Goal: Information Seeking & Learning: Learn about a topic

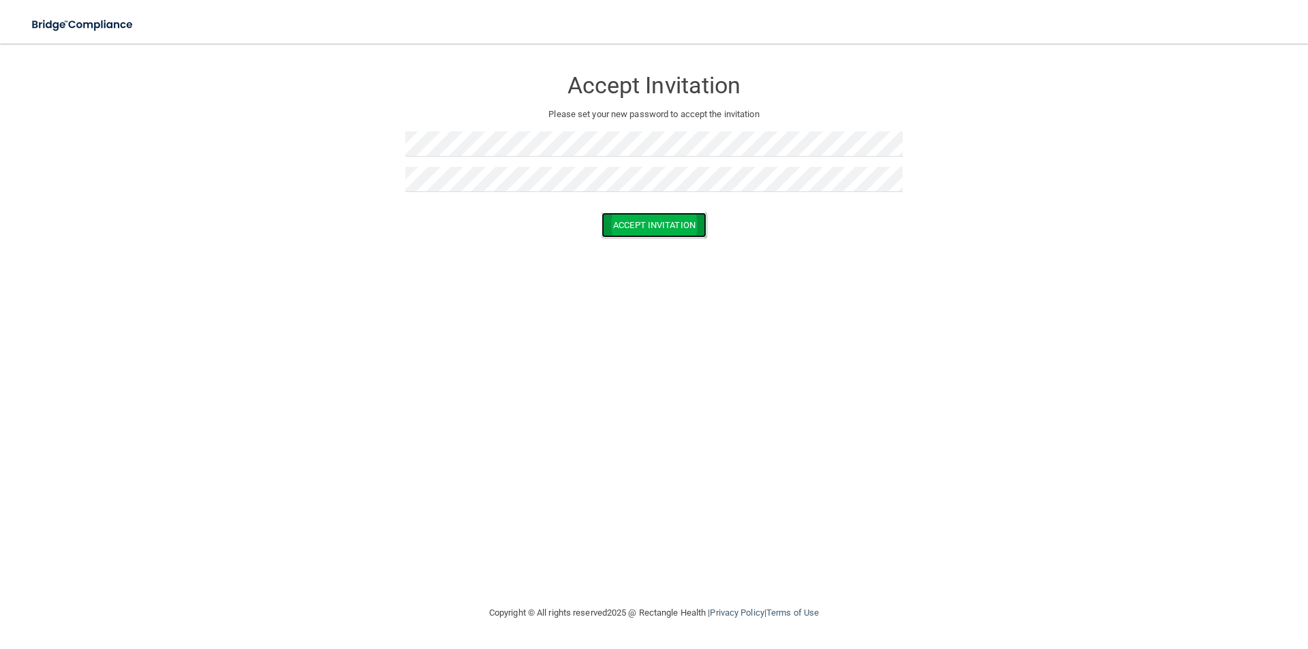
click at [633, 219] on button "Accept Invitation" at bounding box center [654, 225] width 105 height 25
click at [670, 246] on button "Accept Invitation" at bounding box center [654, 244] width 105 height 25
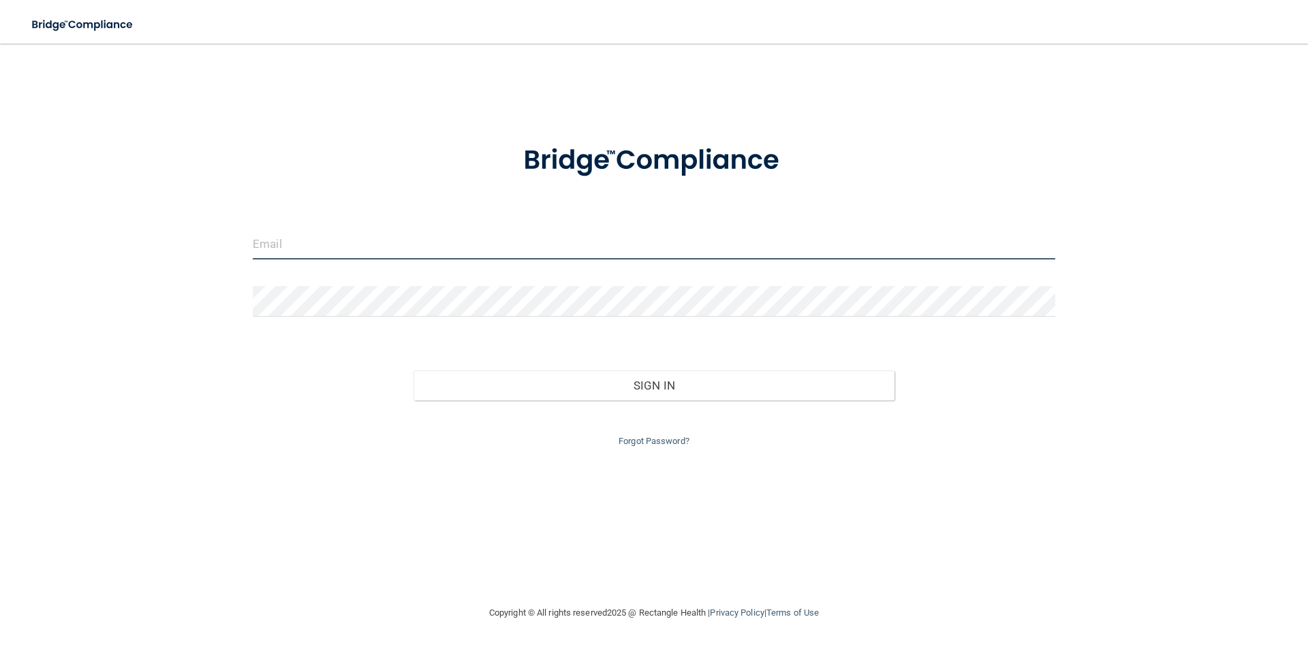
click at [292, 241] on input "email" at bounding box center [654, 244] width 803 height 31
type input "amaxwell@alamontdental.com"
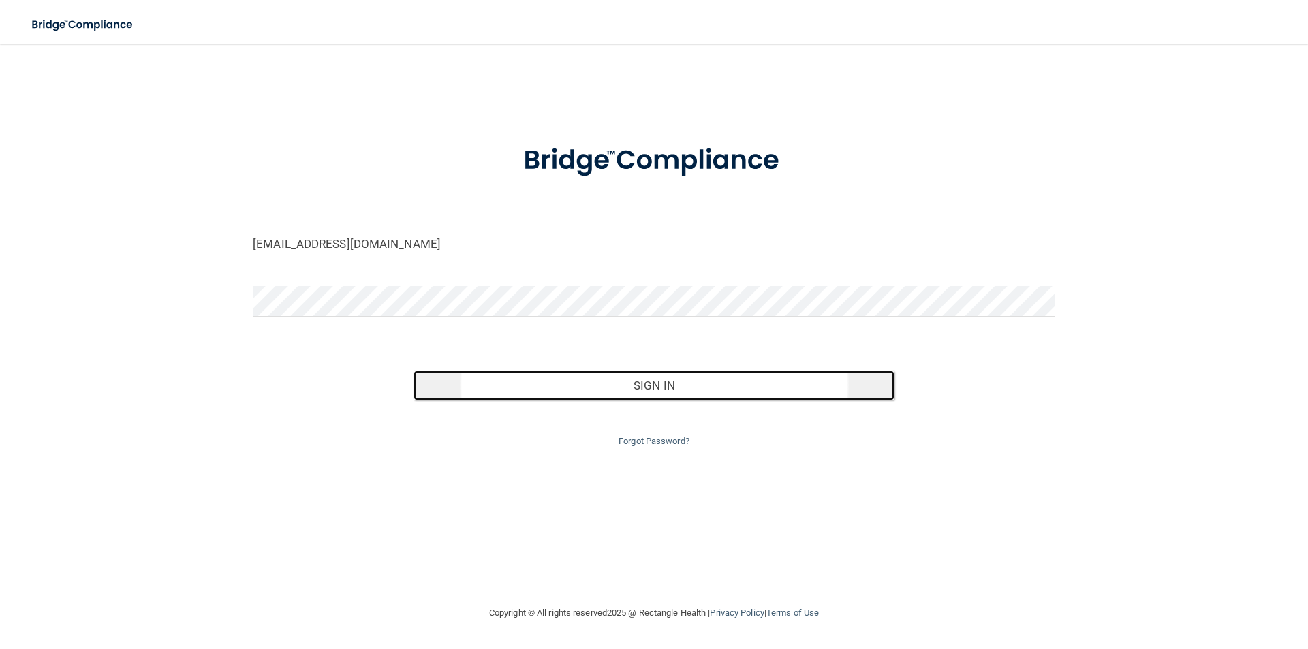
click at [649, 377] on button "Sign In" at bounding box center [655, 386] width 482 height 30
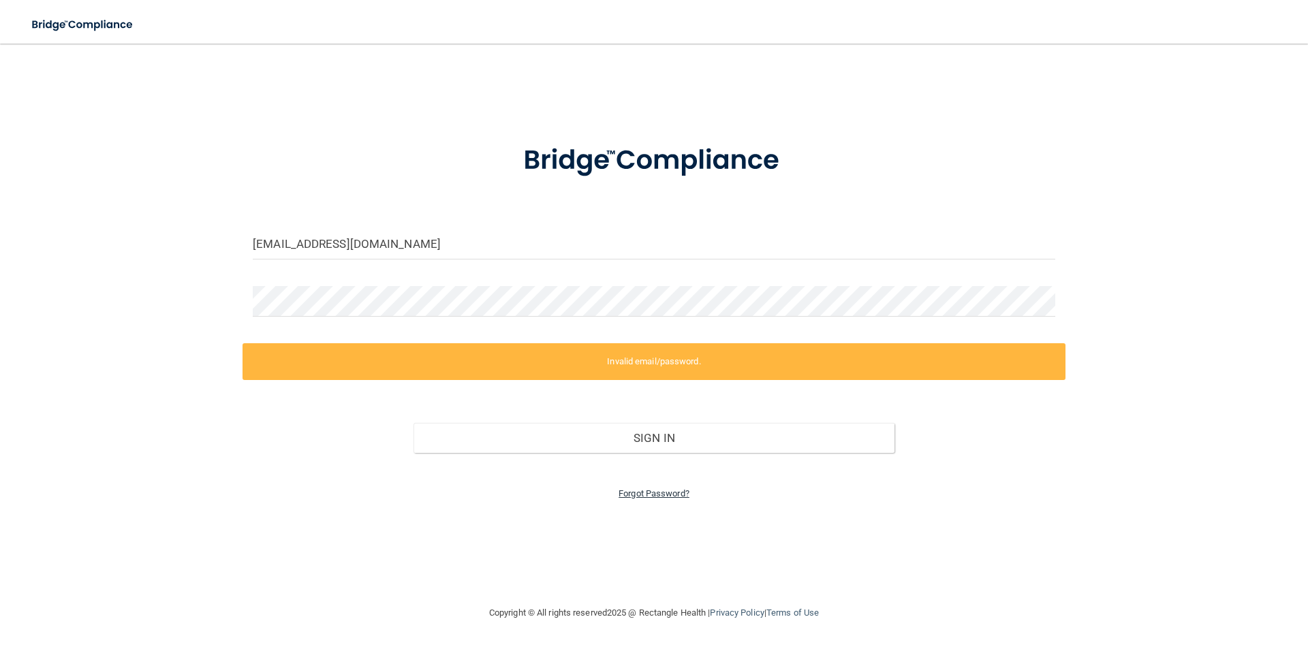
click at [639, 490] on link "Forgot Password?" at bounding box center [654, 493] width 71 height 10
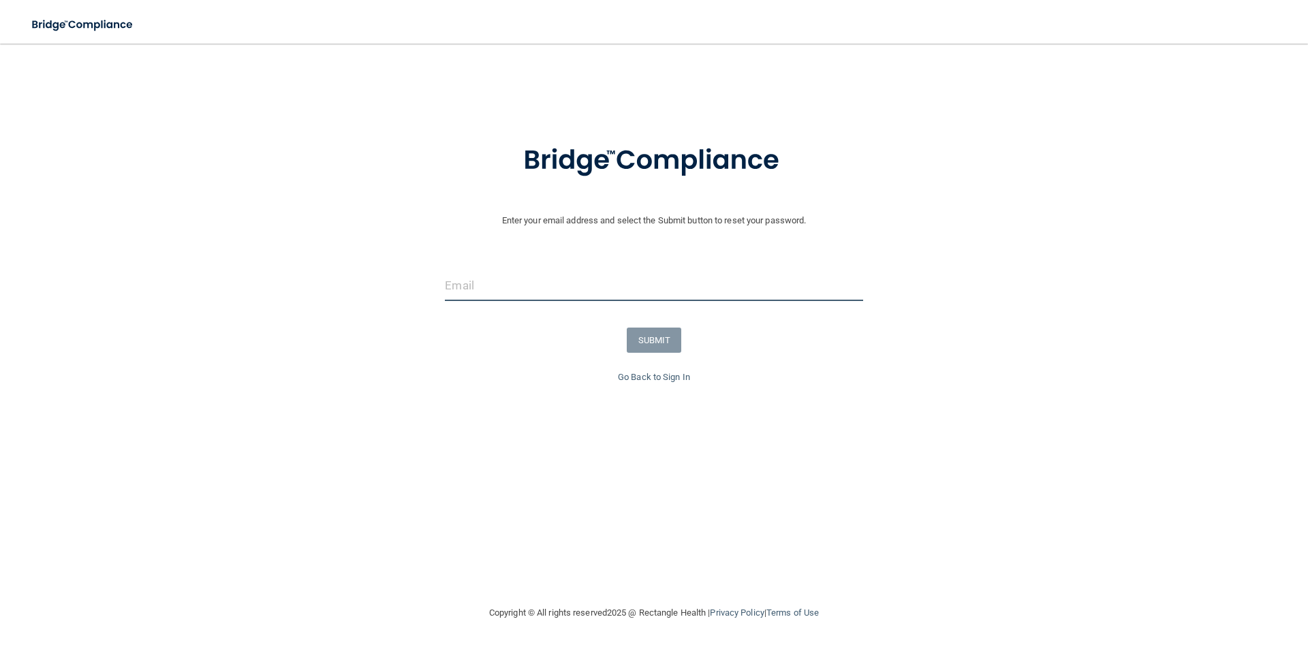
click at [529, 283] on input "email" at bounding box center [654, 285] width 418 height 31
type input "[EMAIL_ADDRESS][DOMAIN_NAME]"
click at [653, 339] on button "SUBMIT" at bounding box center [654, 340] width 55 height 25
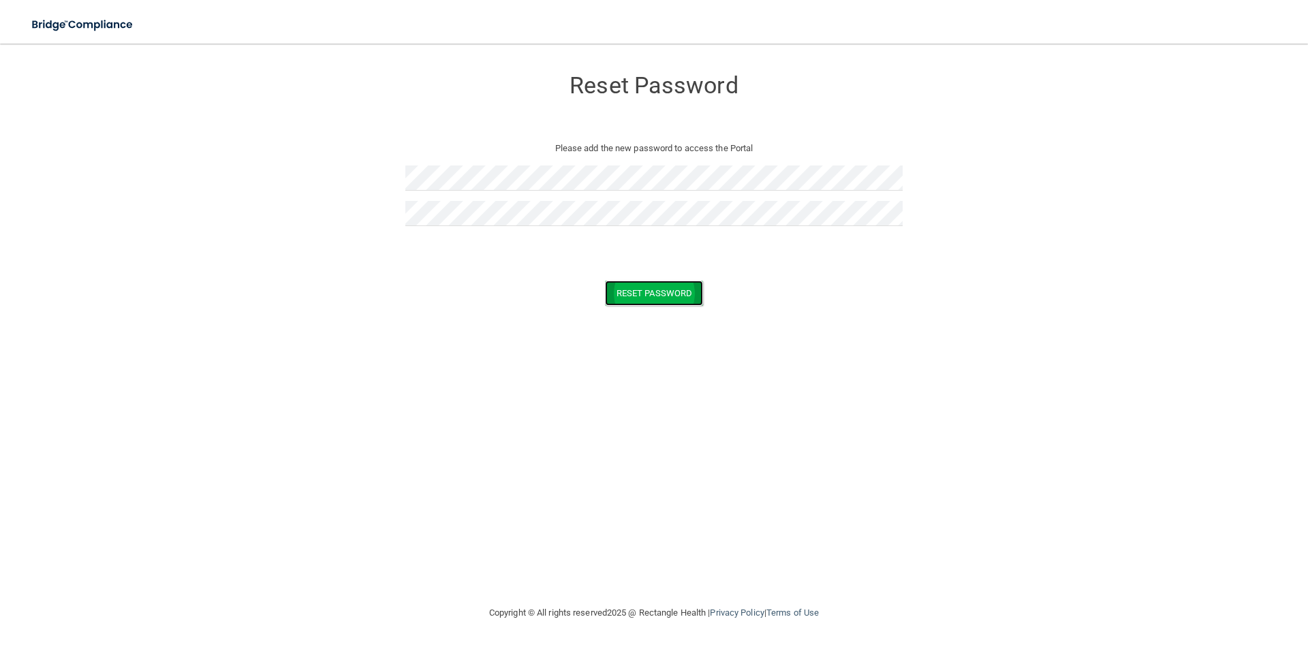
click at [672, 288] on button "Reset Password" at bounding box center [654, 293] width 98 height 25
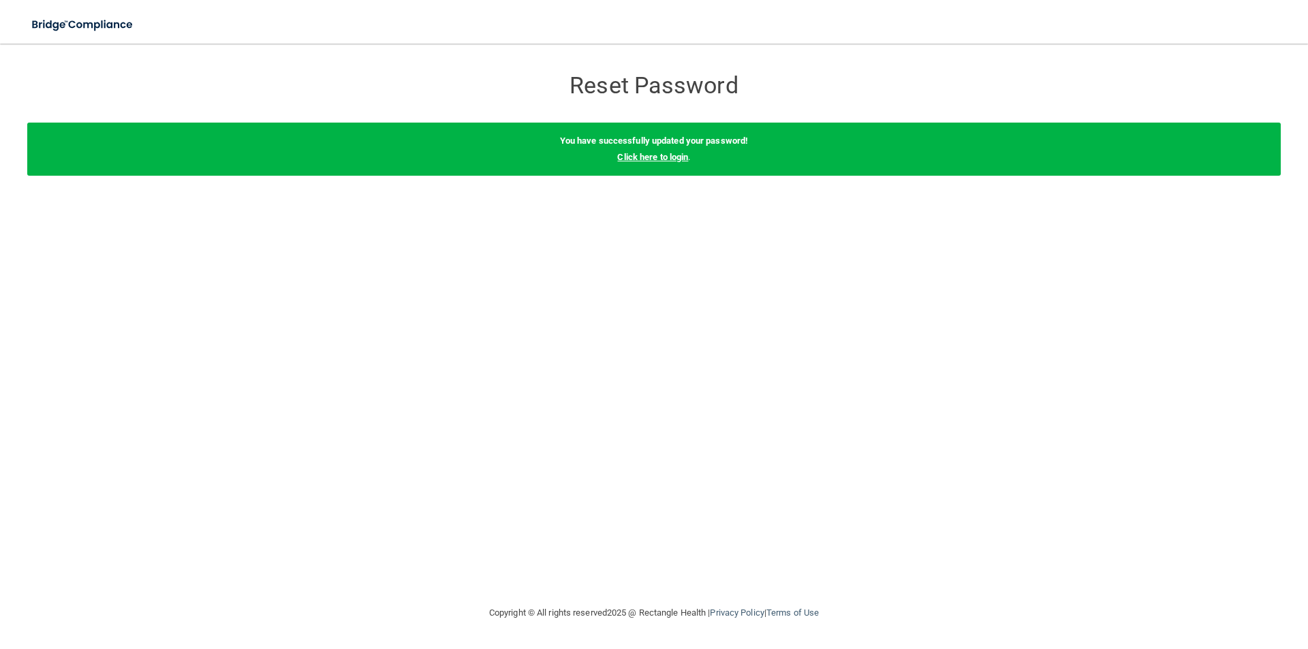
click at [657, 154] on link "Click here to login" at bounding box center [652, 157] width 71 height 10
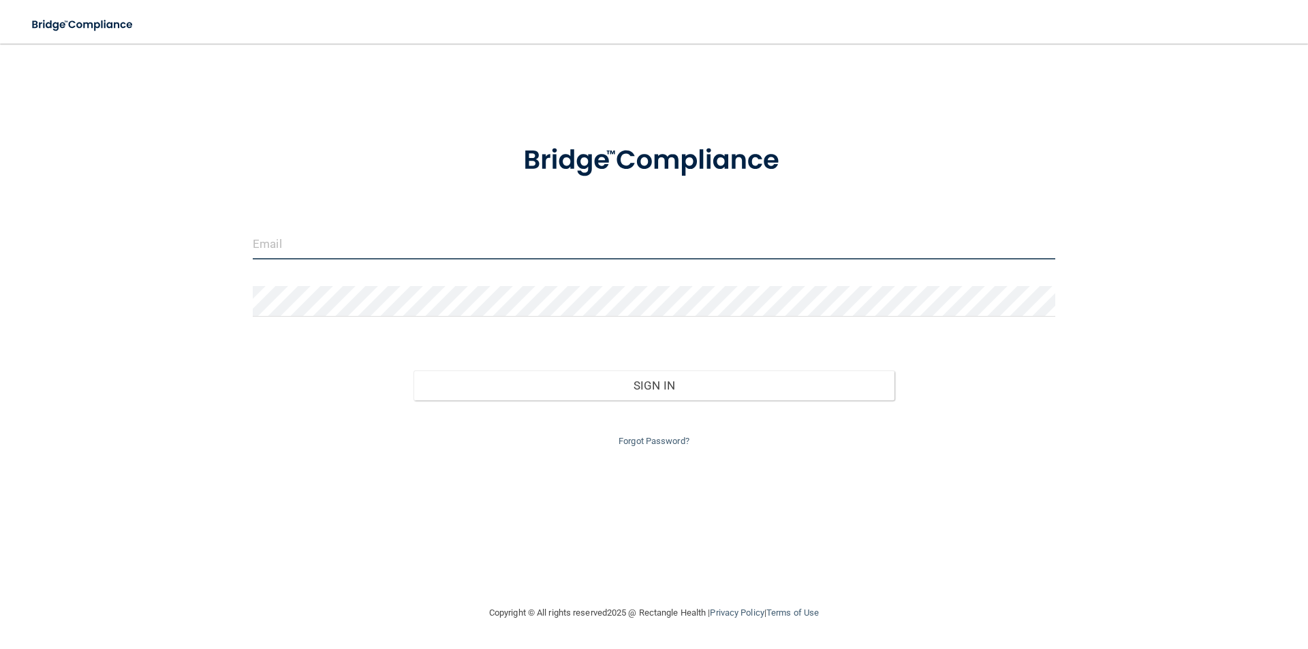
type input "[EMAIL_ADDRESS][DOMAIN_NAME]"
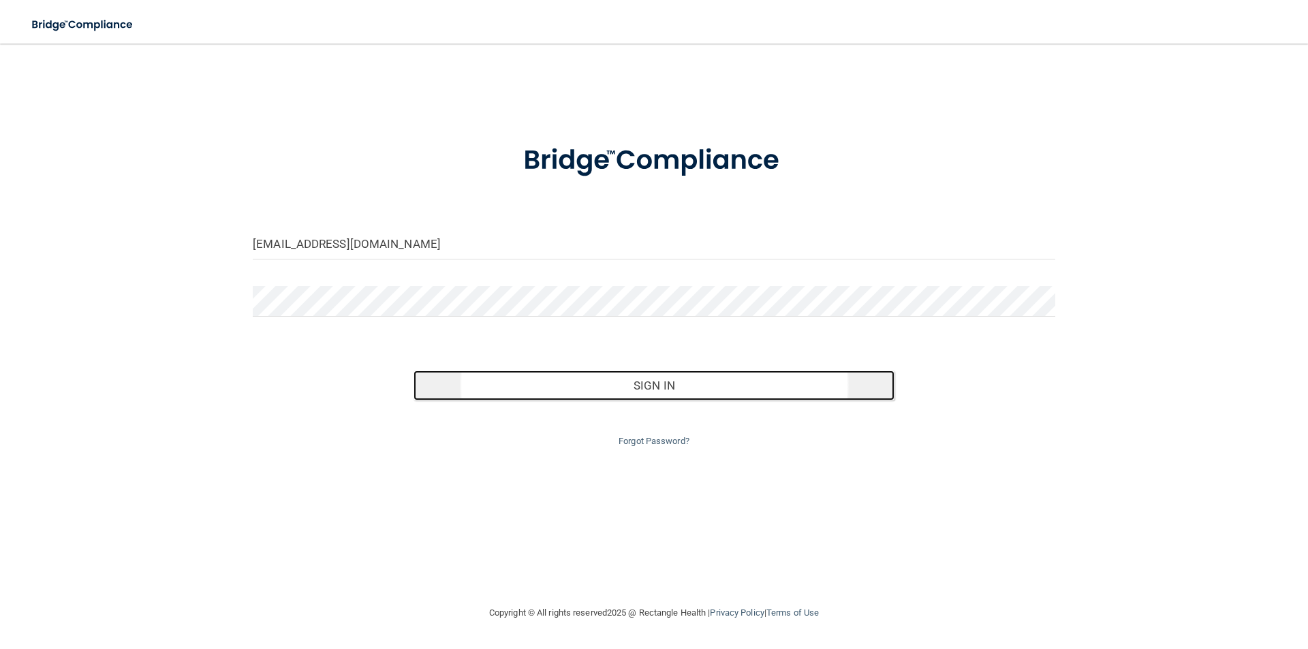
click at [585, 390] on button "Sign In" at bounding box center [655, 386] width 482 height 30
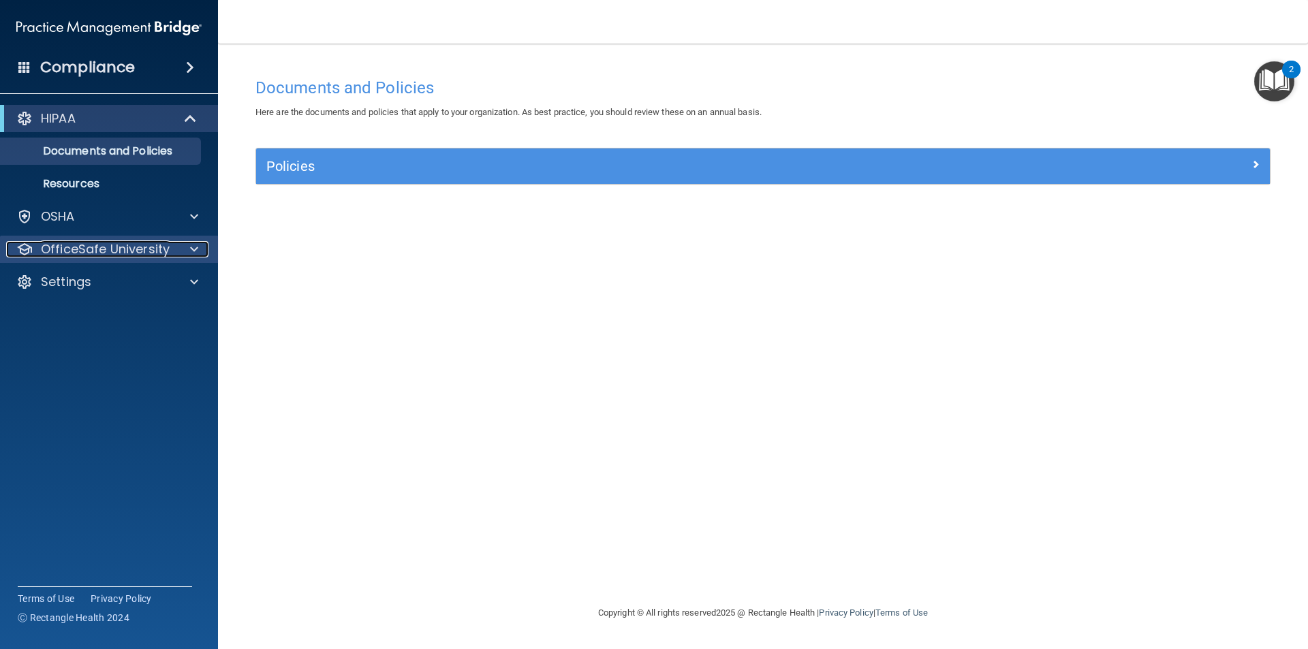
click at [174, 252] on div "OfficeSafe University" at bounding box center [90, 249] width 169 height 16
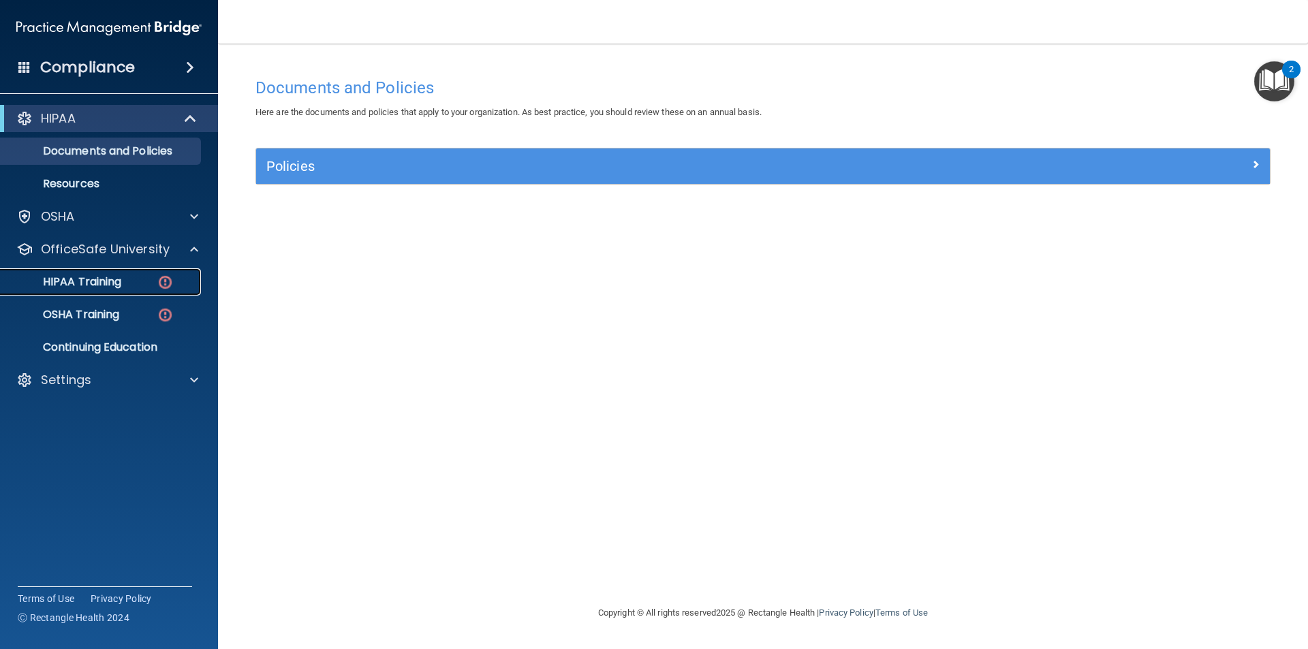
click at [163, 283] on img at bounding box center [165, 282] width 17 height 17
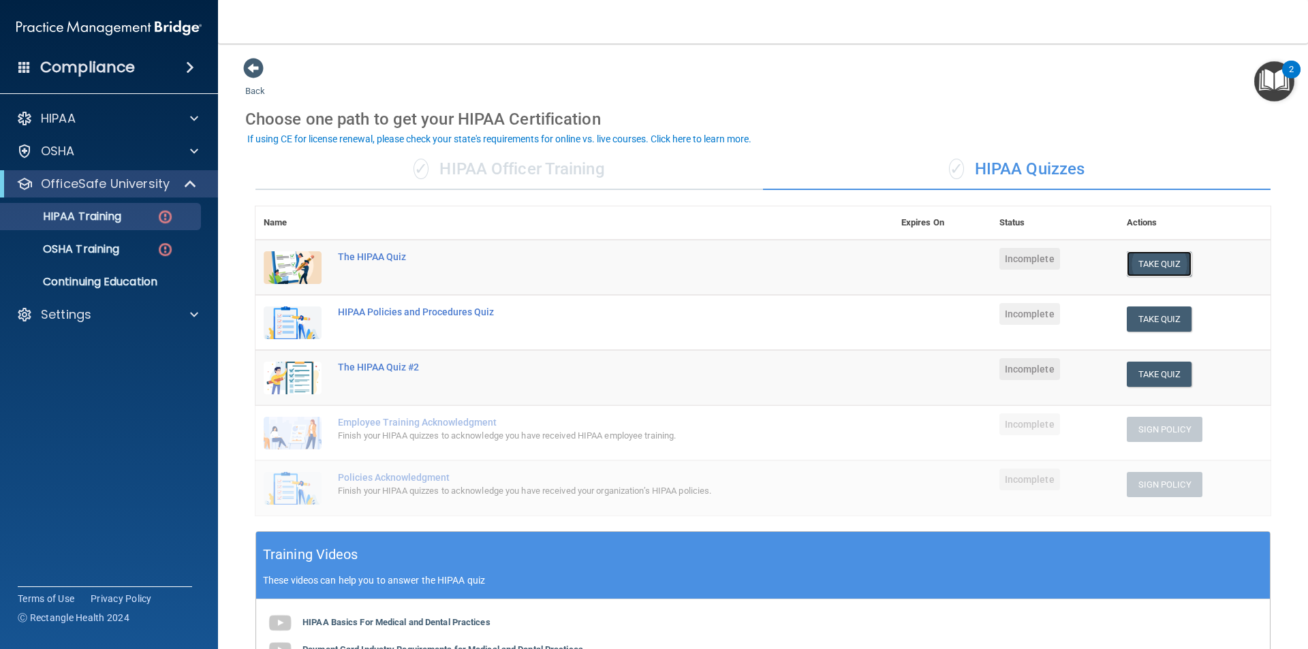
click at [1144, 258] on button "Take Quiz" at bounding box center [1159, 263] width 65 height 25
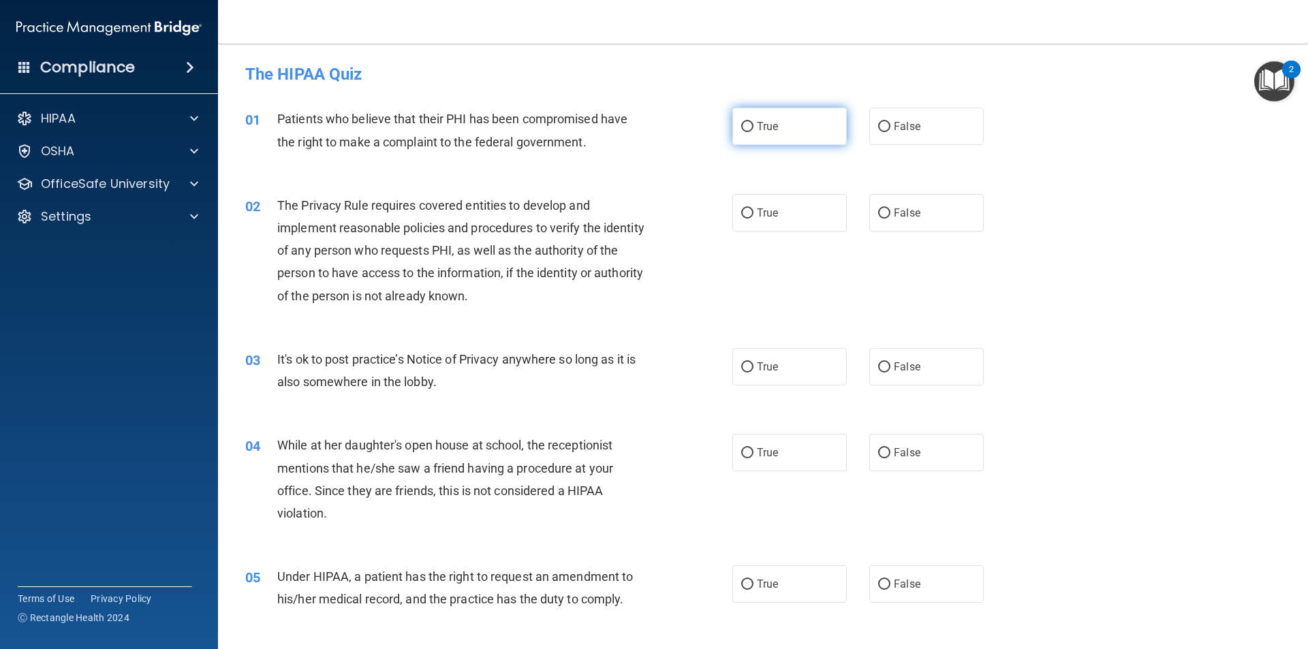
click at [757, 129] on span "True" at bounding box center [767, 126] width 21 height 13
click at [753, 129] on input "True" at bounding box center [747, 127] width 12 height 10
radio input "true"
click at [757, 218] on span "True" at bounding box center [767, 212] width 21 height 13
click at [753, 218] on input "True" at bounding box center [747, 213] width 12 height 10
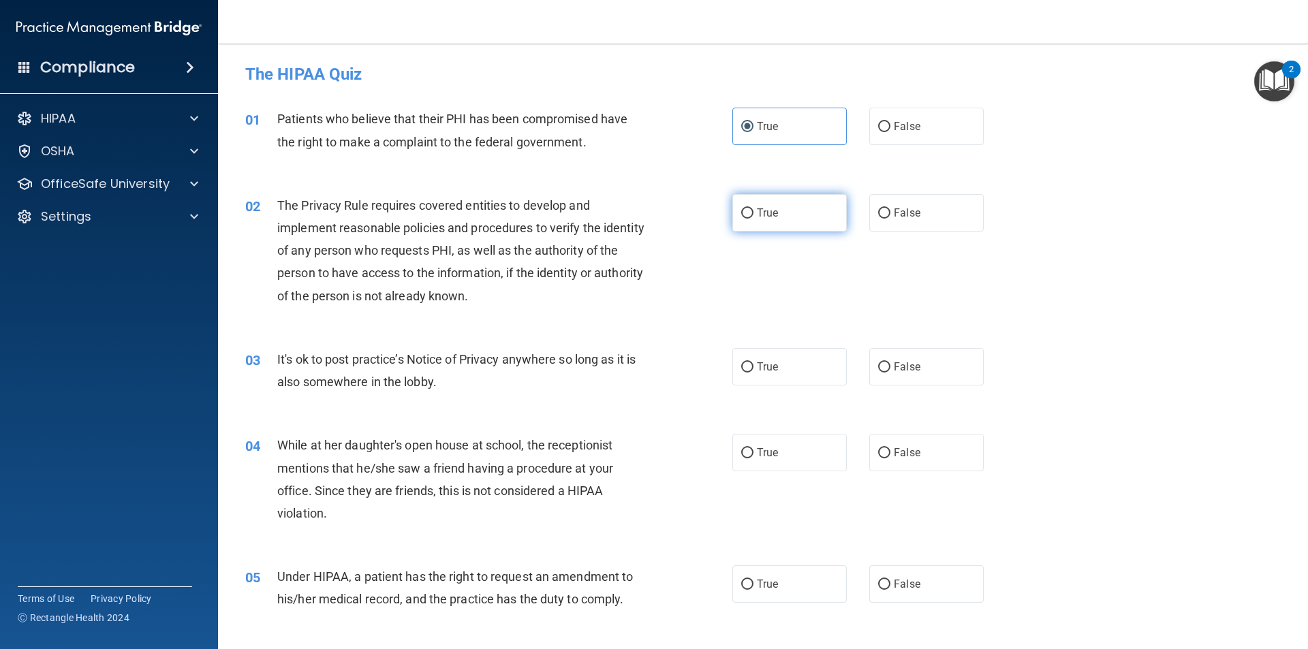
radio input "true"
click at [881, 371] on input "False" at bounding box center [884, 367] width 12 height 10
radio input "true"
click at [903, 446] on span "False" at bounding box center [907, 452] width 27 height 13
click at [890, 448] on input "False" at bounding box center [884, 453] width 12 height 10
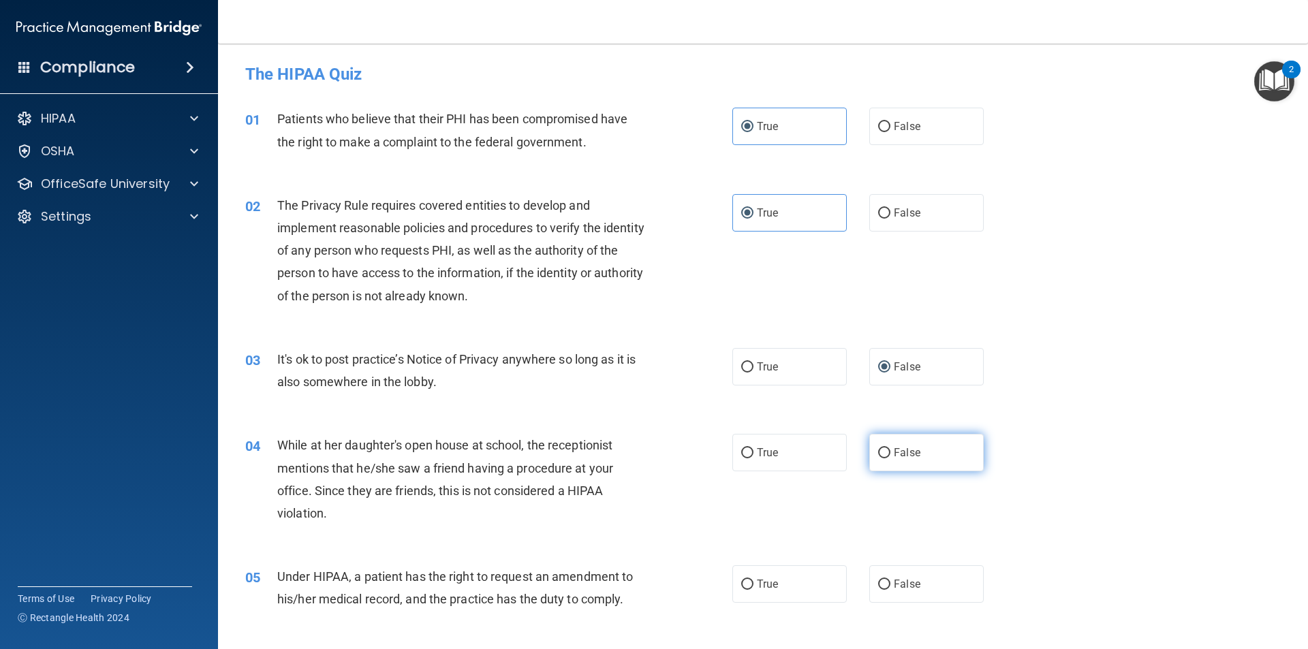
radio input "true"
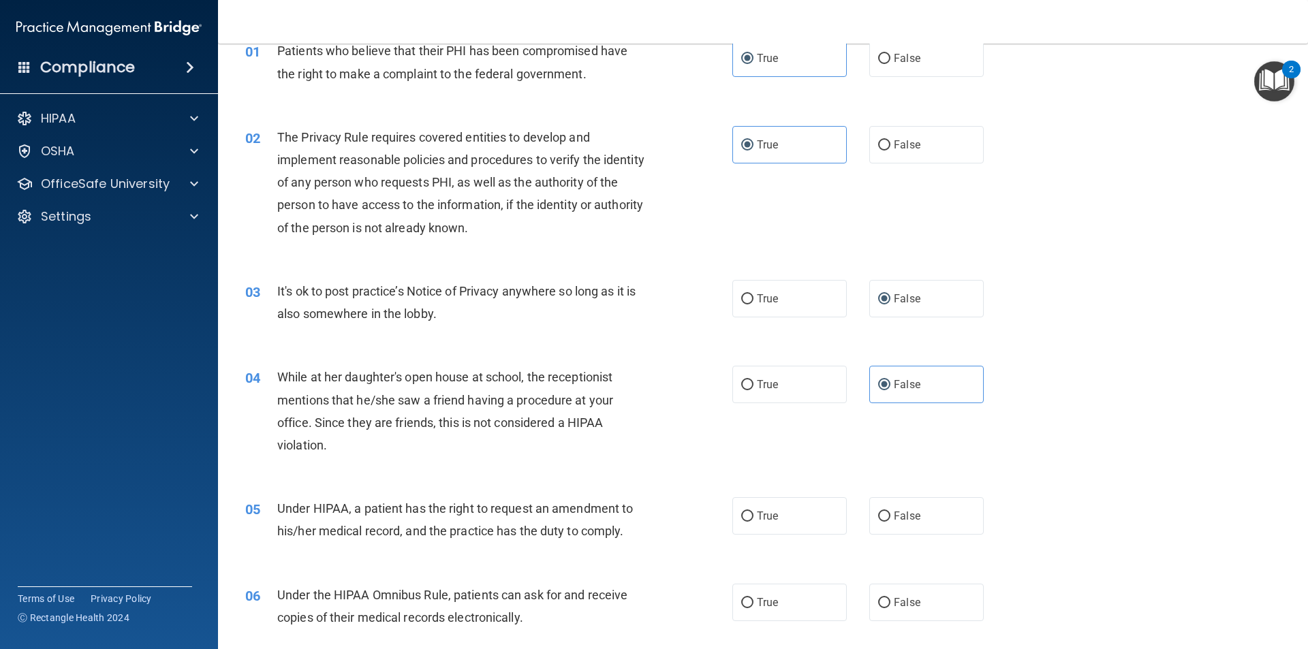
scroll to position [136, 0]
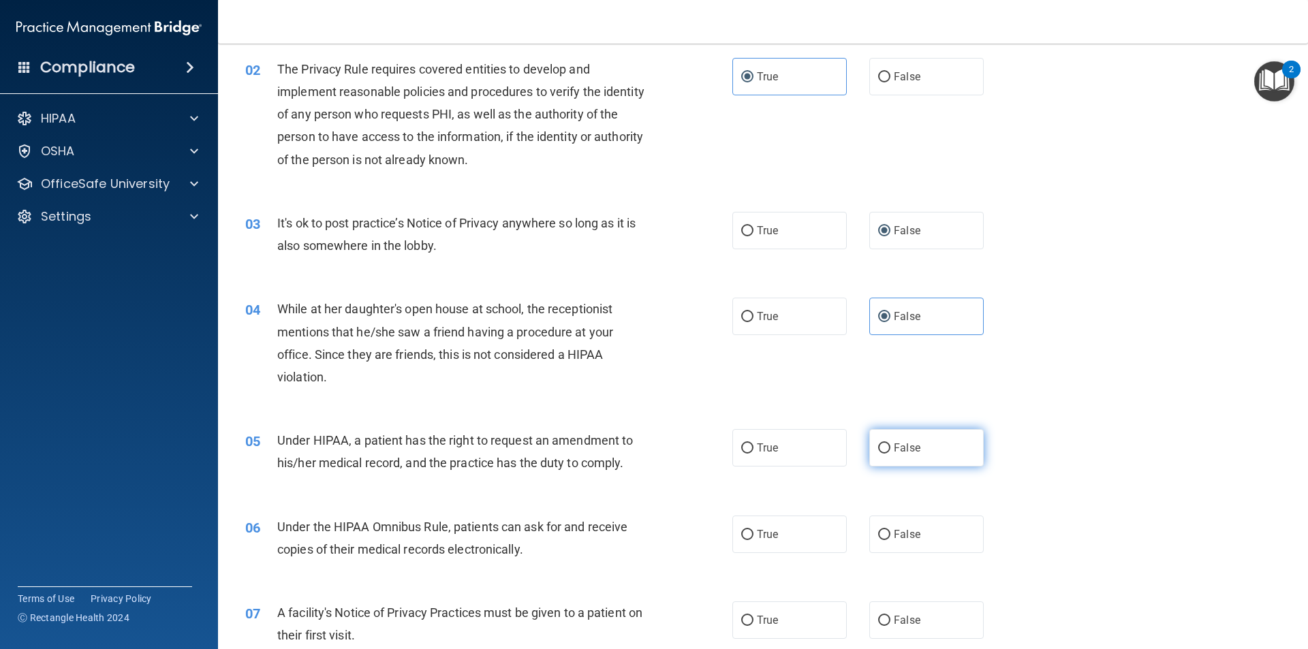
click at [894, 444] on span "False" at bounding box center [907, 447] width 27 height 13
click at [888, 444] on input "False" at bounding box center [884, 448] width 12 height 10
radio input "true"
click at [744, 540] on input "True" at bounding box center [747, 535] width 12 height 10
radio input "true"
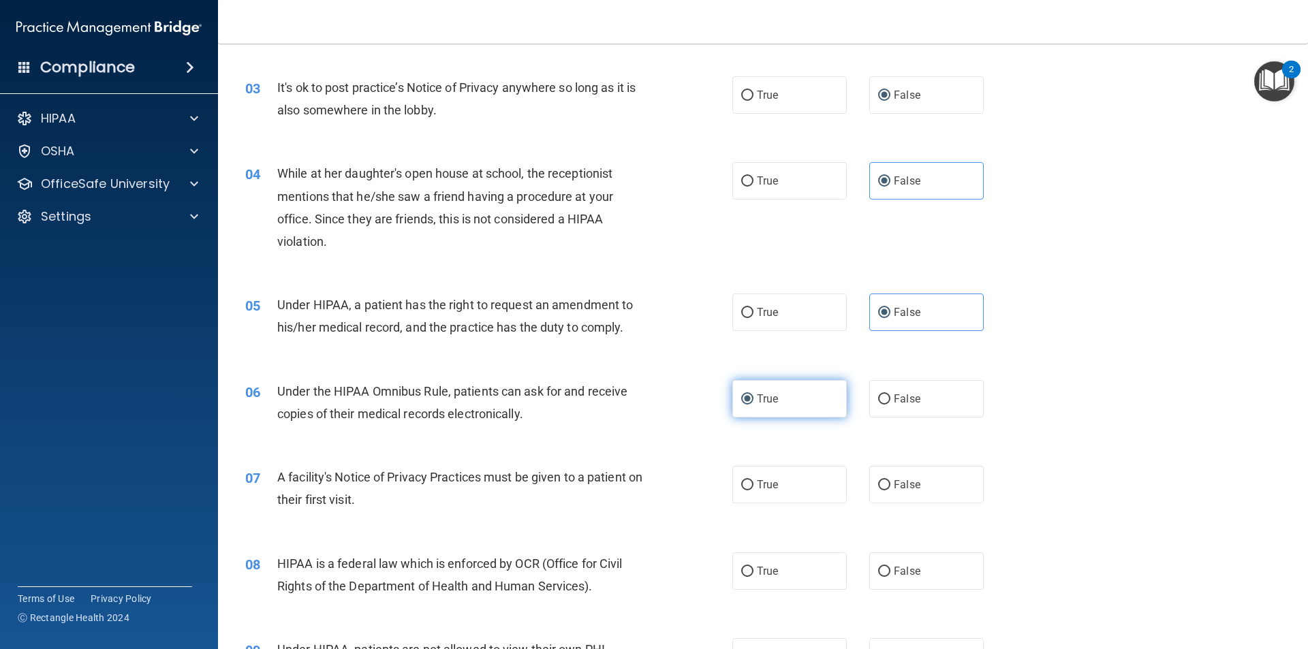
scroll to position [272, 0]
click at [768, 479] on span "True" at bounding box center [767, 484] width 21 height 13
click at [753, 480] on input "True" at bounding box center [747, 485] width 12 height 10
radio input "true"
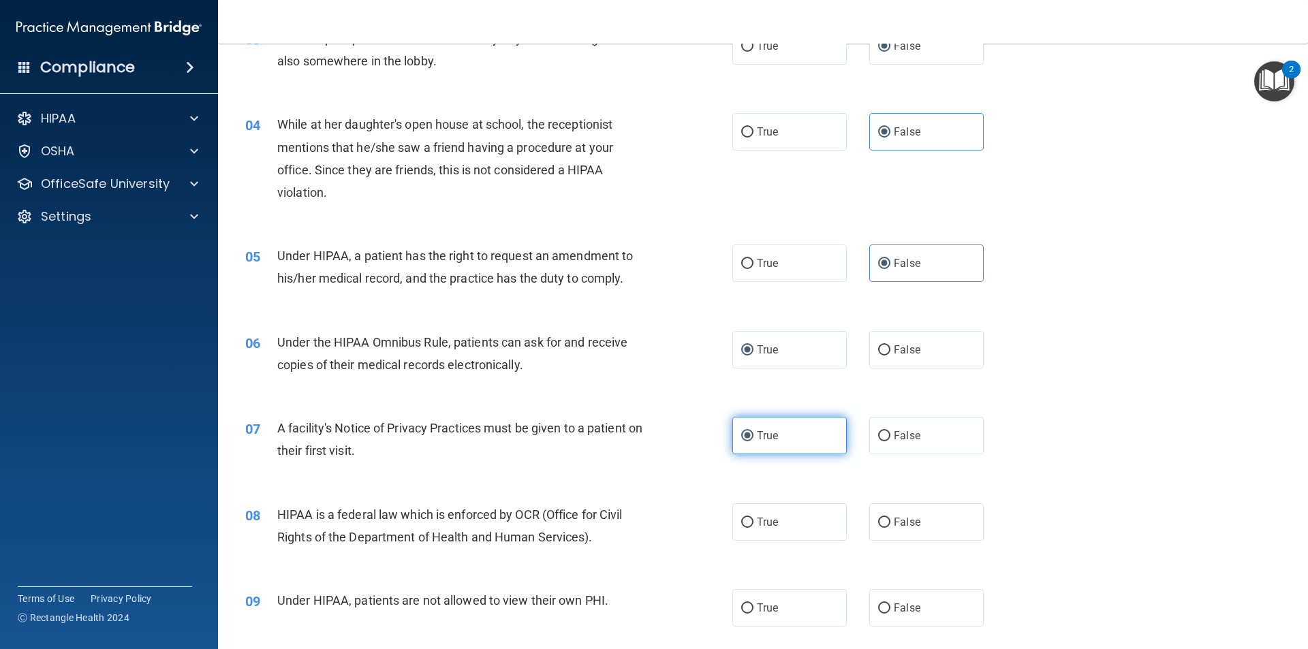
scroll to position [409, 0]
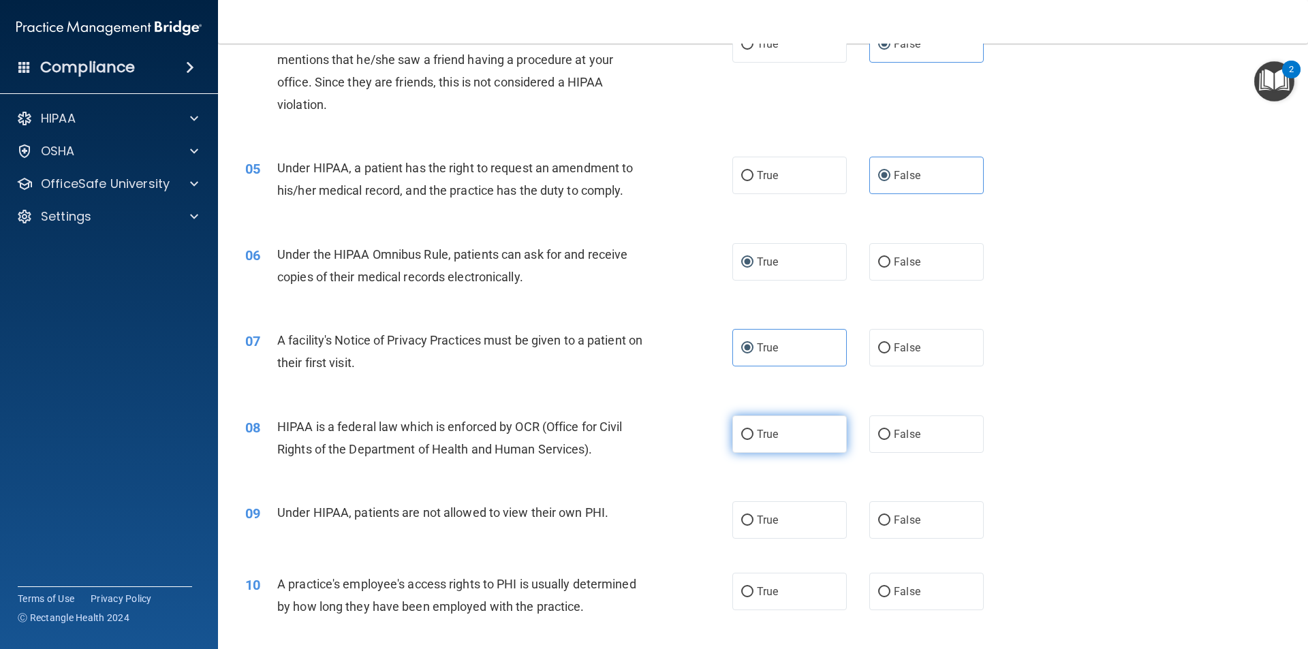
click at [753, 441] on label "True" at bounding box center [789, 434] width 114 height 37
click at [753, 440] on input "True" at bounding box center [747, 435] width 12 height 10
radio input "true"
click at [895, 516] on span "False" at bounding box center [907, 520] width 27 height 13
click at [890, 516] on input "False" at bounding box center [884, 521] width 12 height 10
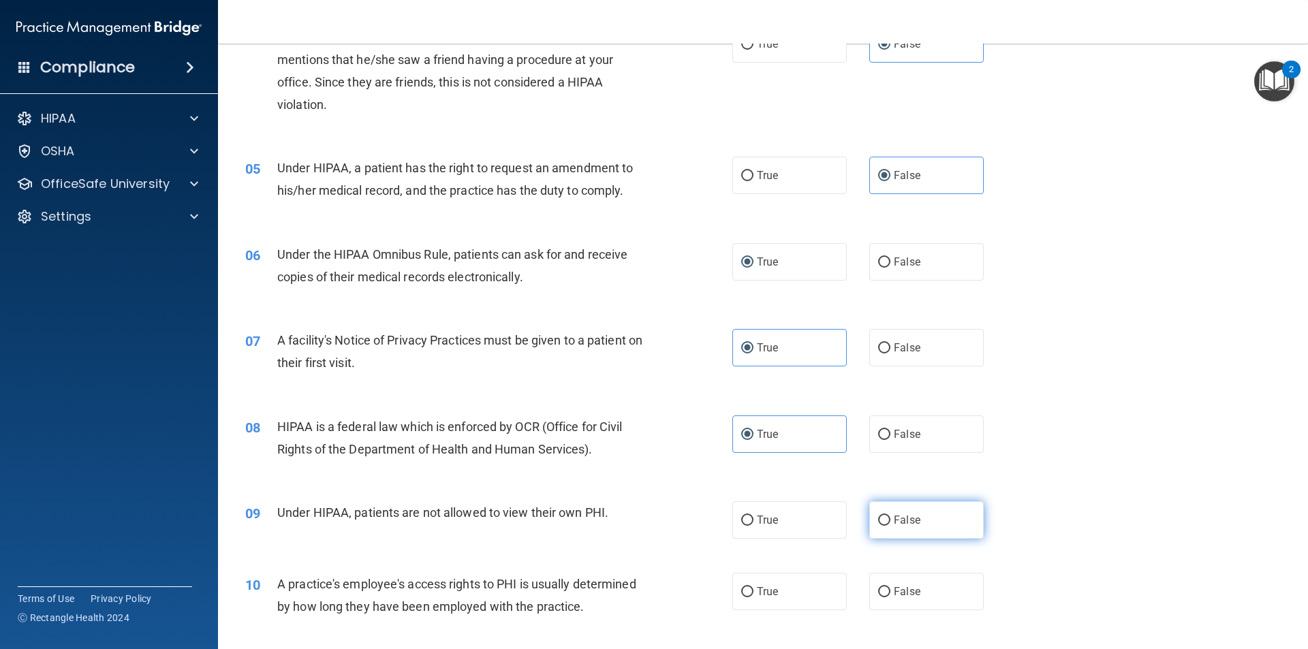
radio input "true"
click at [884, 593] on label "False" at bounding box center [926, 591] width 114 height 37
click at [884, 593] on input "False" at bounding box center [884, 592] width 12 height 10
radio input "true"
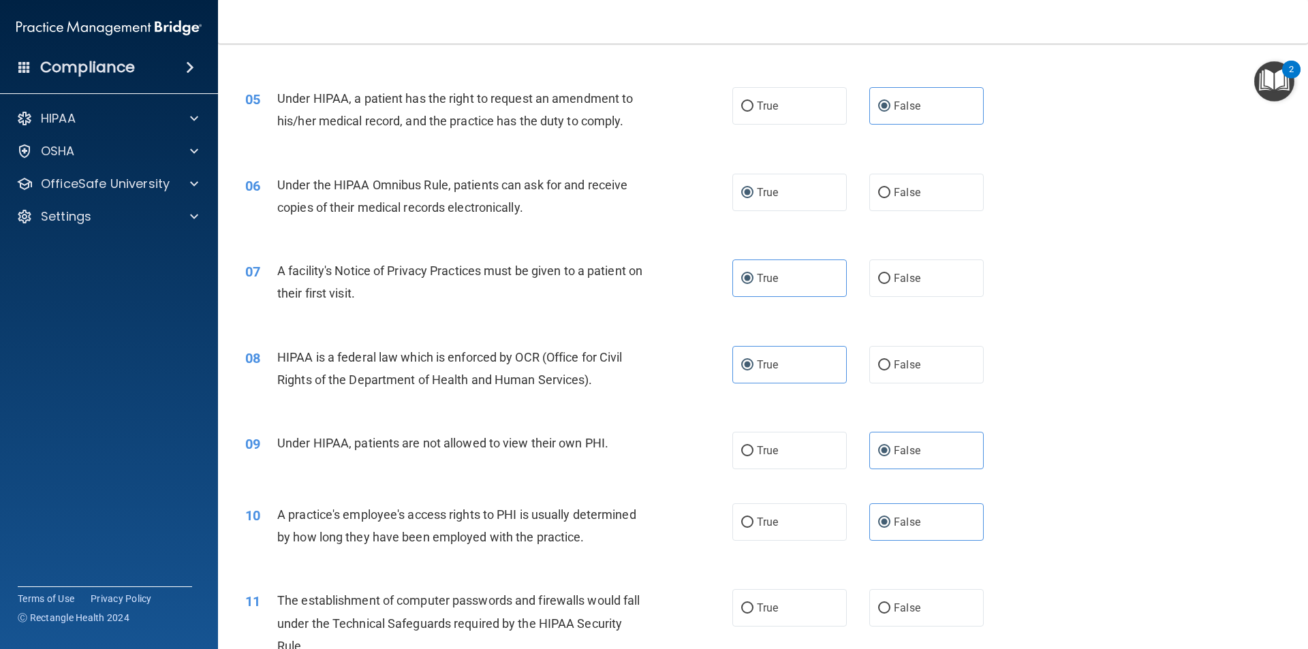
scroll to position [545, 0]
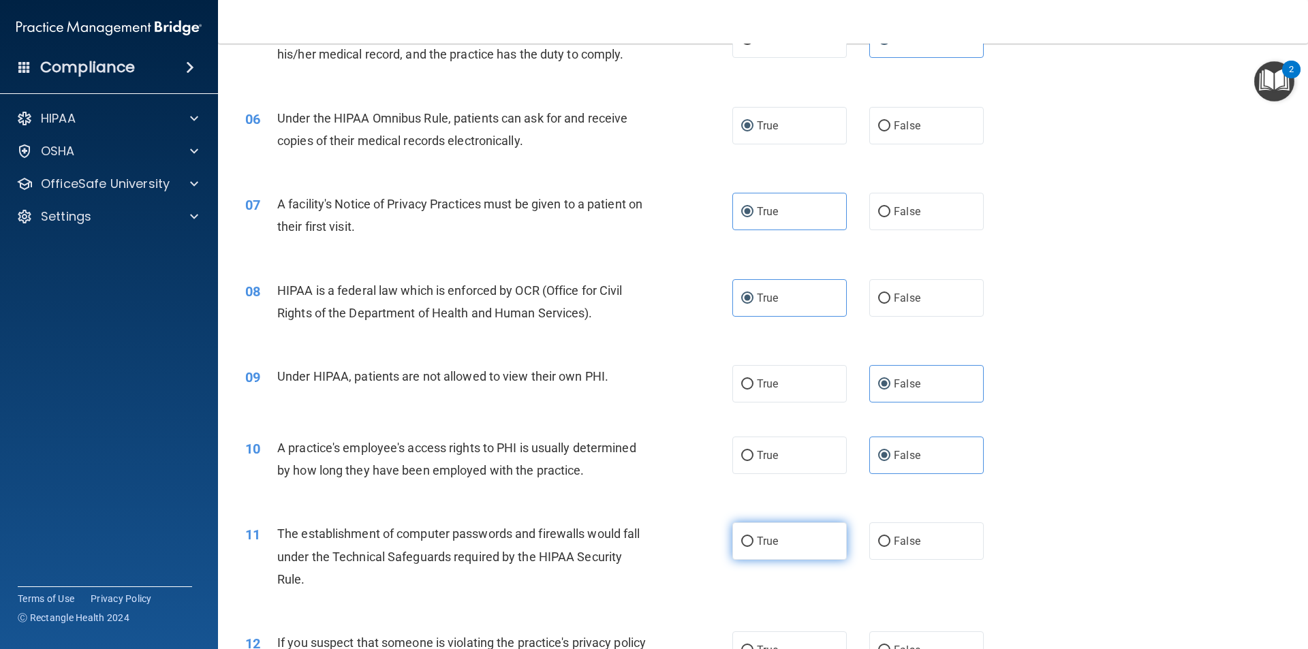
click at [792, 544] on label "True" at bounding box center [789, 541] width 114 height 37
click at [753, 544] on input "True" at bounding box center [747, 542] width 12 height 10
radio input "true"
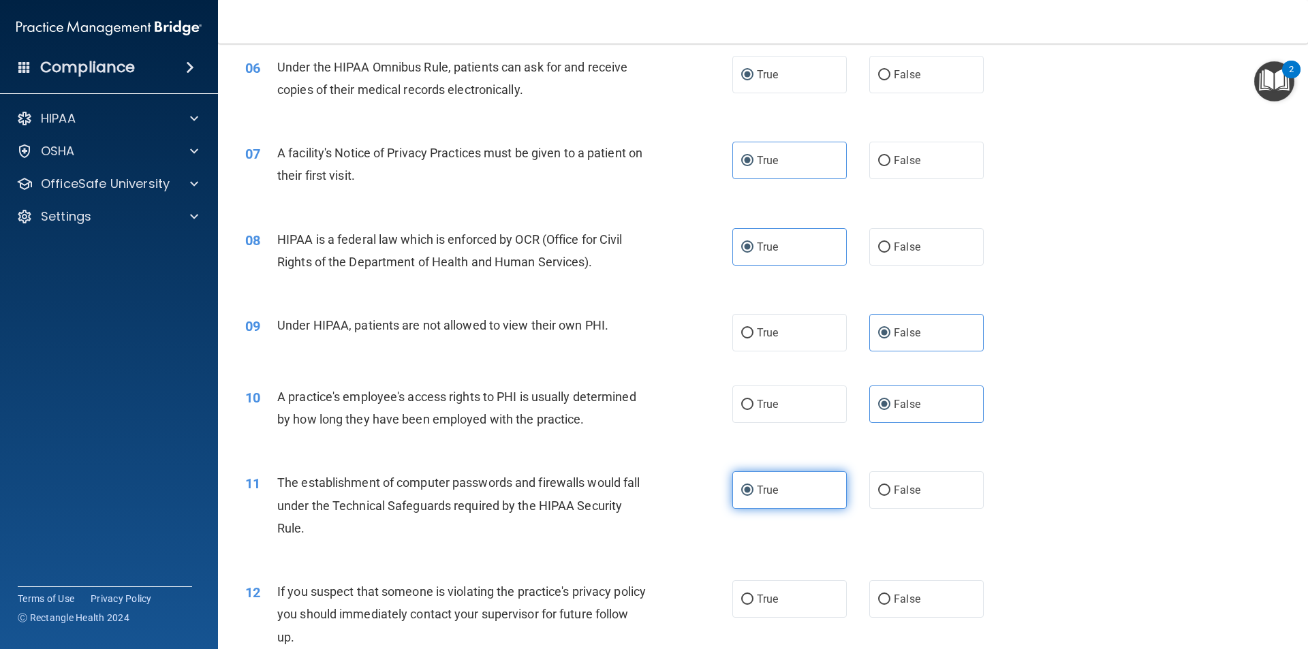
scroll to position [681, 0]
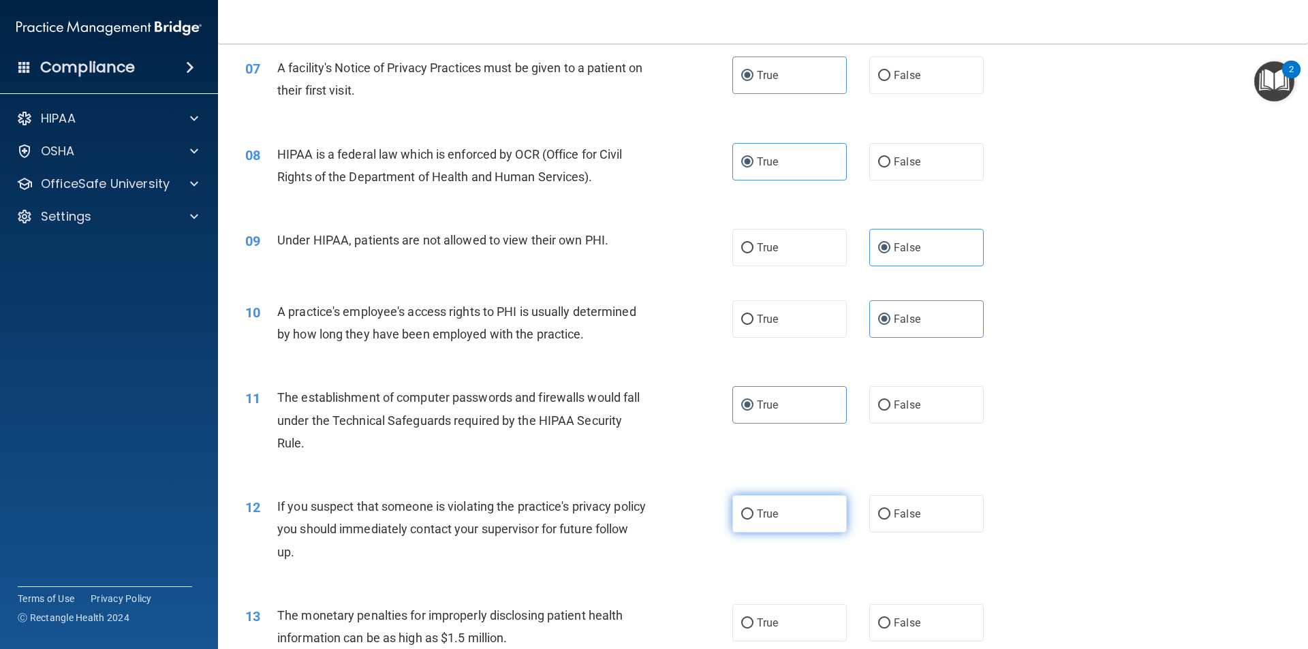
click at [793, 507] on label "True" at bounding box center [789, 513] width 114 height 37
click at [753, 510] on input "True" at bounding box center [747, 515] width 12 height 10
radio input "true"
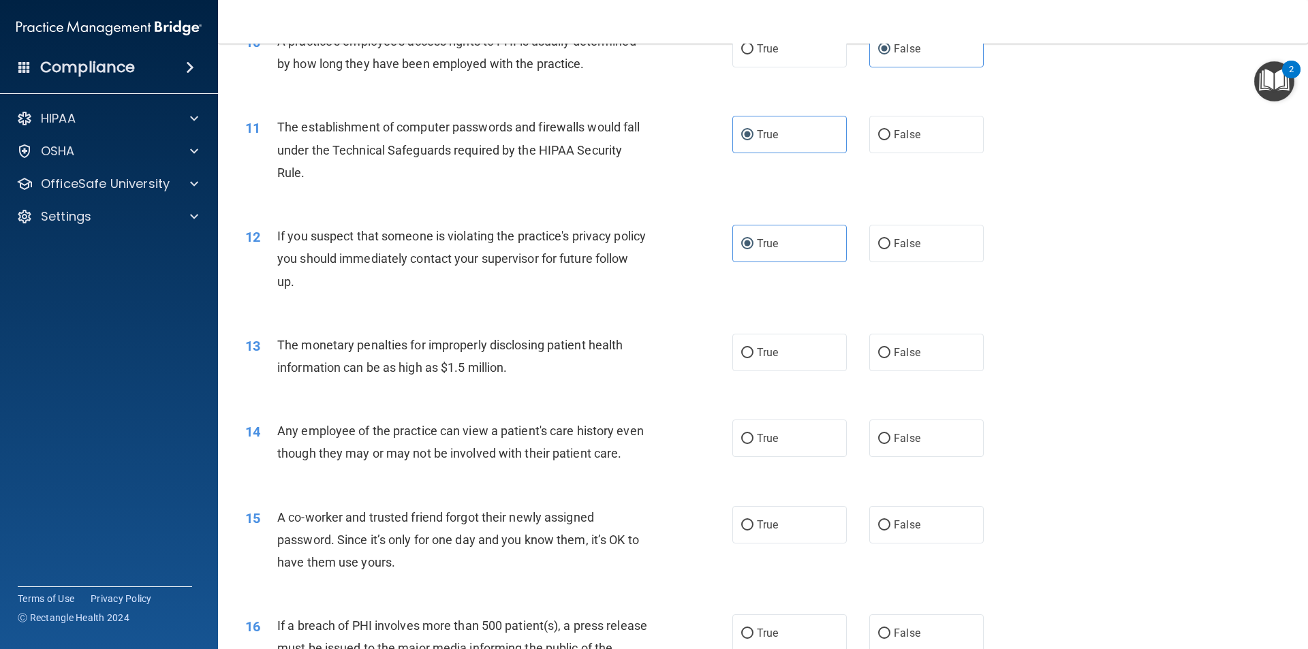
scroll to position [954, 0]
click at [773, 439] on span "True" at bounding box center [767, 436] width 21 height 13
click at [753, 439] on input "True" at bounding box center [747, 437] width 12 height 10
radio input "true"
click at [775, 369] on label "True" at bounding box center [789, 350] width 114 height 37
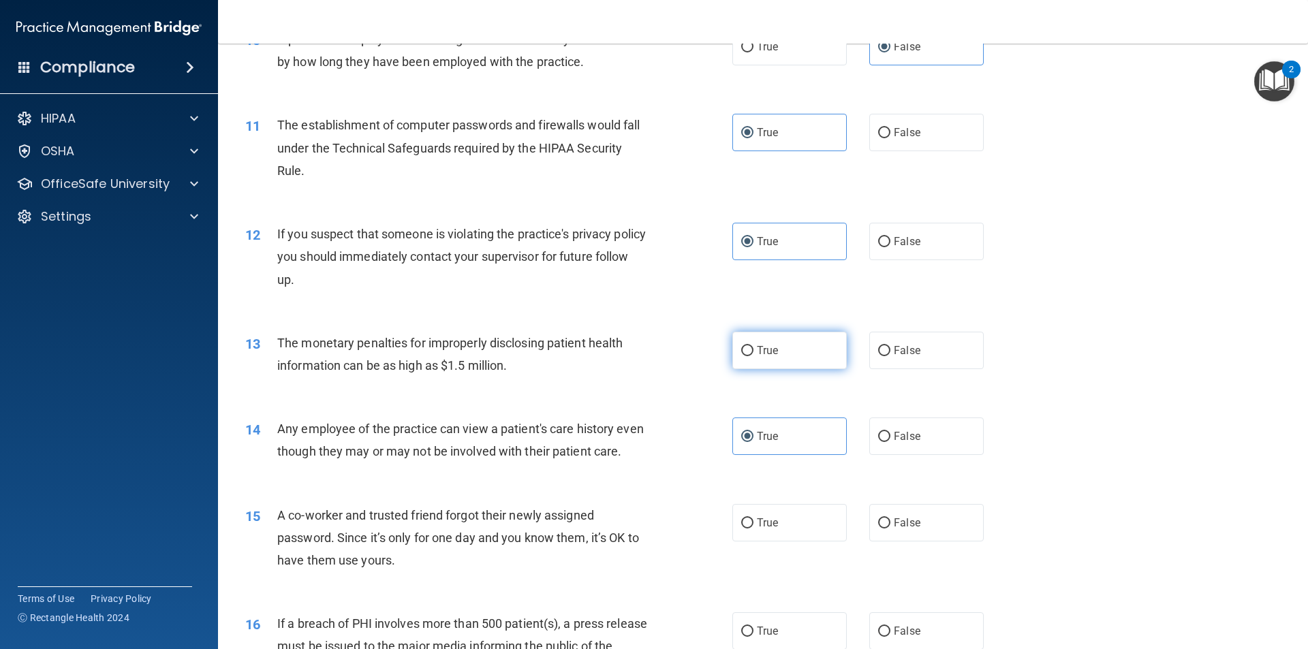
click at [753, 356] on input "True" at bounding box center [747, 351] width 12 height 10
radio input "true"
click at [887, 439] on label "False" at bounding box center [926, 436] width 114 height 37
click at [887, 439] on input "False" at bounding box center [884, 437] width 12 height 10
radio input "true"
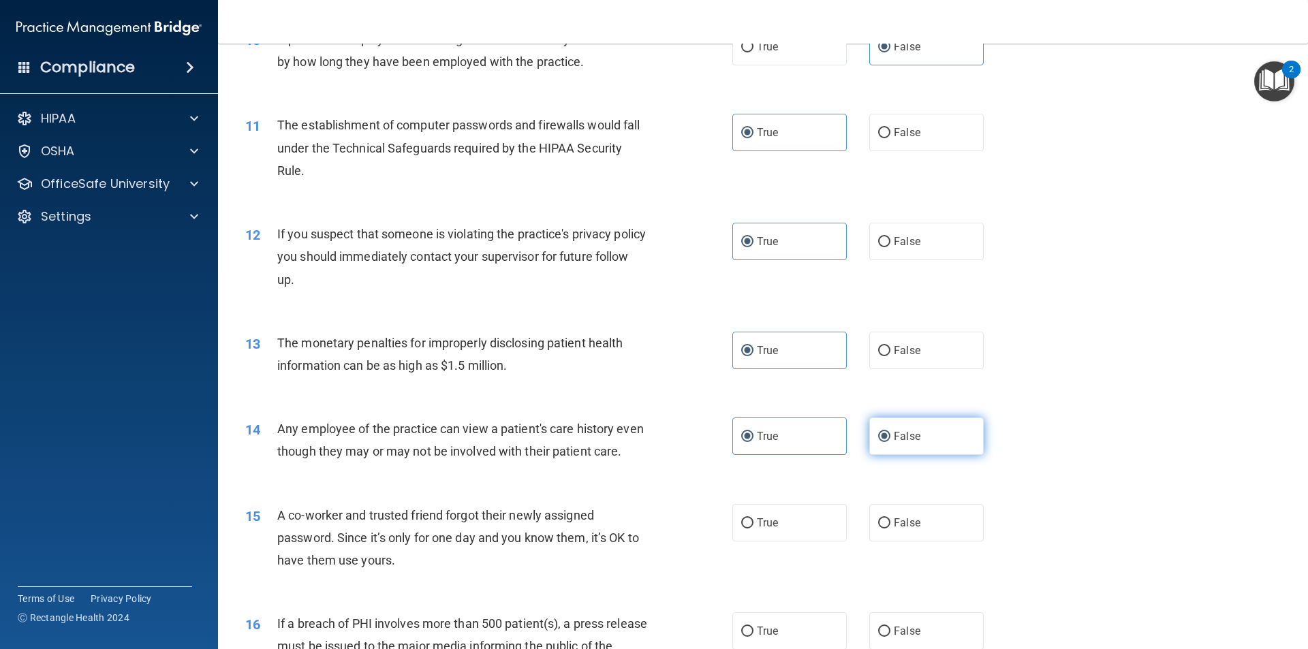
radio input "false"
click at [897, 529] on span "False" at bounding box center [907, 522] width 27 height 13
click at [890, 529] on input "False" at bounding box center [884, 523] width 12 height 10
radio input "true"
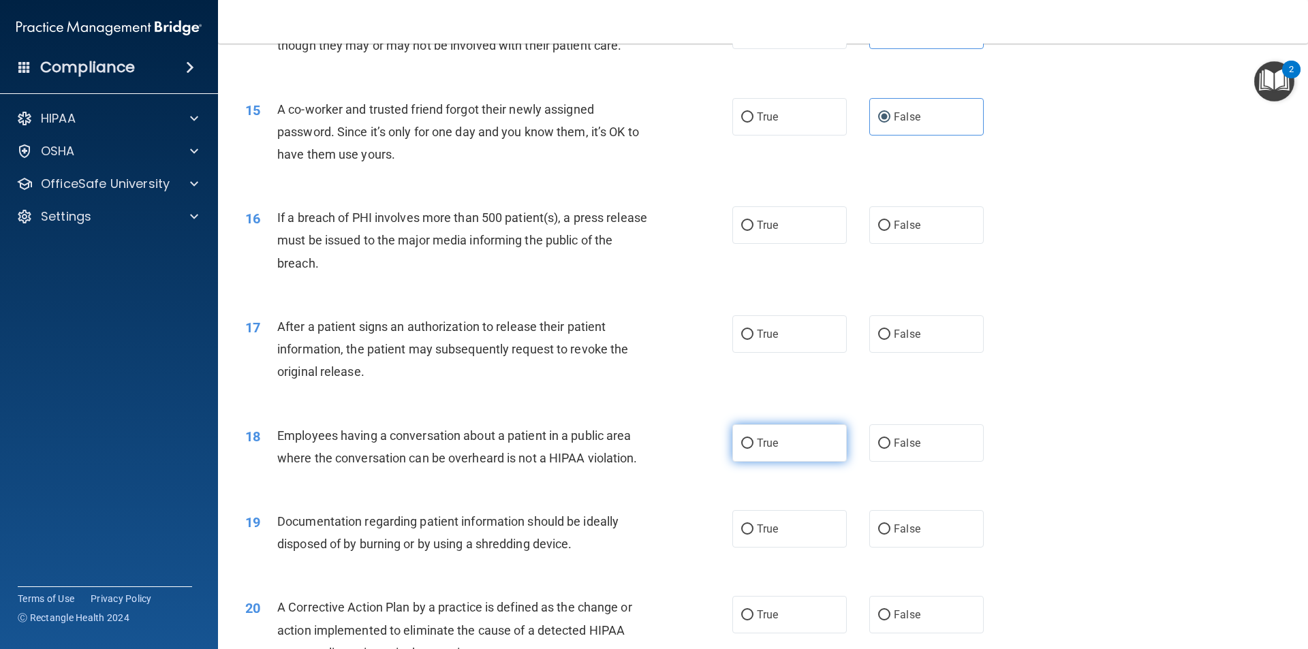
scroll to position [1362, 0]
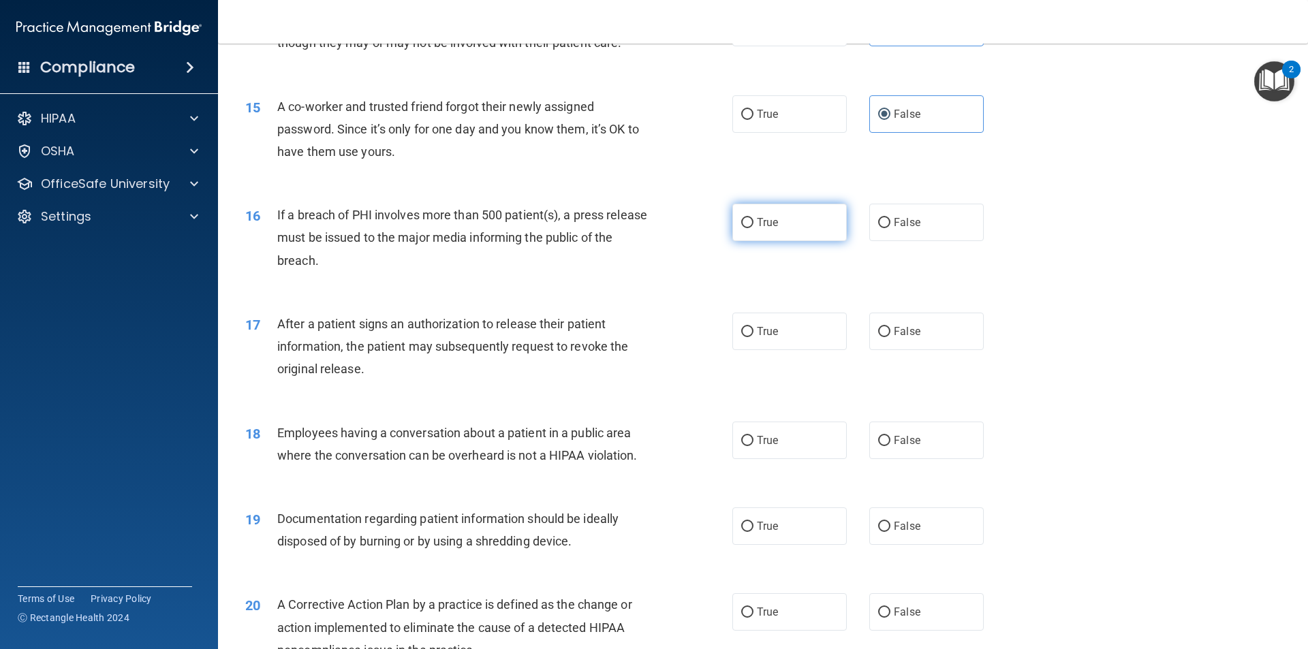
click at [757, 229] on span "True" at bounding box center [767, 222] width 21 height 13
click at [753, 228] on input "True" at bounding box center [747, 223] width 12 height 10
radio input "true"
click at [773, 338] on span "True" at bounding box center [767, 331] width 21 height 13
click at [753, 337] on input "True" at bounding box center [747, 332] width 12 height 10
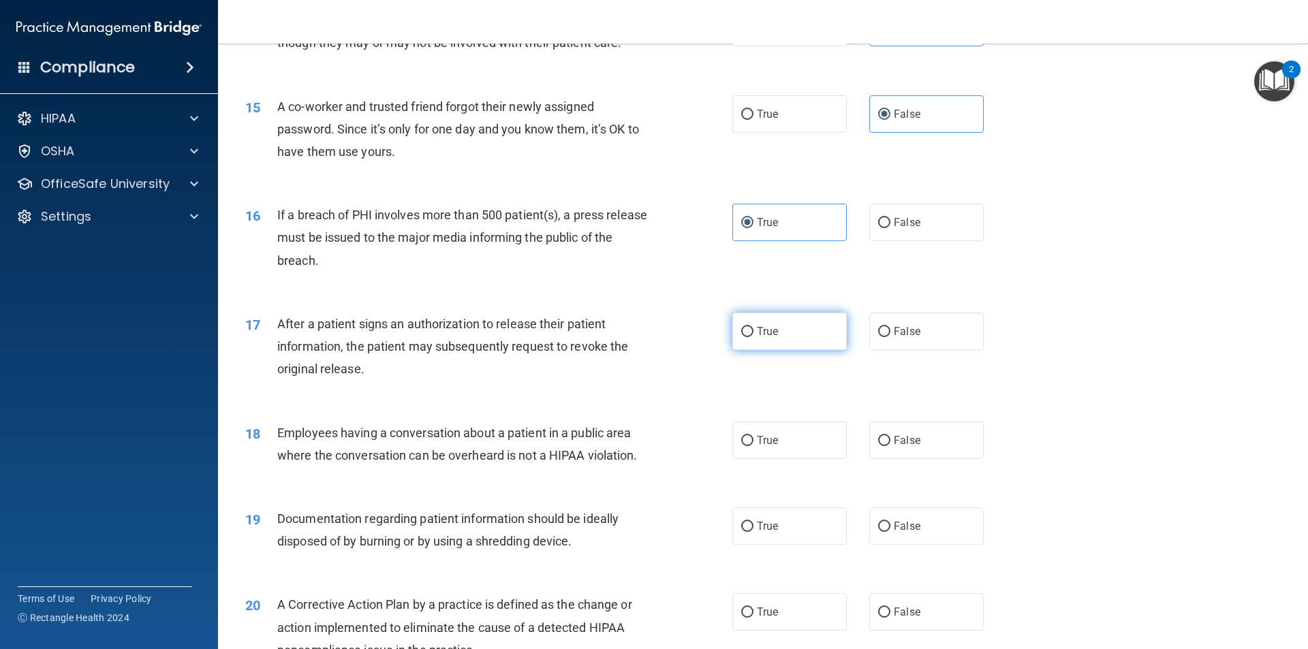
radio input "true"
click at [878, 446] on input "False" at bounding box center [884, 441] width 12 height 10
radio input "true"
click at [769, 533] on span "True" at bounding box center [767, 526] width 21 height 13
click at [753, 532] on input "True" at bounding box center [747, 527] width 12 height 10
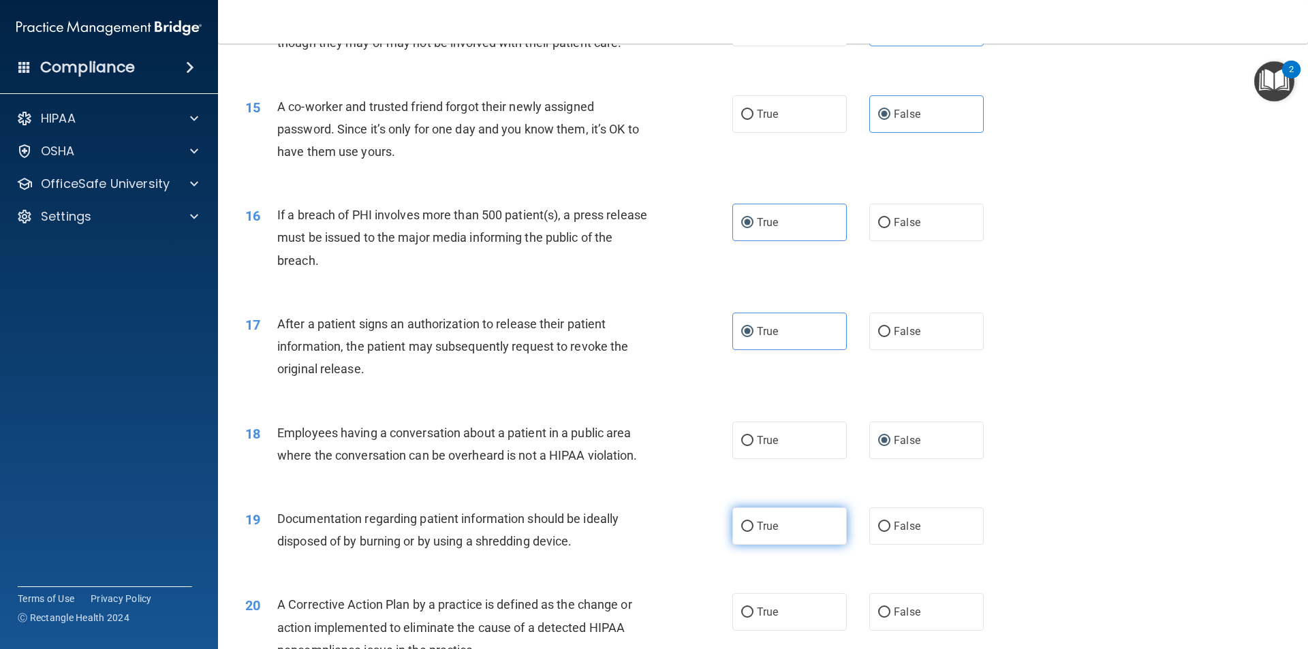
radio input "true"
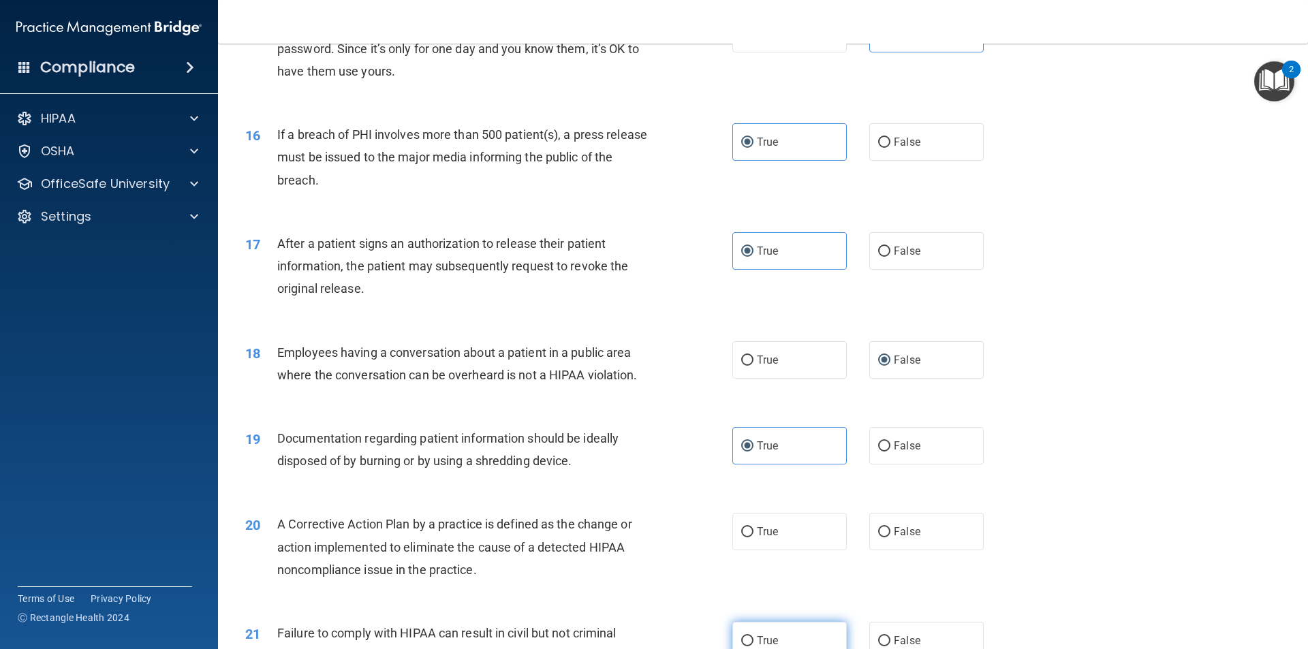
scroll to position [1567, 0]
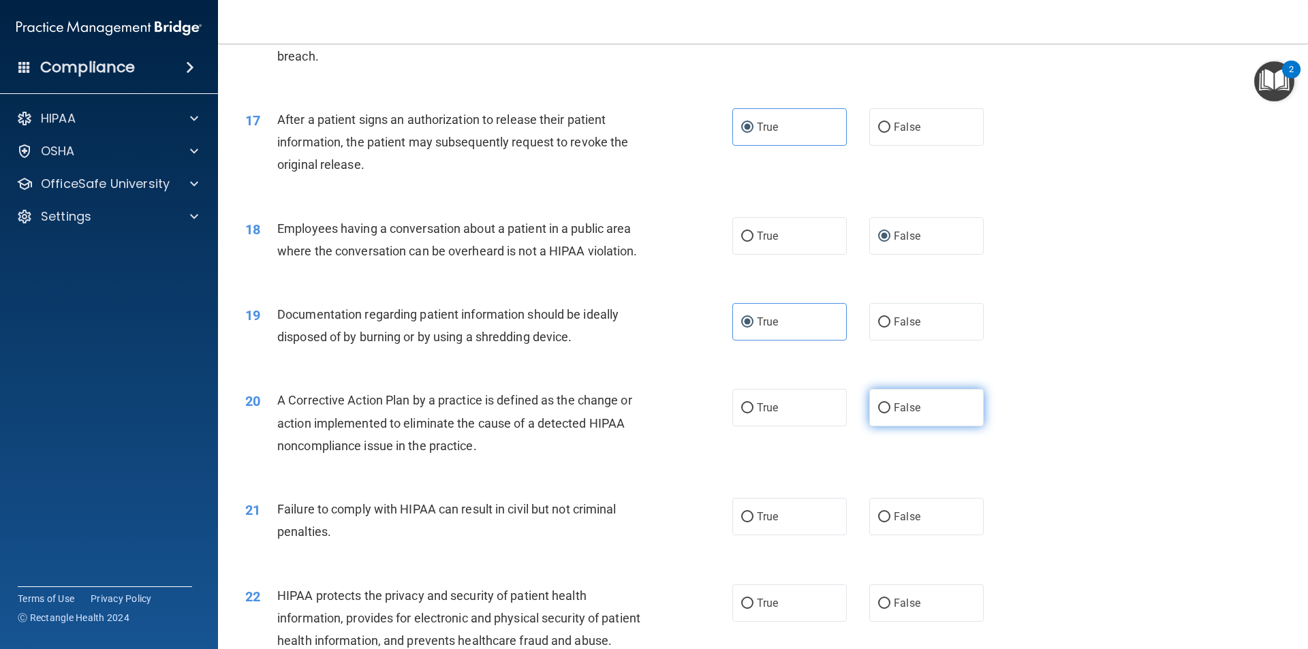
click at [894, 414] on span "False" at bounding box center [907, 407] width 27 height 13
click at [888, 414] on input "False" at bounding box center [884, 408] width 12 height 10
radio input "true"
click at [775, 426] on label "True" at bounding box center [789, 407] width 114 height 37
click at [753, 414] on input "True" at bounding box center [747, 408] width 12 height 10
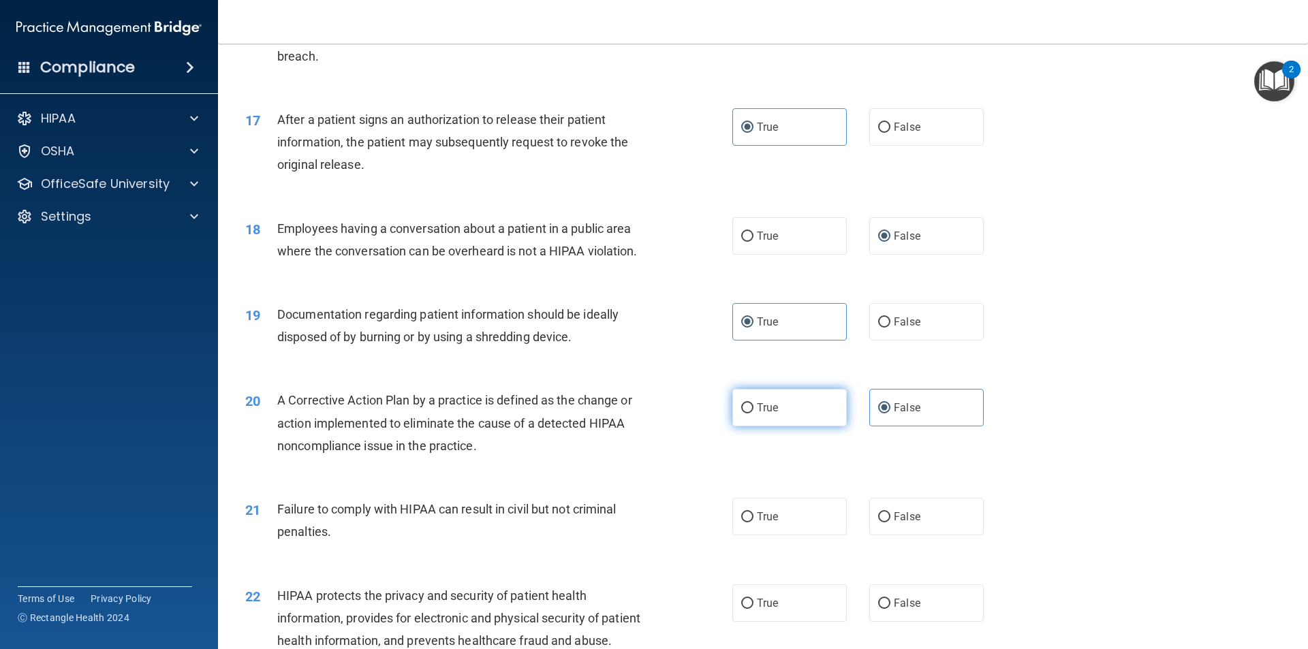
radio input "true"
radio input "false"
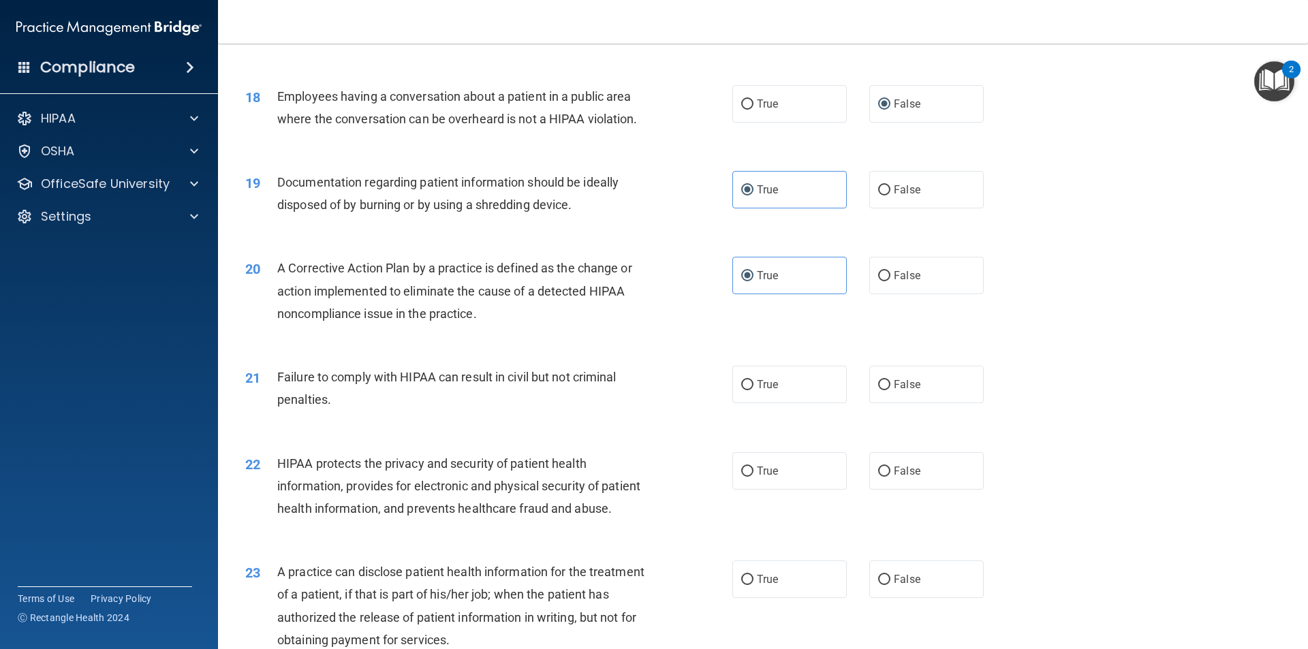
scroll to position [1771, 0]
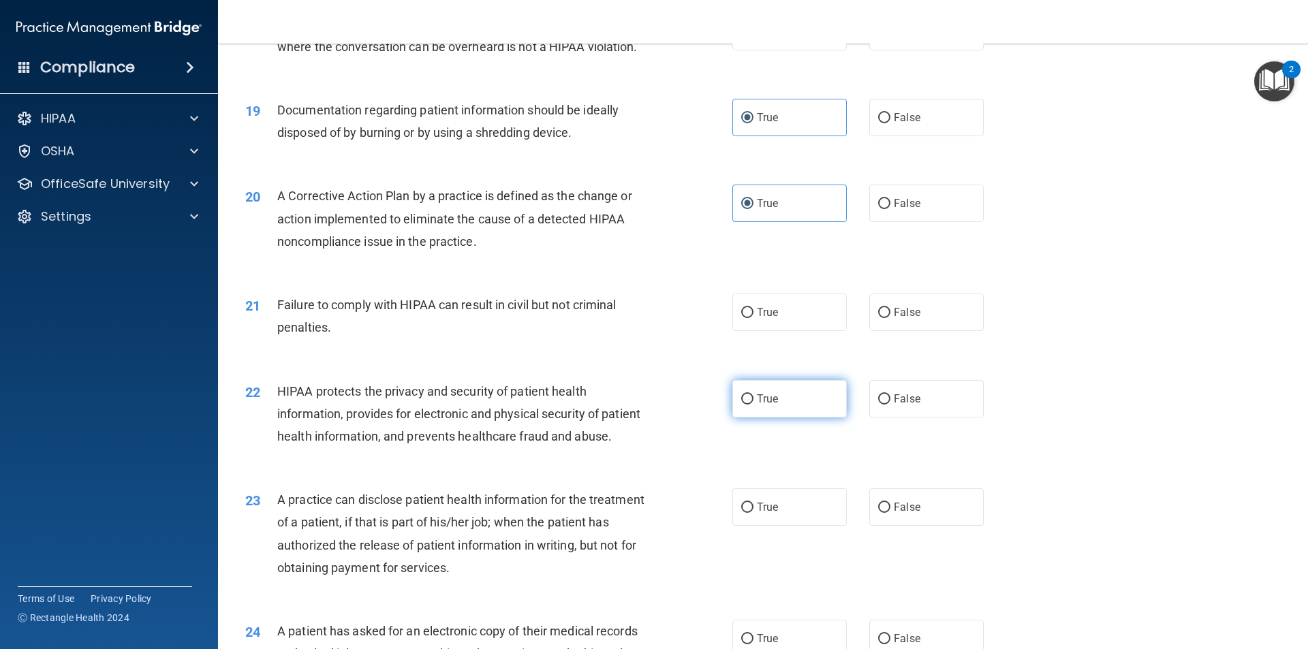
click at [784, 418] on label "True" at bounding box center [789, 398] width 114 height 37
click at [753, 405] on input "True" at bounding box center [747, 399] width 12 height 10
radio input "true"
click at [886, 331] on label "False" at bounding box center [926, 312] width 114 height 37
click at [886, 318] on input "False" at bounding box center [884, 313] width 12 height 10
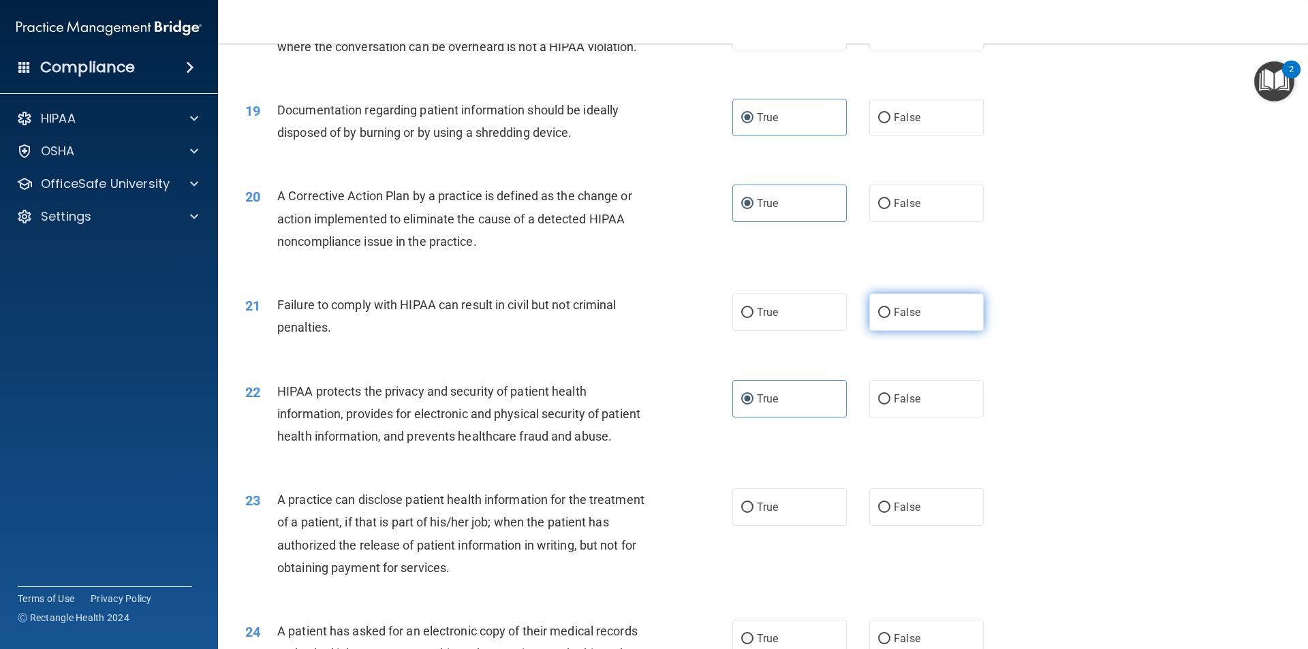
radio input "true"
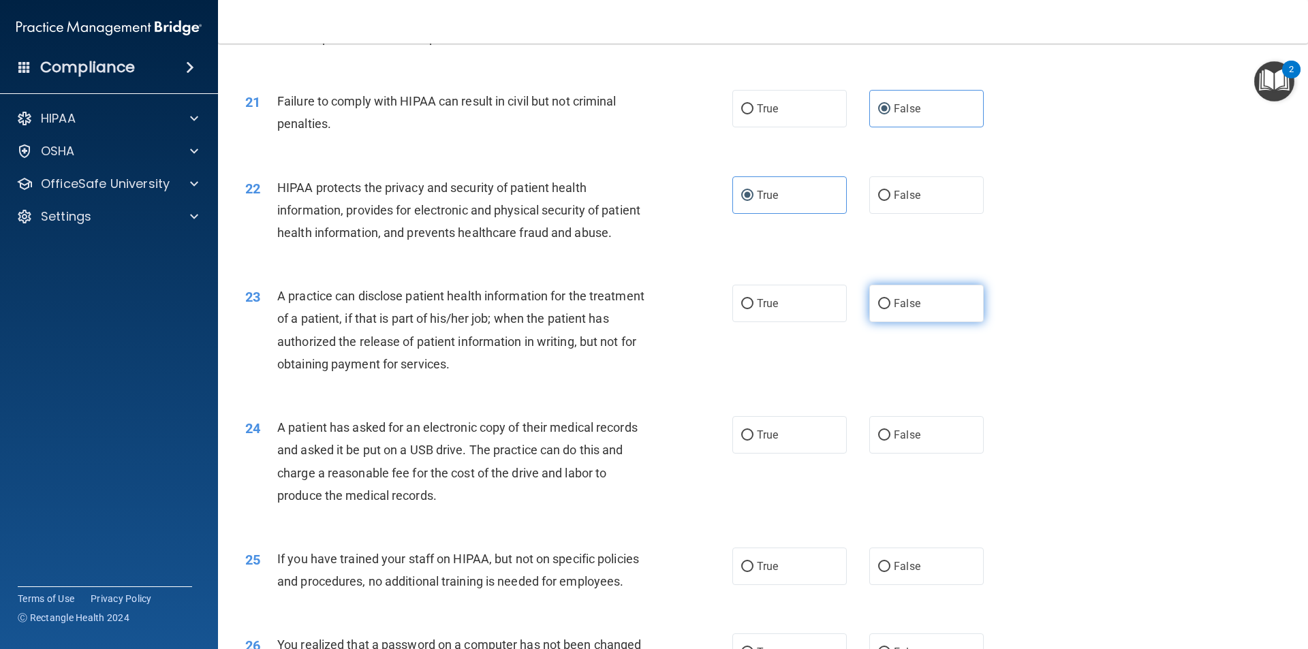
scroll to position [1976, 0]
click at [905, 309] on span "False" at bounding box center [907, 302] width 27 height 13
click at [890, 309] on input "False" at bounding box center [884, 303] width 12 height 10
radio input "true"
click at [757, 441] on span "True" at bounding box center [767, 434] width 21 height 13
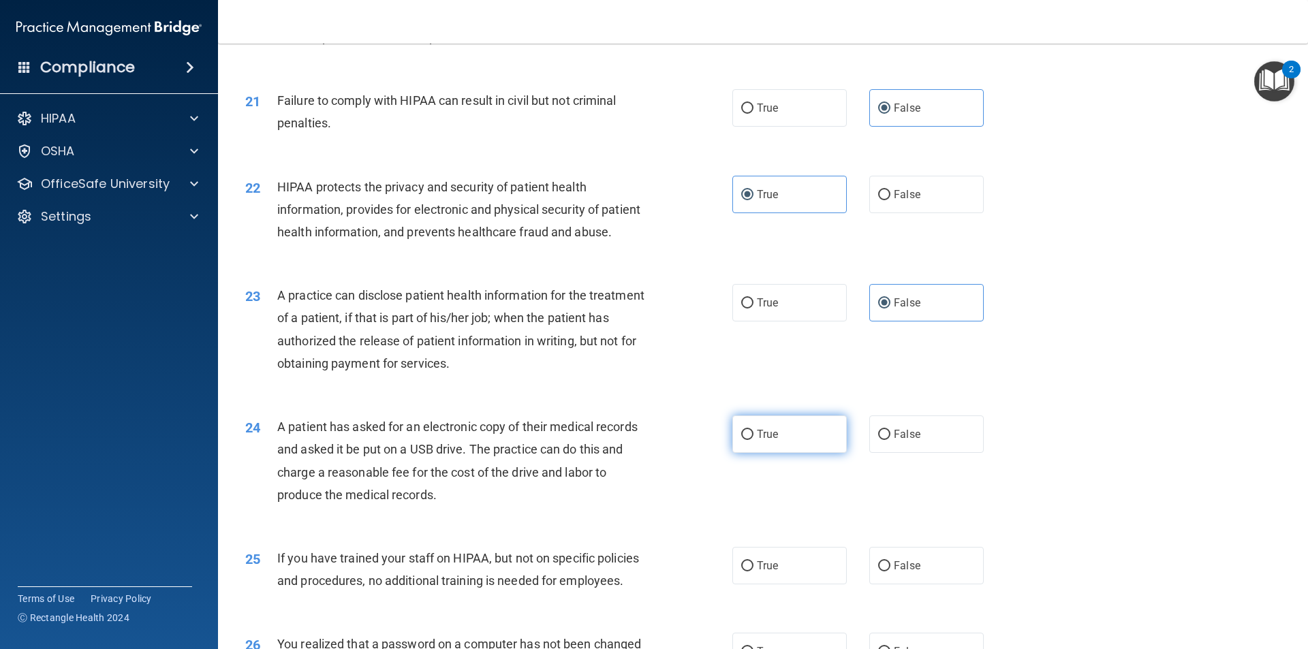
click at [753, 440] on input "True" at bounding box center [747, 435] width 12 height 10
radio input "true"
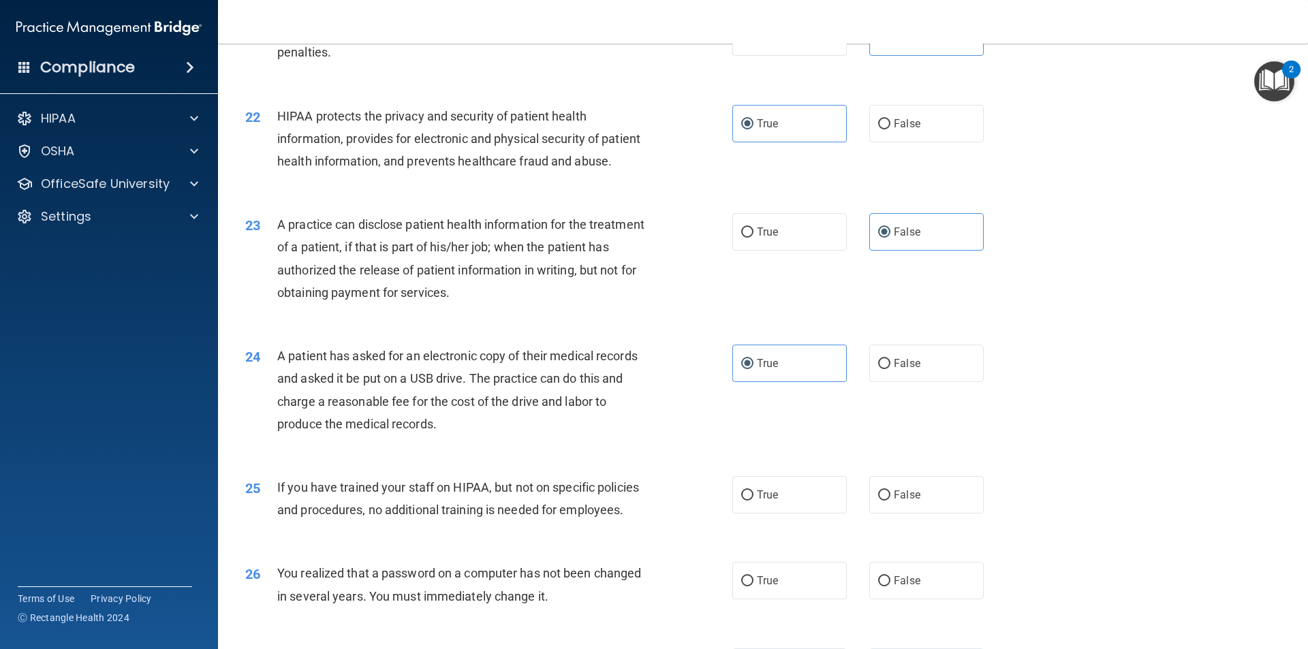
scroll to position [2112, 0]
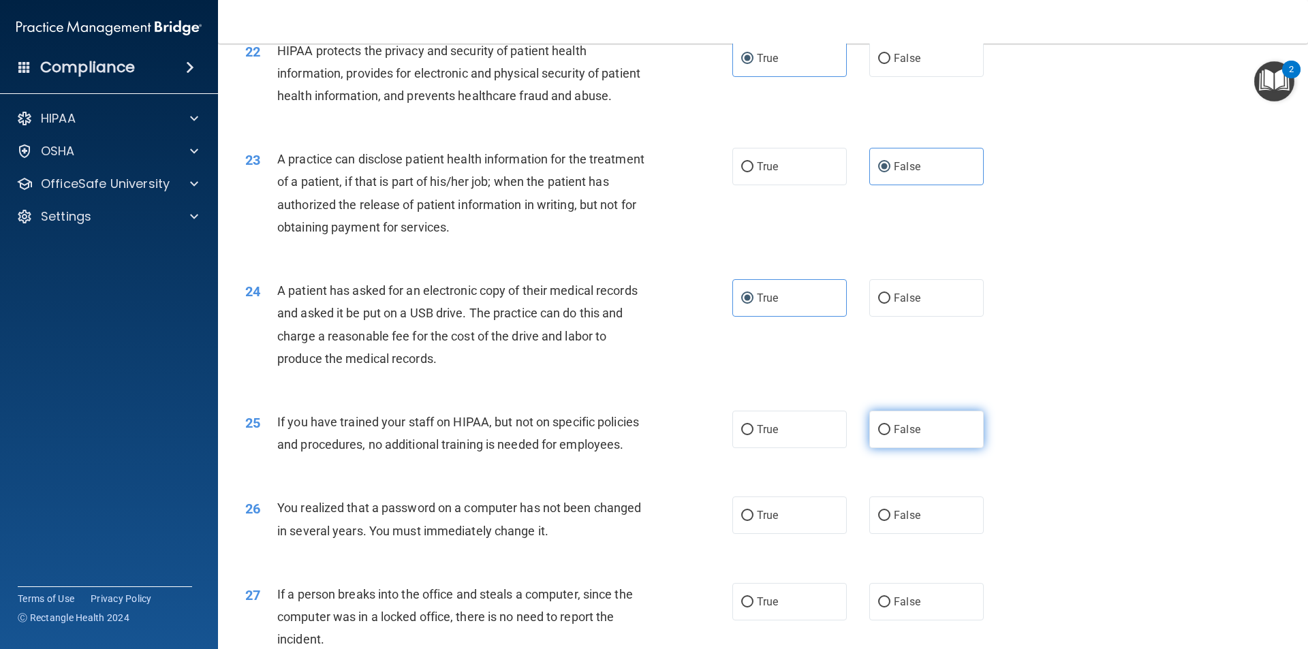
click at [894, 436] on span "False" at bounding box center [907, 429] width 27 height 13
click at [890, 435] on input "False" at bounding box center [884, 430] width 12 height 10
radio input "true"
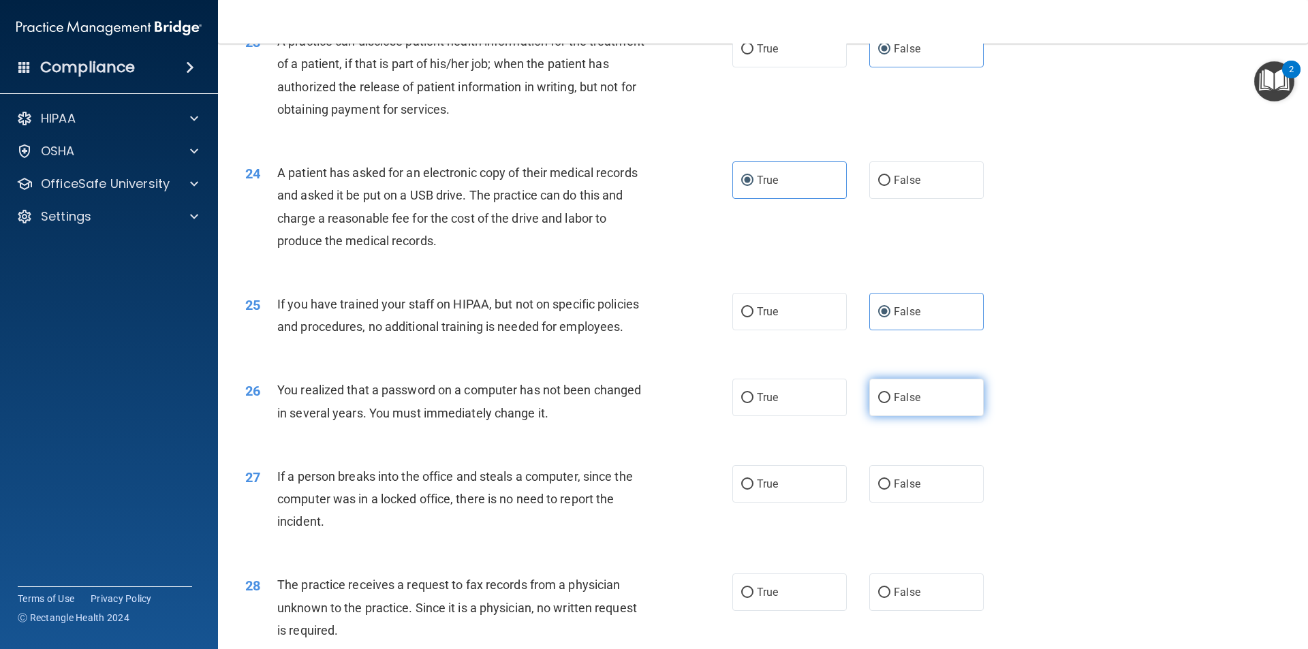
scroll to position [2248, 0]
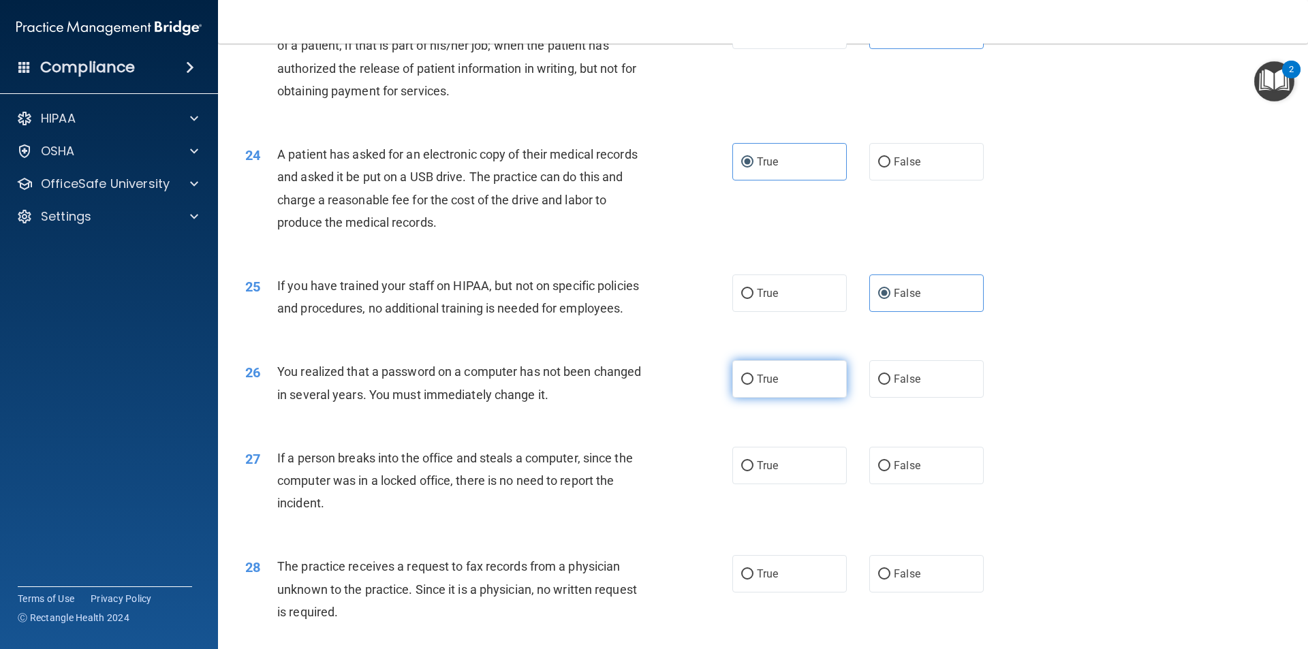
click at [758, 398] on label "True" at bounding box center [789, 378] width 114 height 37
click at [753, 385] on input "True" at bounding box center [747, 380] width 12 height 10
radio input "true"
click at [885, 484] on label "False" at bounding box center [926, 465] width 114 height 37
click at [885, 471] on input "False" at bounding box center [884, 466] width 12 height 10
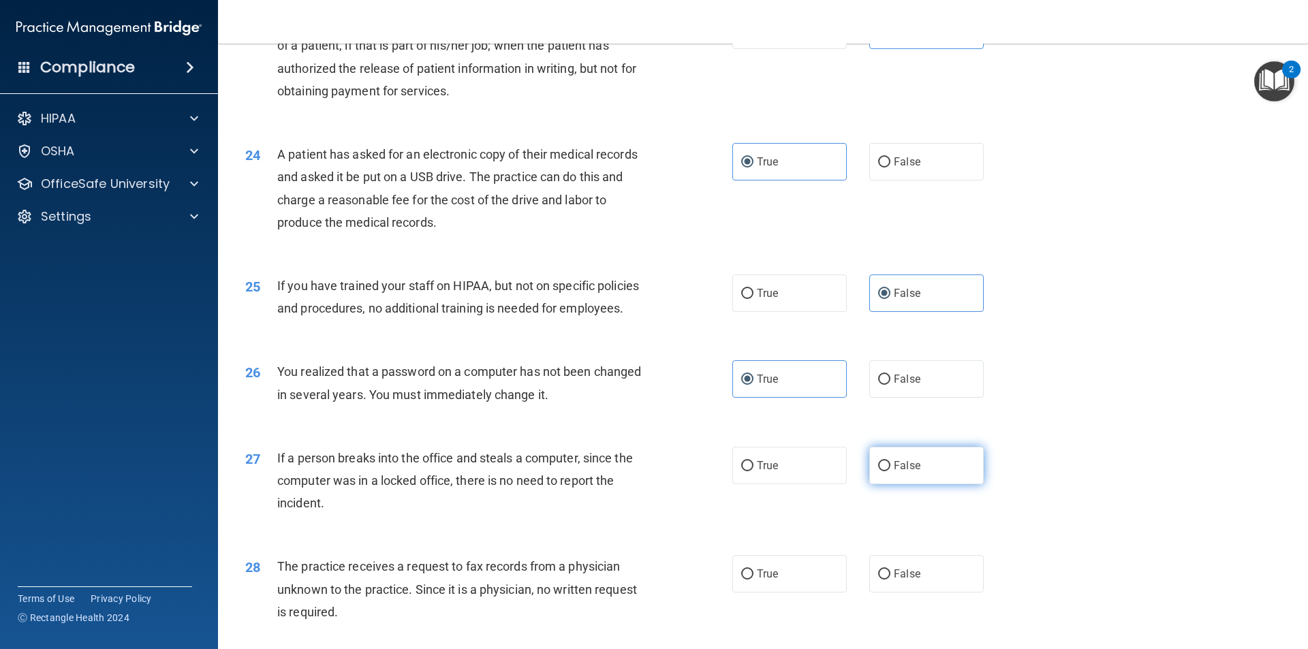
radio input "true"
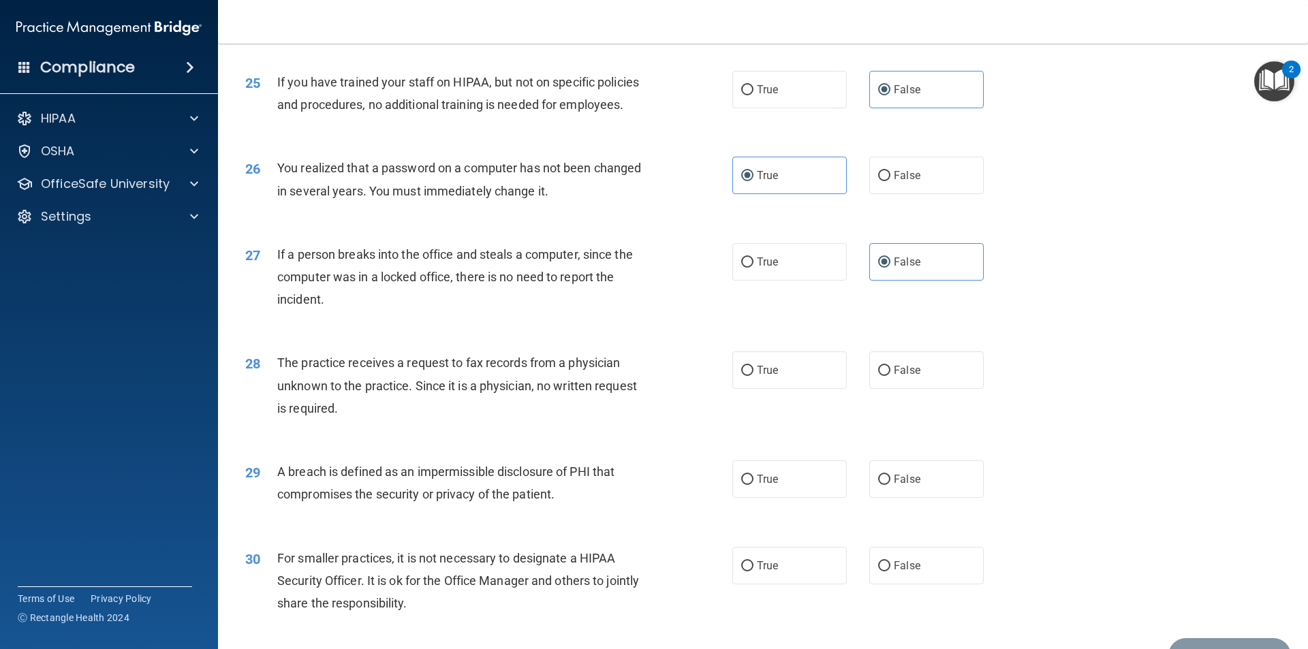
scroll to position [2452, 0]
click at [890, 388] on label "False" at bounding box center [926, 369] width 114 height 37
click at [890, 375] on input "False" at bounding box center [884, 370] width 12 height 10
radio input "true"
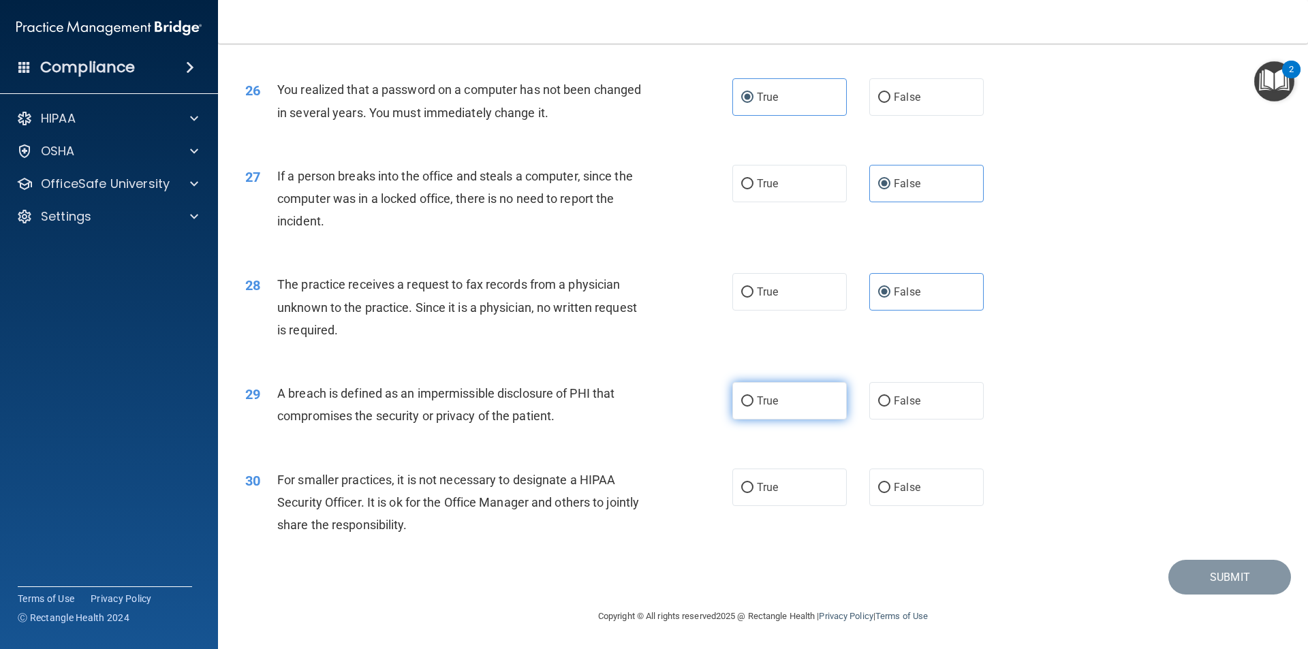
drag, startPoint x: 779, startPoint y: 408, endPoint x: 775, endPoint y: 414, distance: 7.4
click at [779, 408] on label "True" at bounding box center [789, 400] width 114 height 37
click at [753, 407] on input "True" at bounding box center [747, 401] width 12 height 10
radio input "true"
click at [878, 490] on input "False" at bounding box center [884, 488] width 12 height 10
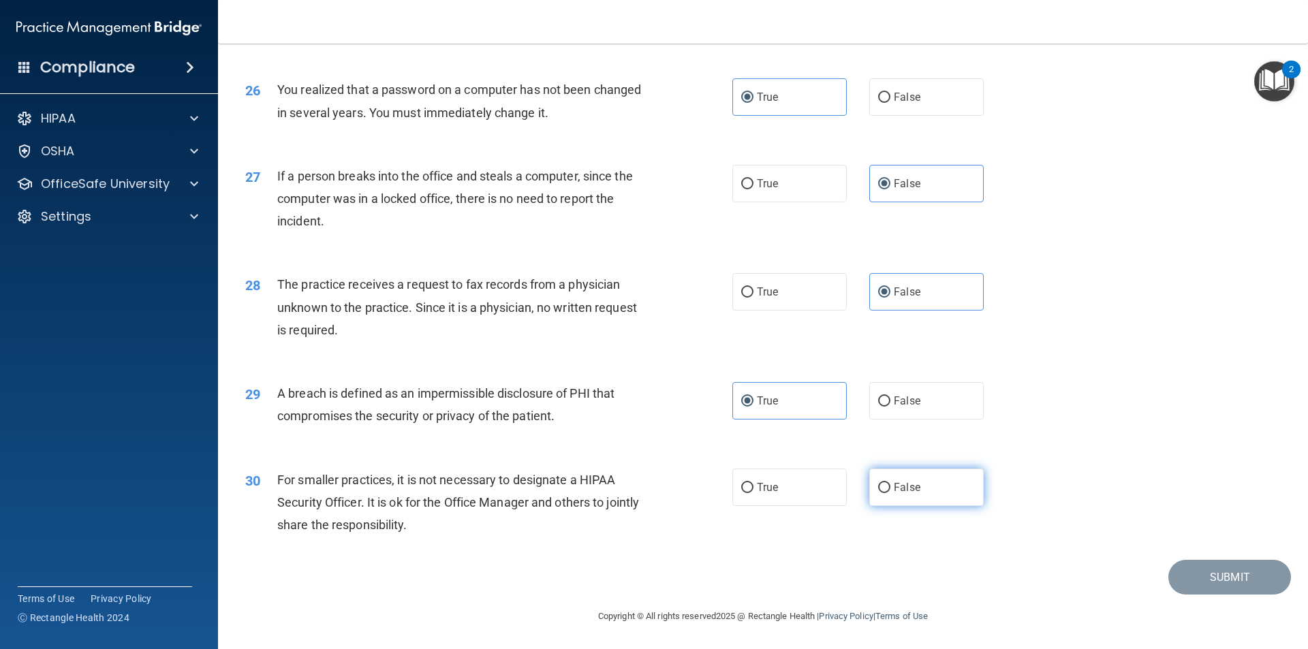
radio input "true"
click at [1187, 578] on button "Submit" at bounding box center [1229, 577] width 123 height 35
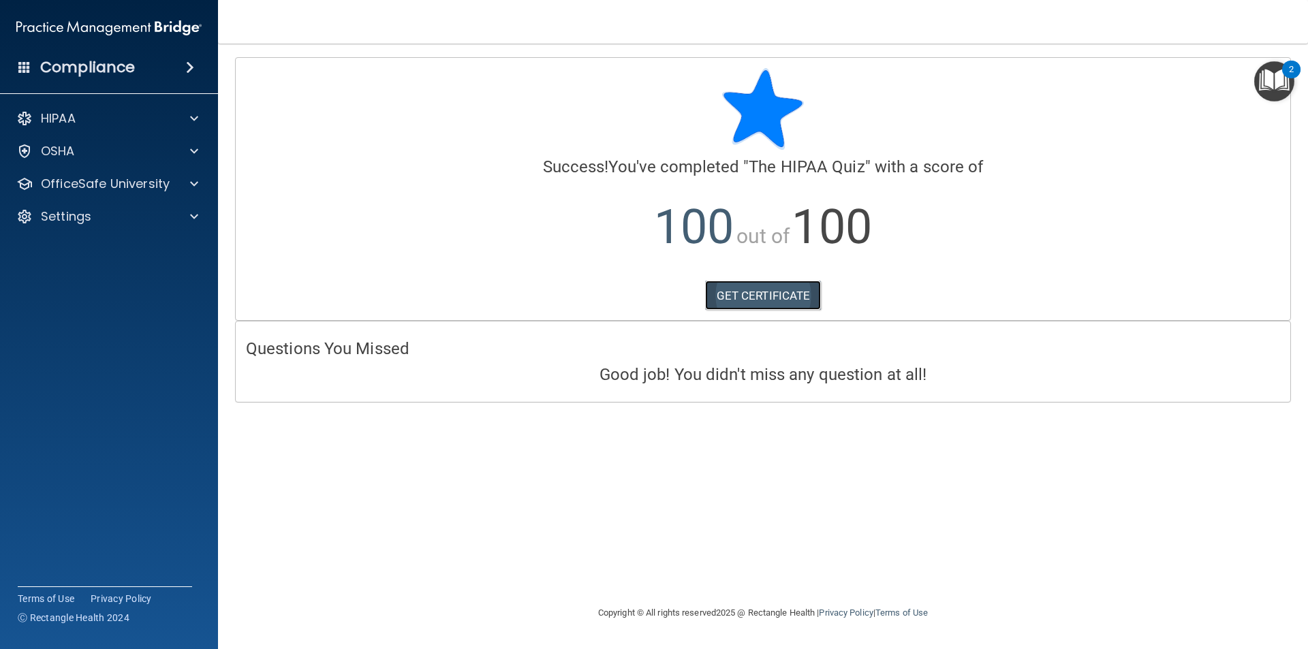
click at [770, 293] on link "GET CERTIFICATE" at bounding box center [763, 296] width 116 height 30
click at [194, 116] on span at bounding box center [194, 118] width 8 height 16
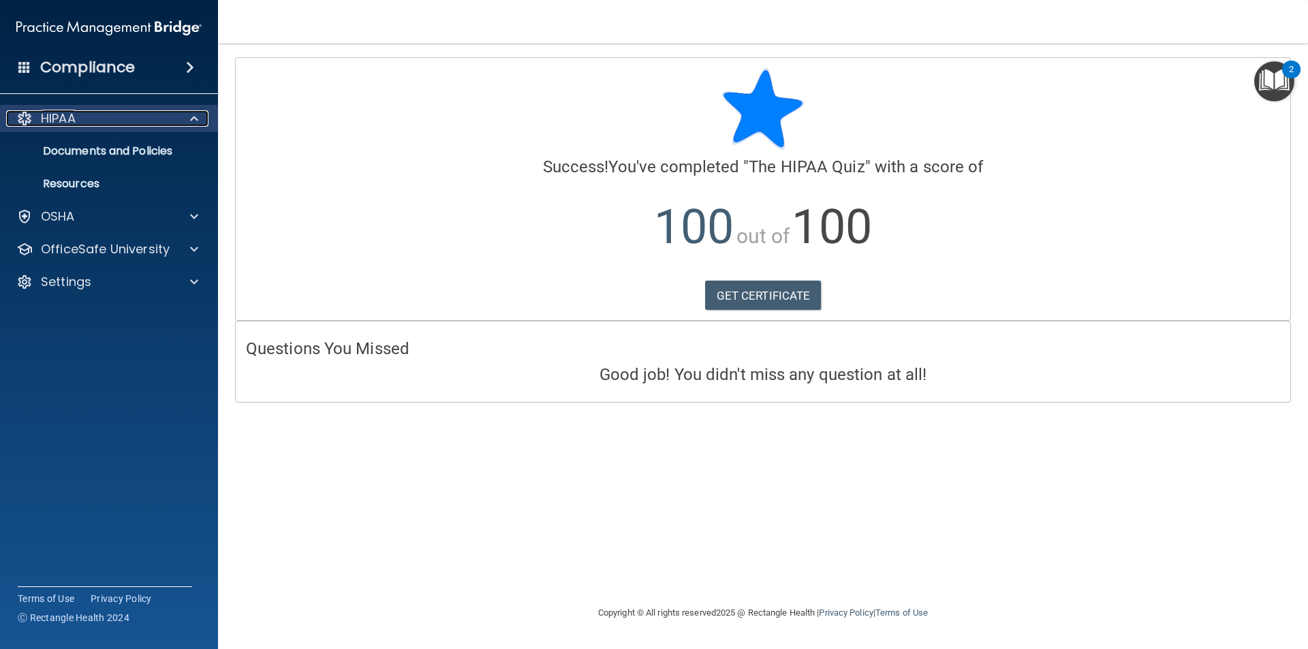
click at [194, 116] on span at bounding box center [194, 118] width 8 height 16
click at [175, 113] on div at bounding box center [192, 118] width 34 height 16
click at [163, 144] on p "Documents and Policies" at bounding box center [102, 151] width 186 height 14
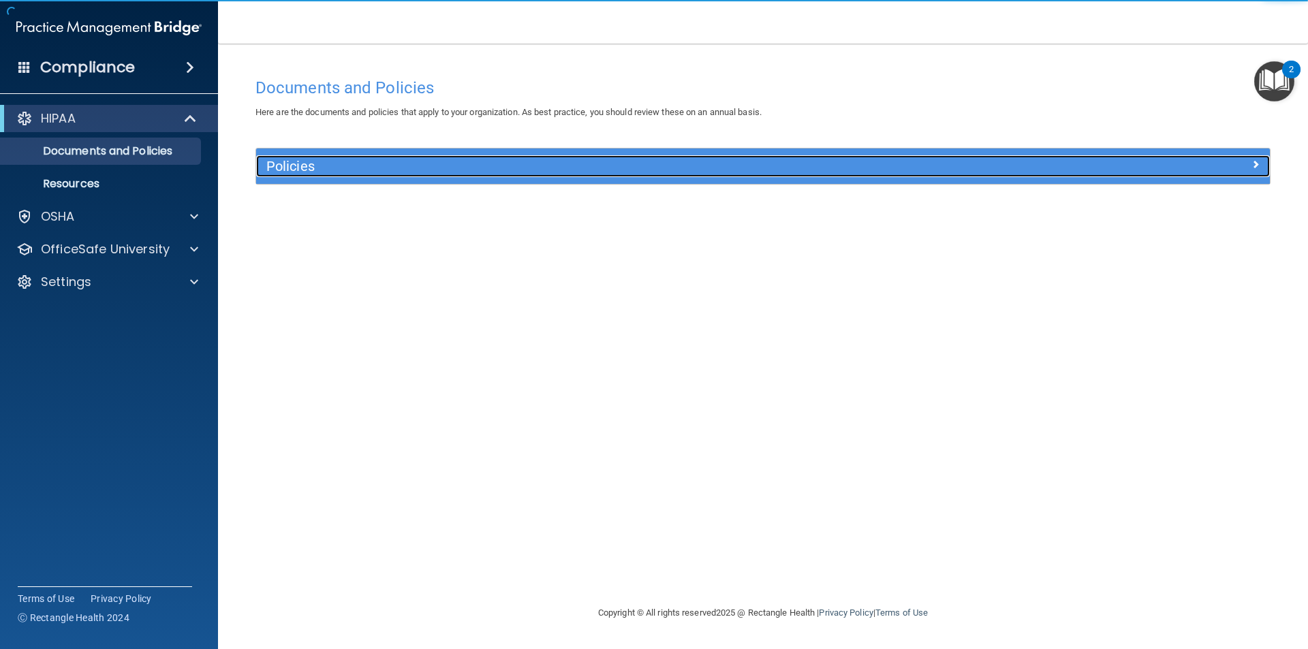
click at [670, 163] on h5 "Policies" at bounding box center [636, 166] width 740 height 15
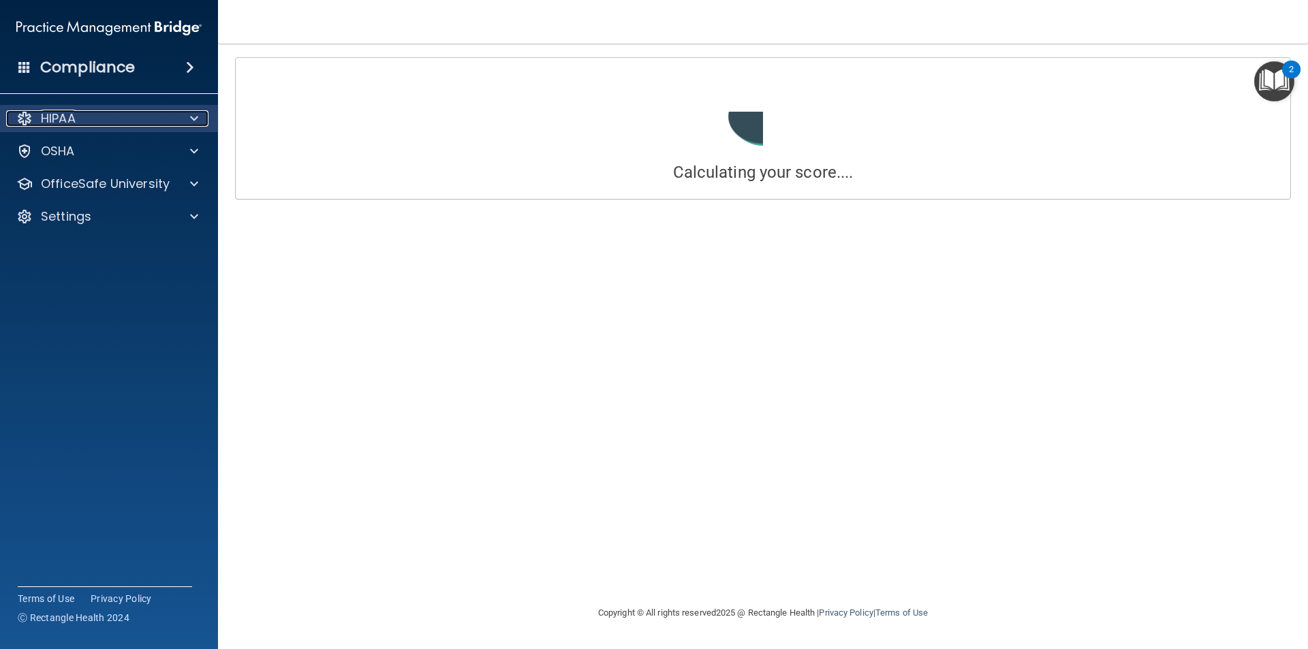
click at [198, 113] on div at bounding box center [192, 118] width 34 height 16
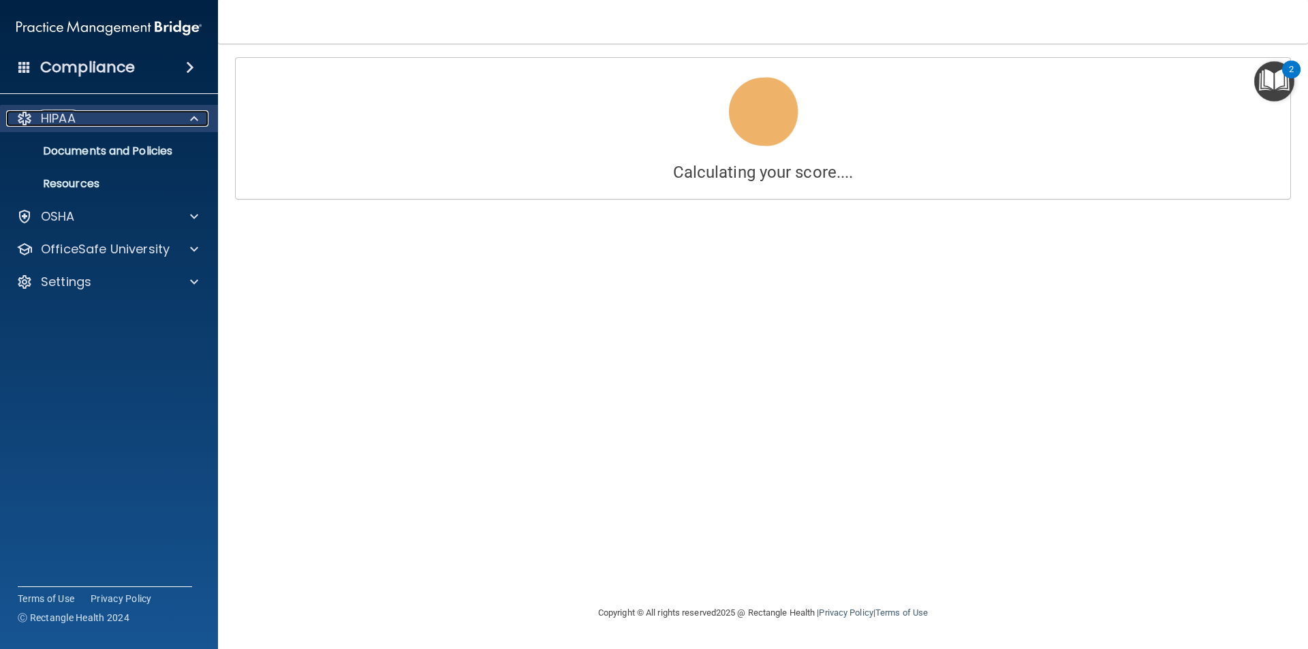
click at [198, 113] on div at bounding box center [192, 118] width 34 height 16
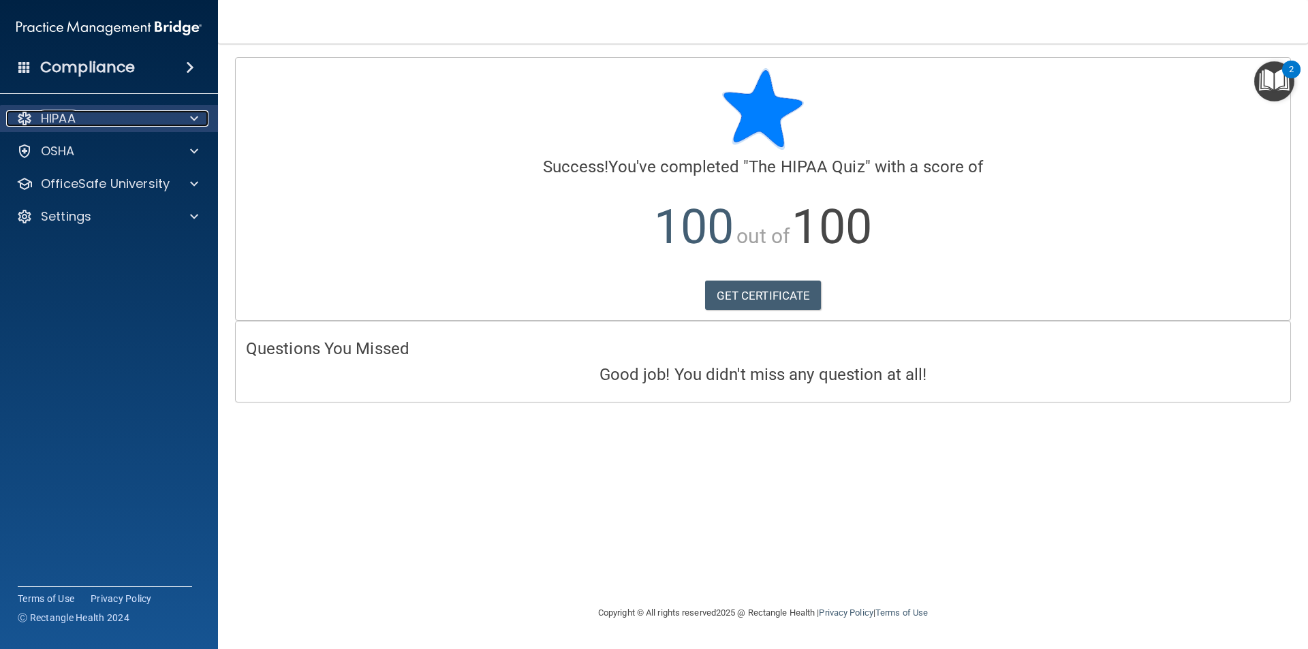
click at [74, 113] on p "HIPAA" at bounding box center [58, 118] width 35 height 16
click at [191, 64] on span at bounding box center [190, 67] width 8 height 16
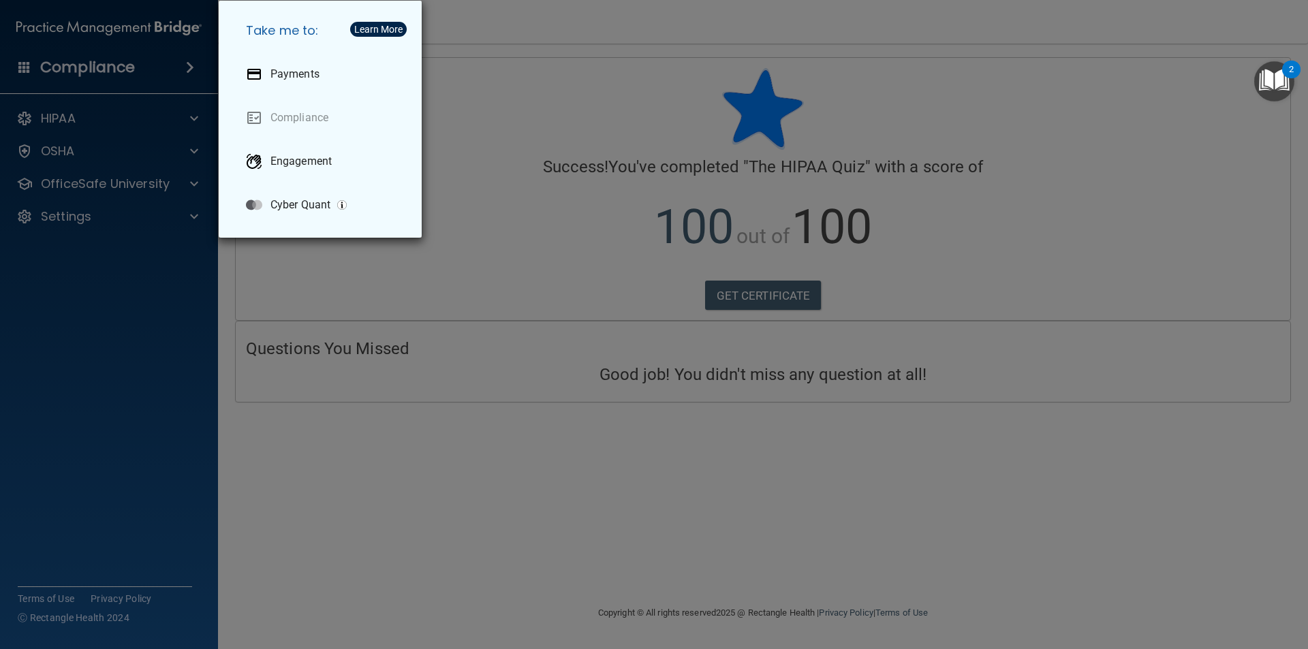
click at [191, 64] on div "Take me to: Payments Compliance Engagement Cyber Quant" at bounding box center [654, 324] width 1308 height 649
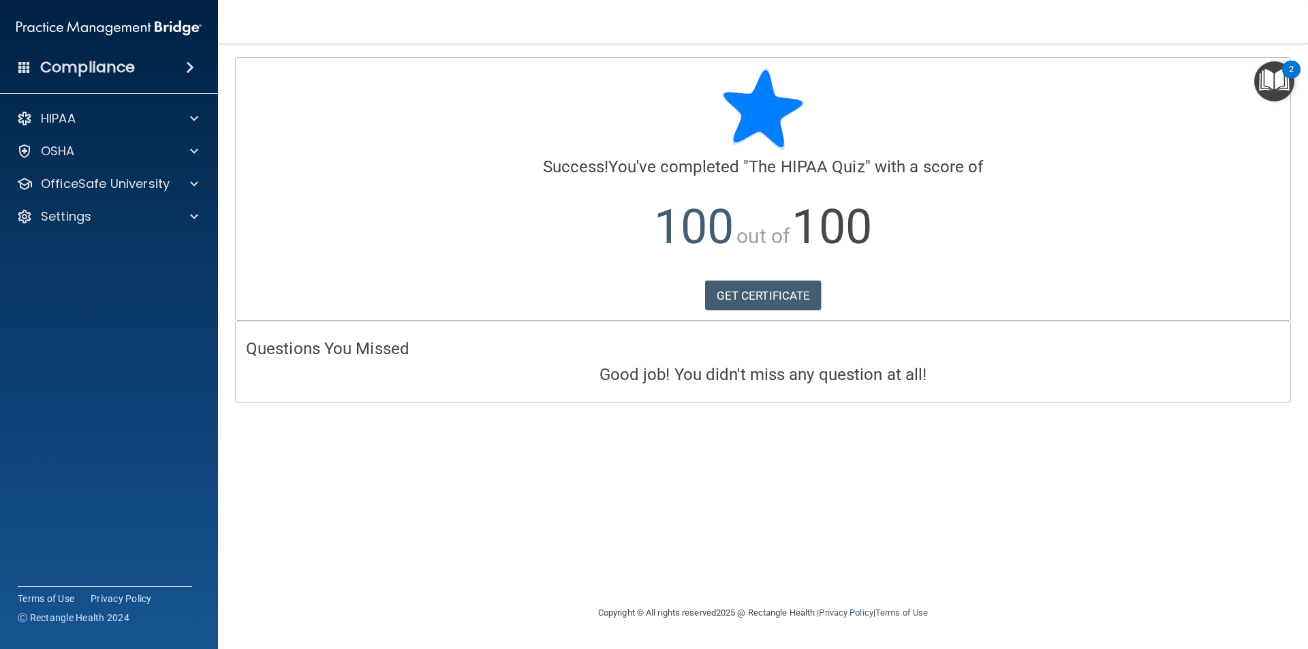
click at [1271, 80] on img "Open Resource Center, 2 new notifications" at bounding box center [1274, 81] width 40 height 40
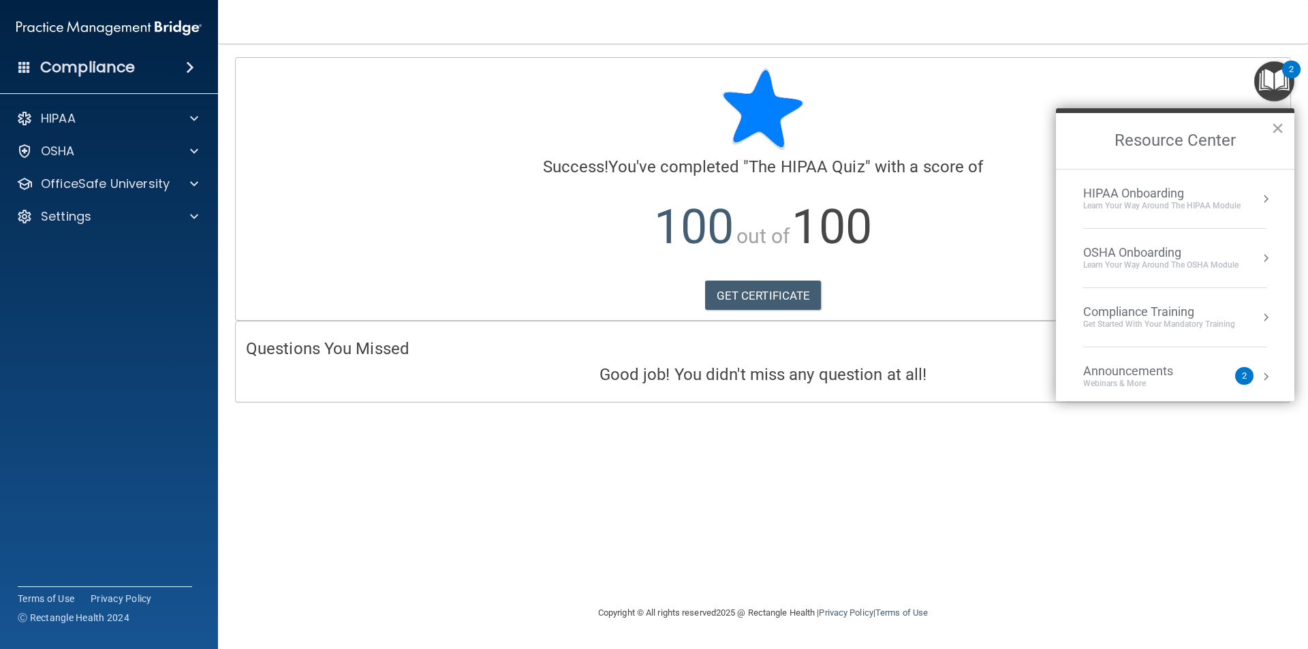
click at [1235, 197] on div "HIPAA Onboarding" at bounding box center [1161, 193] width 157 height 15
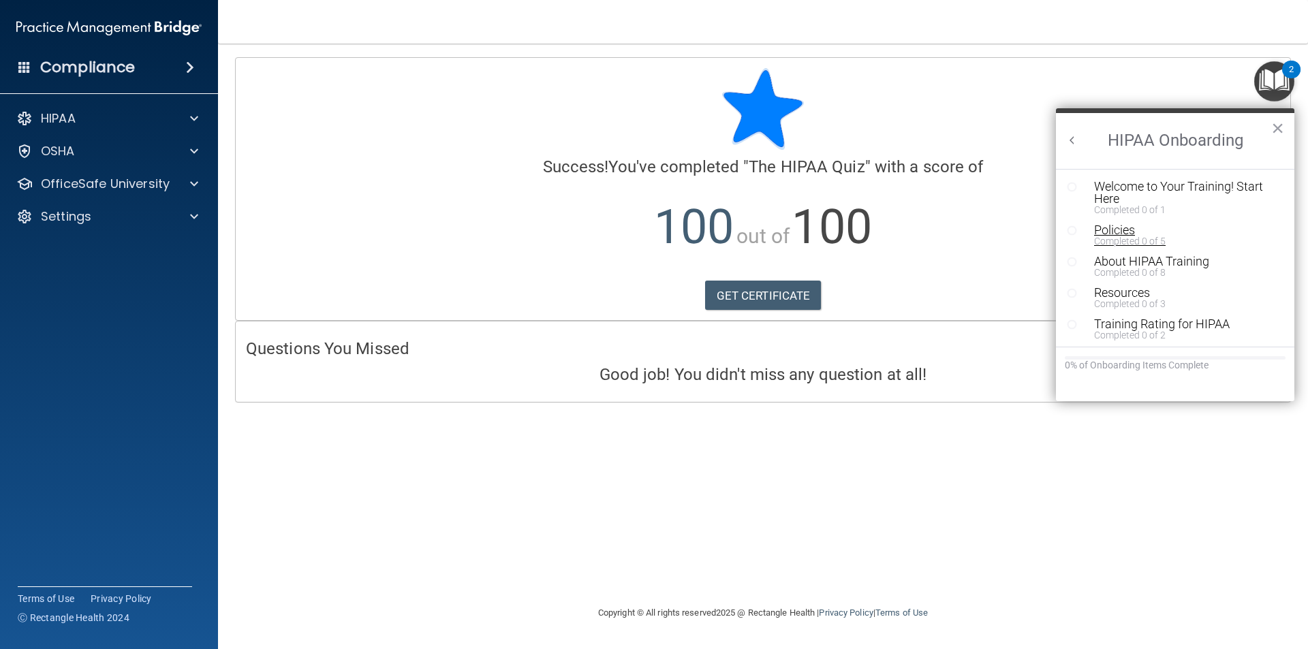
scroll to position [3, 0]
click at [1279, 127] on button "×" at bounding box center [1277, 128] width 13 height 22
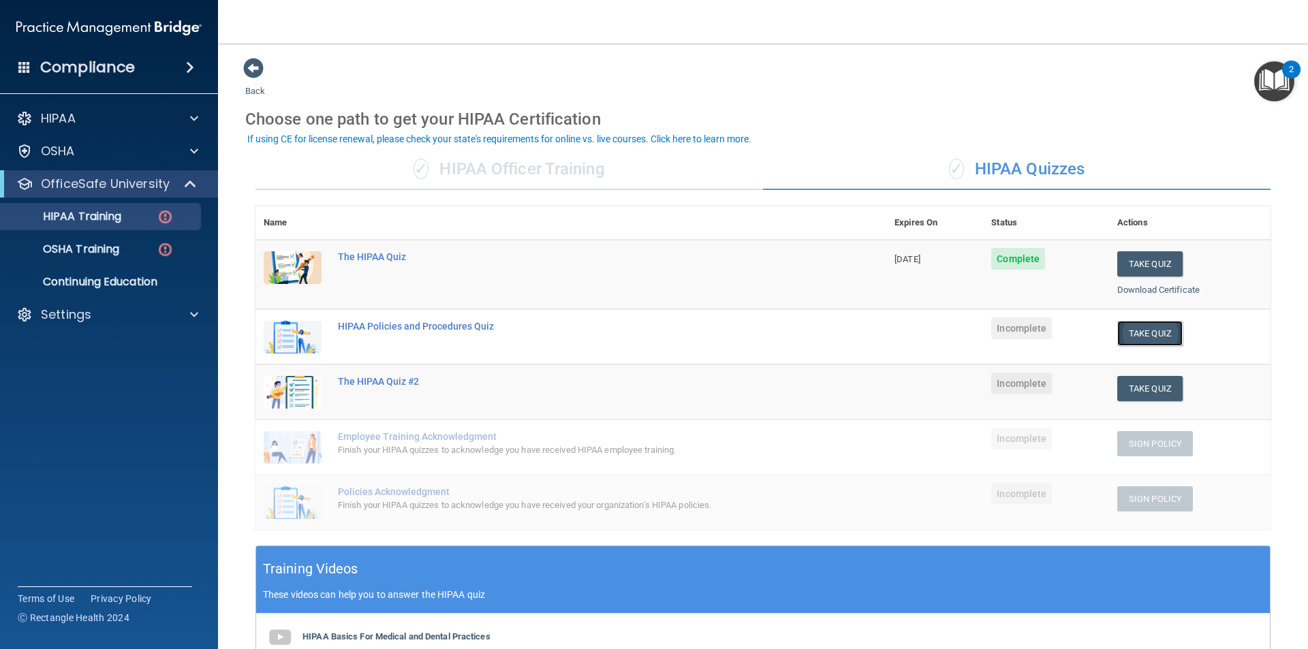
click at [1142, 336] on button "Take Quiz" at bounding box center [1149, 333] width 65 height 25
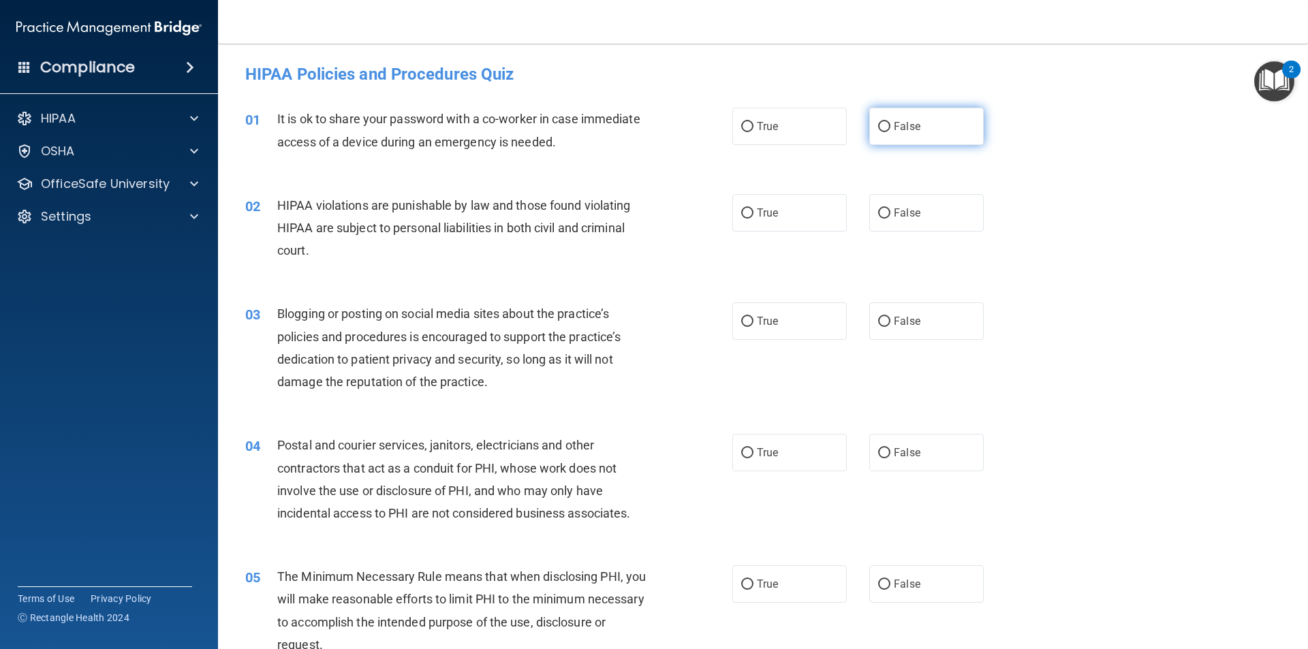
click at [910, 129] on span "False" at bounding box center [907, 126] width 27 height 13
click at [890, 129] on input "False" at bounding box center [884, 127] width 12 height 10
radio input "true"
click at [770, 218] on span "True" at bounding box center [767, 212] width 21 height 13
click at [753, 218] on input "True" at bounding box center [747, 213] width 12 height 10
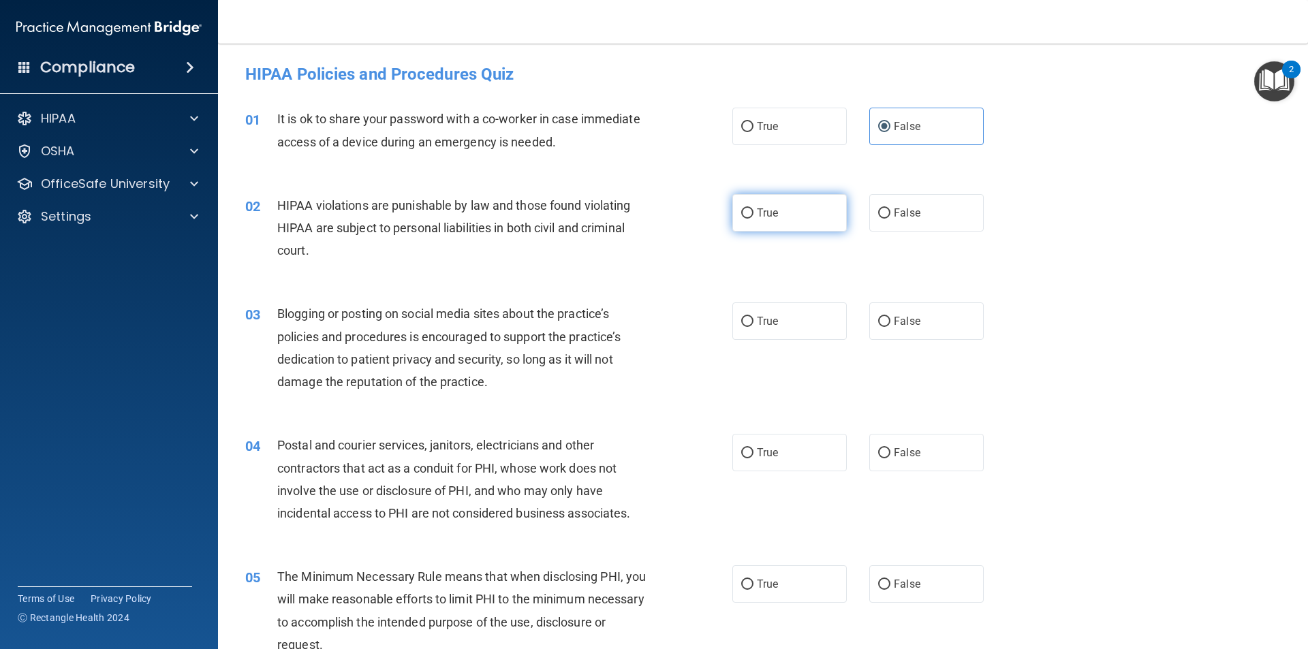
radio input "true"
click at [899, 326] on span "False" at bounding box center [907, 321] width 27 height 13
click at [890, 326] on input "False" at bounding box center [884, 322] width 12 height 10
radio input "true"
click at [774, 459] on label "True" at bounding box center [789, 452] width 114 height 37
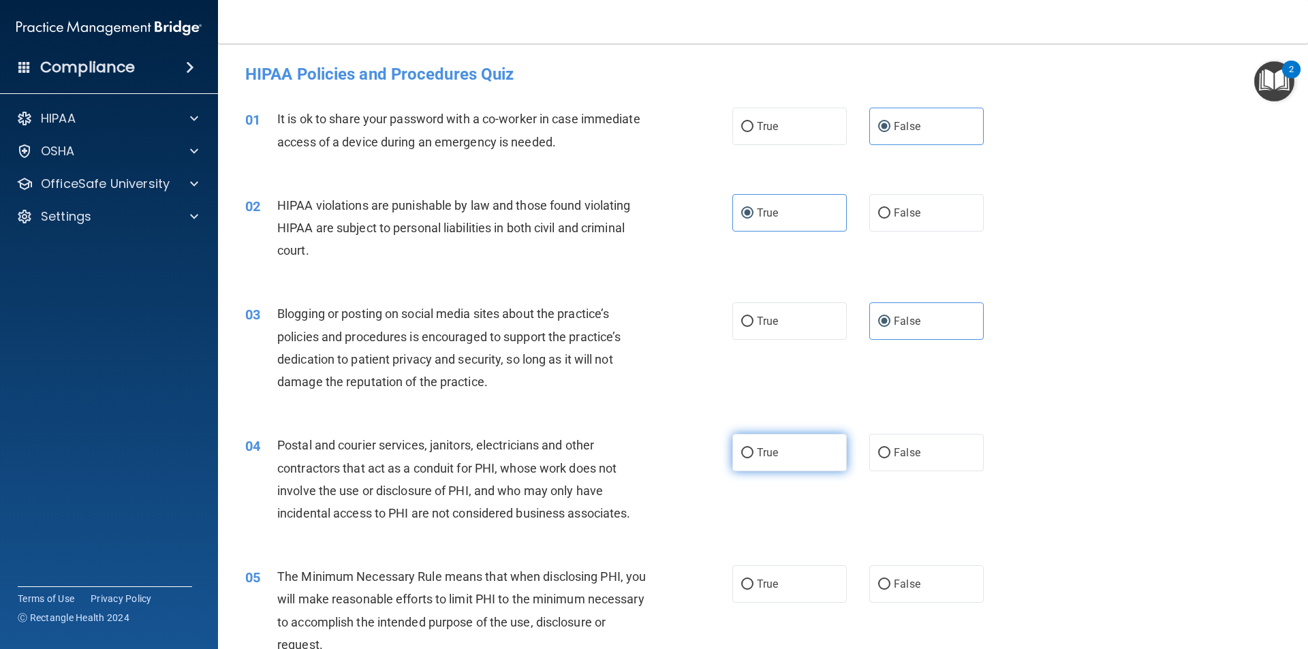
click at [753, 458] on input "True" at bounding box center [747, 453] width 12 height 10
radio input "true"
click at [775, 588] on label "True" at bounding box center [789, 583] width 114 height 37
click at [753, 588] on input "True" at bounding box center [747, 585] width 12 height 10
radio input "true"
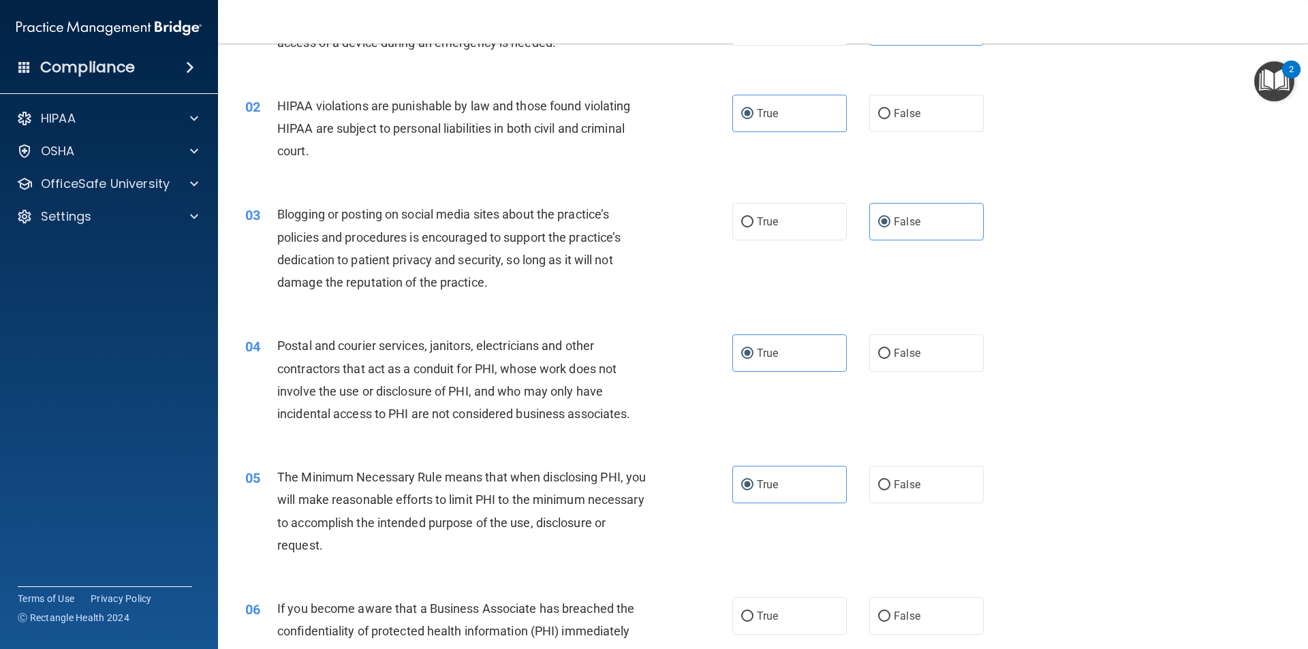
scroll to position [204, 0]
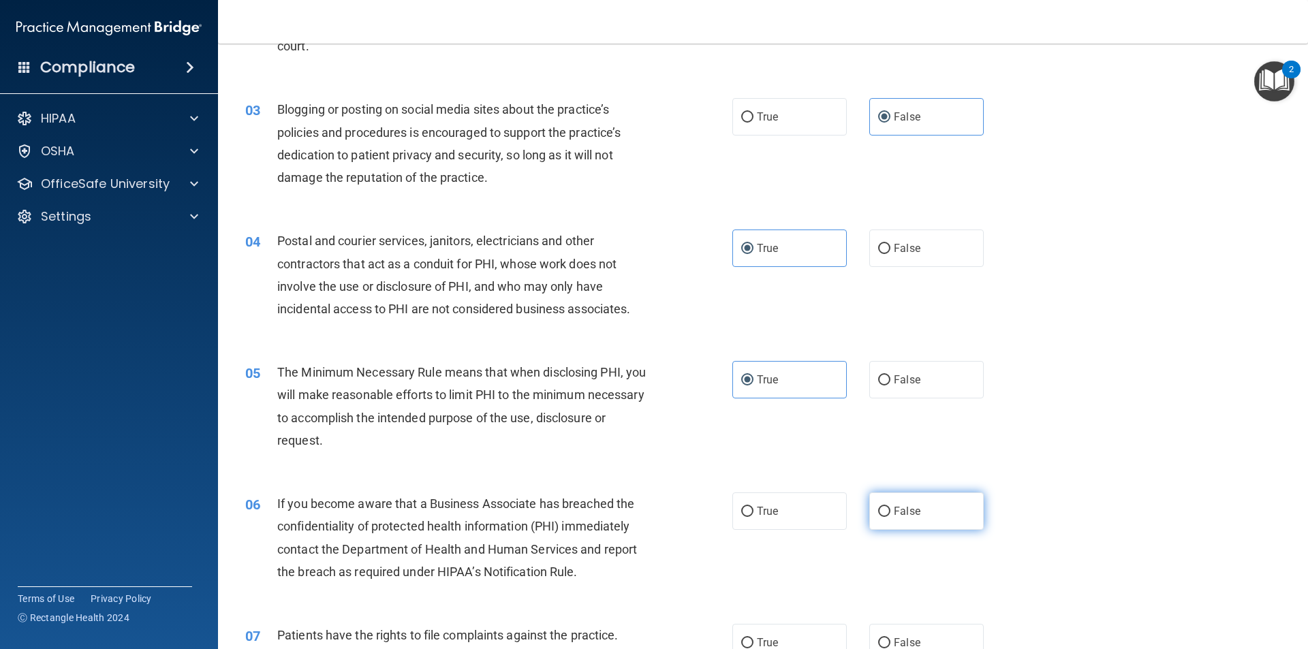
click at [895, 505] on span "False" at bounding box center [907, 511] width 27 height 13
click at [890, 507] on input "False" at bounding box center [884, 512] width 12 height 10
radio input "true"
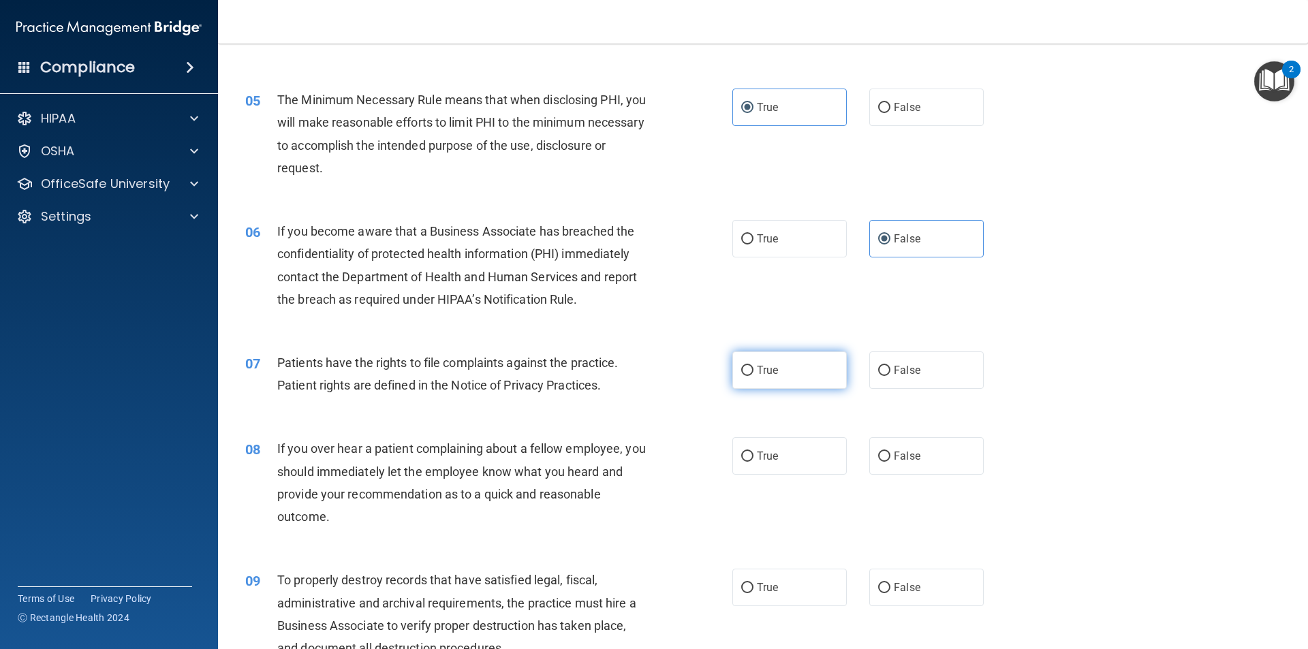
click at [776, 373] on label "True" at bounding box center [789, 370] width 114 height 37
click at [753, 373] on input "True" at bounding box center [747, 371] width 12 height 10
radio input "true"
click at [946, 467] on label "False" at bounding box center [926, 455] width 114 height 37
click at [890, 462] on input "False" at bounding box center [884, 457] width 12 height 10
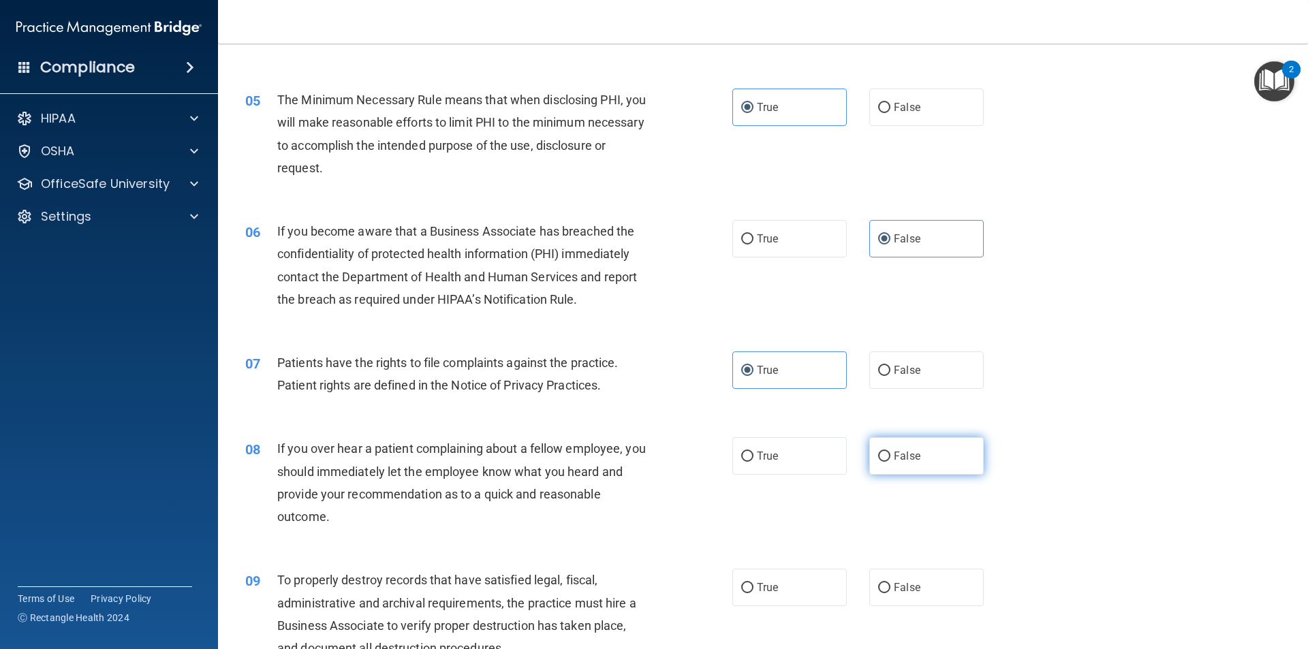
radio input "true"
click at [909, 578] on label "False" at bounding box center [926, 587] width 114 height 37
click at [890, 583] on input "False" at bounding box center [884, 588] width 12 height 10
radio input "true"
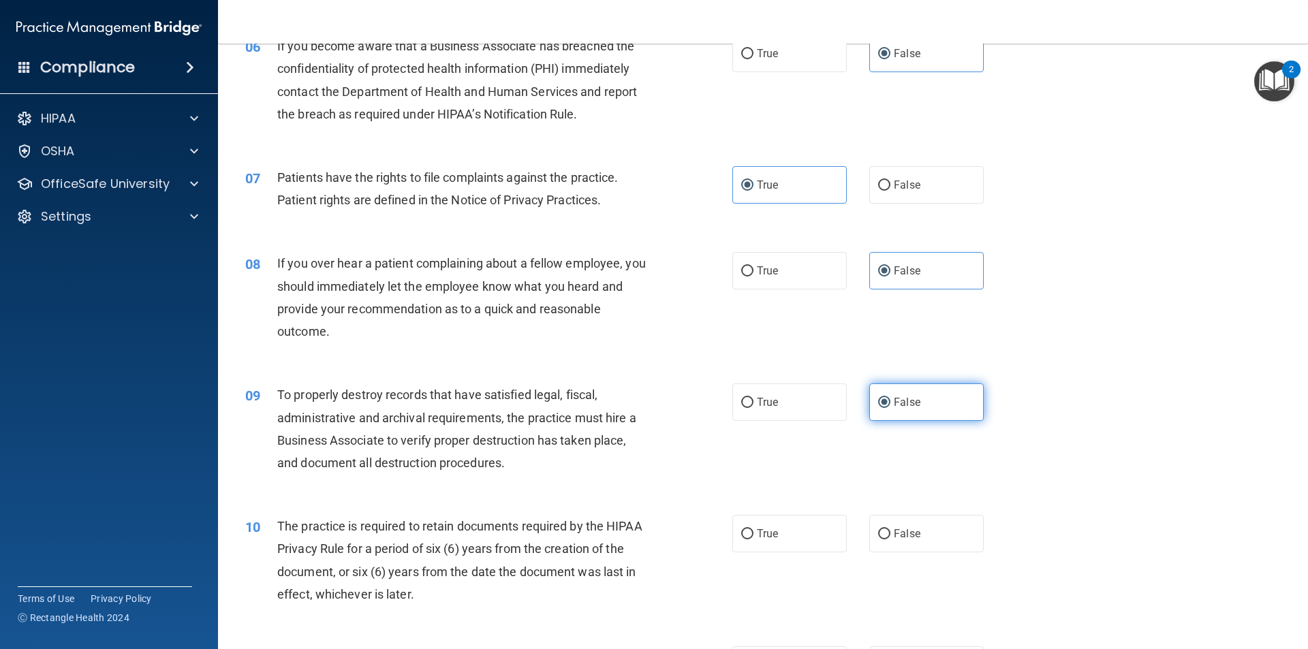
scroll to position [681, 0]
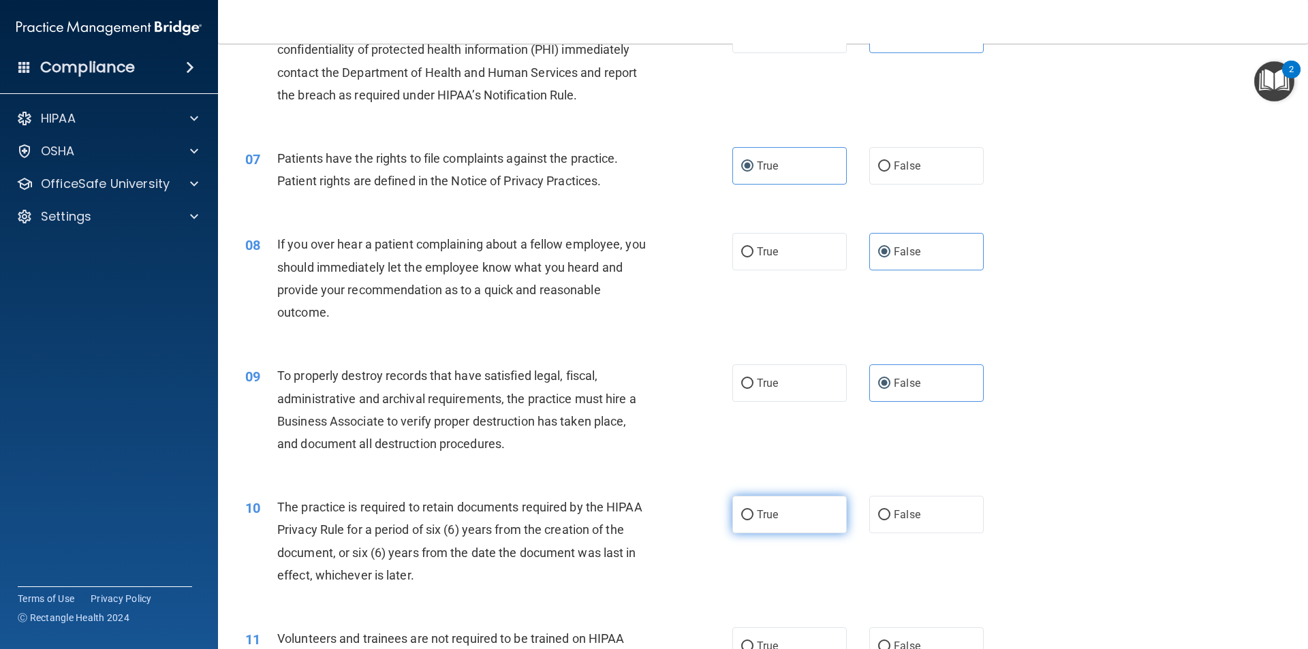
click at [783, 516] on label "True" at bounding box center [789, 514] width 114 height 37
click at [753, 516] on input "True" at bounding box center [747, 515] width 12 height 10
radio input "true"
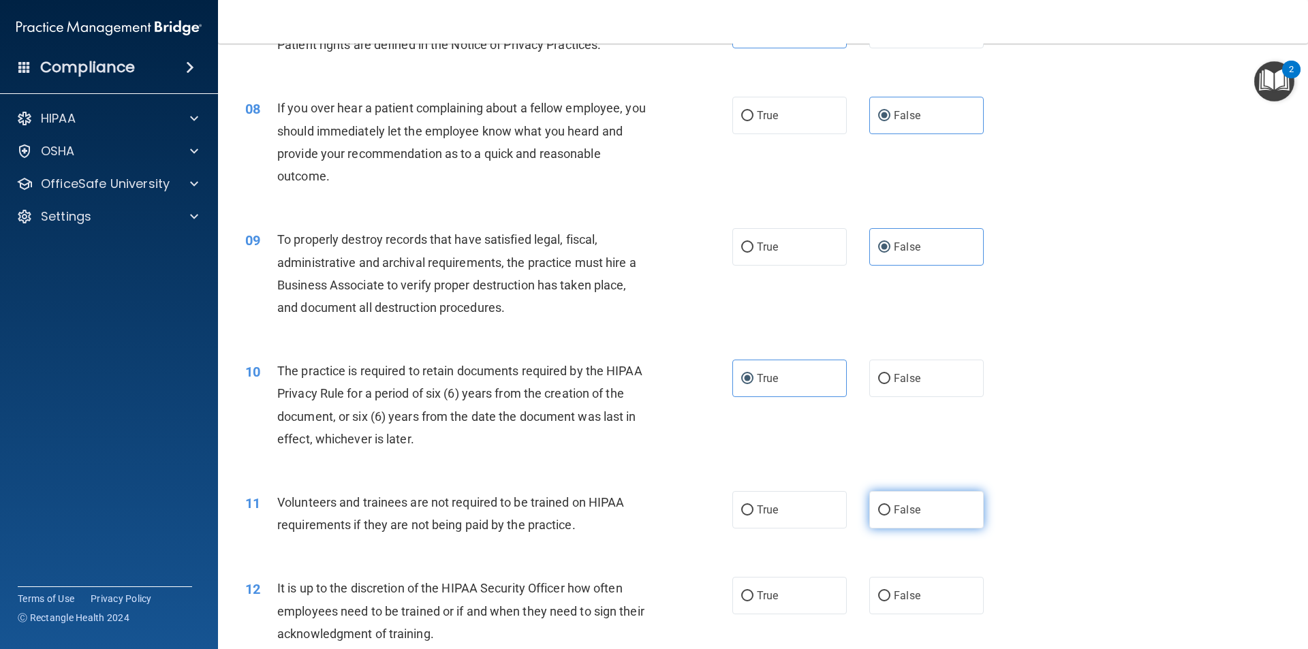
click at [894, 510] on span "False" at bounding box center [907, 509] width 27 height 13
click at [890, 510] on input "False" at bounding box center [884, 510] width 12 height 10
radio input "true"
click at [912, 601] on span "False" at bounding box center [907, 595] width 27 height 13
click at [890, 601] on input "False" at bounding box center [884, 596] width 12 height 10
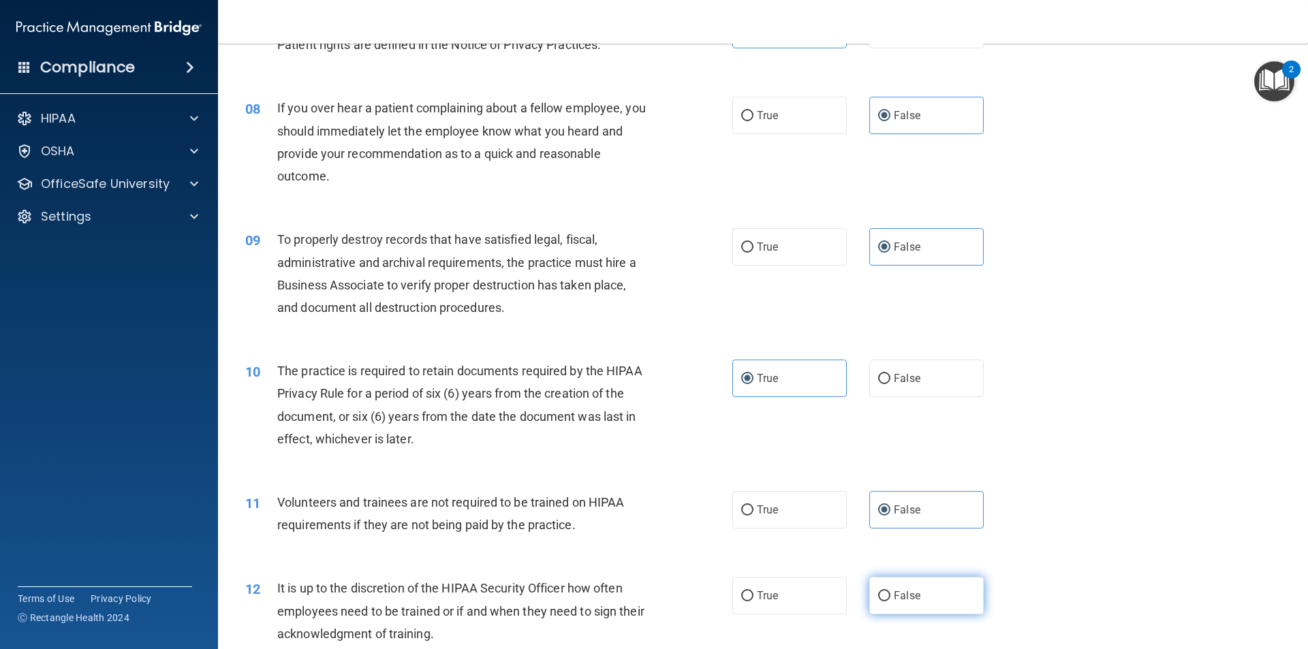
radio input "true"
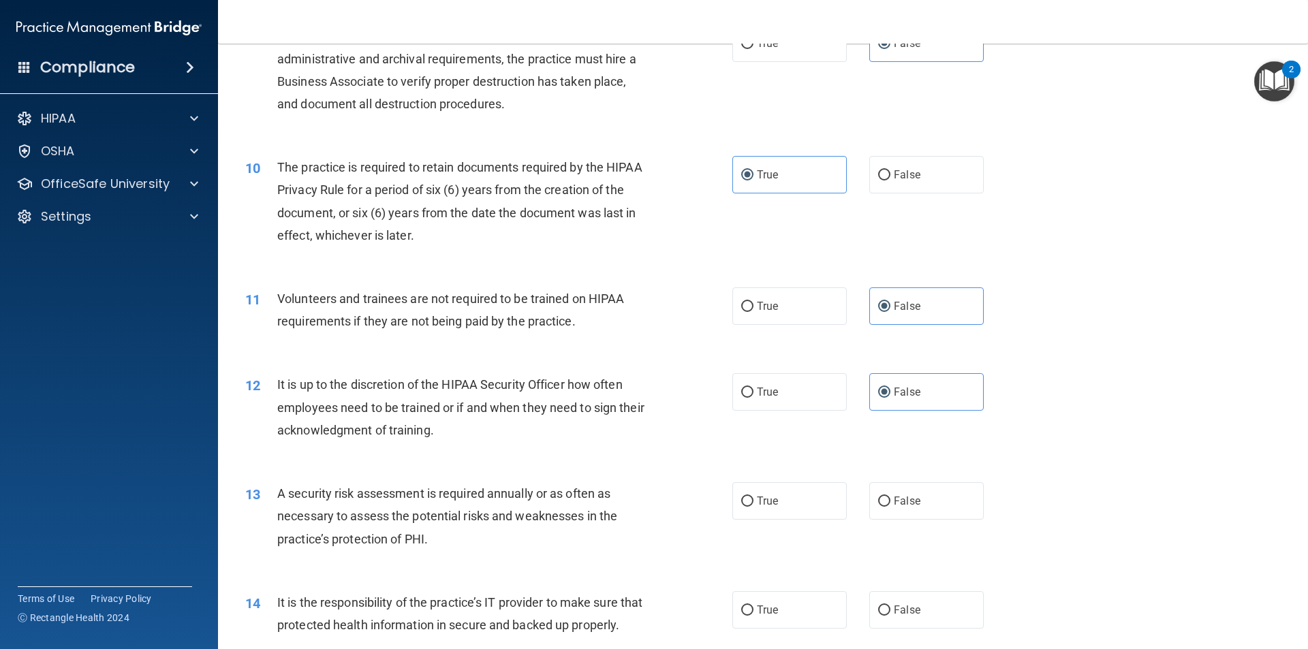
scroll to position [1022, 0]
click at [766, 493] on label "True" at bounding box center [789, 500] width 114 height 37
click at [753, 496] on input "True" at bounding box center [747, 501] width 12 height 10
radio input "true"
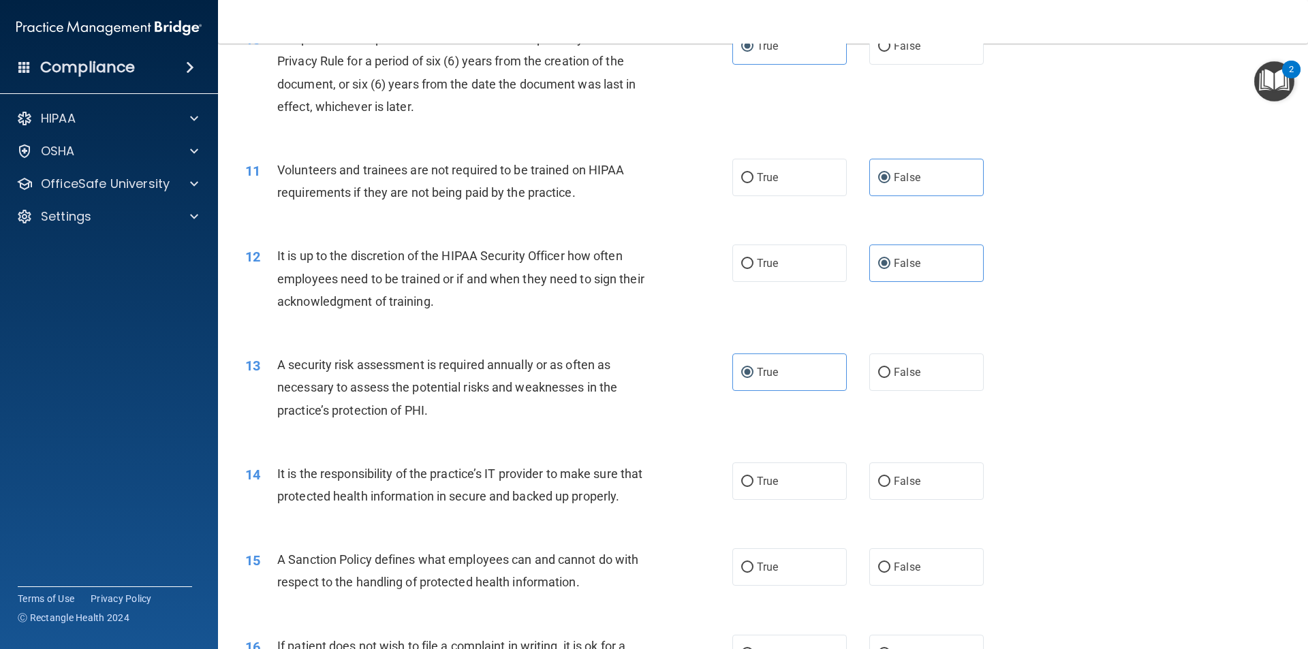
scroll to position [1226, 0]
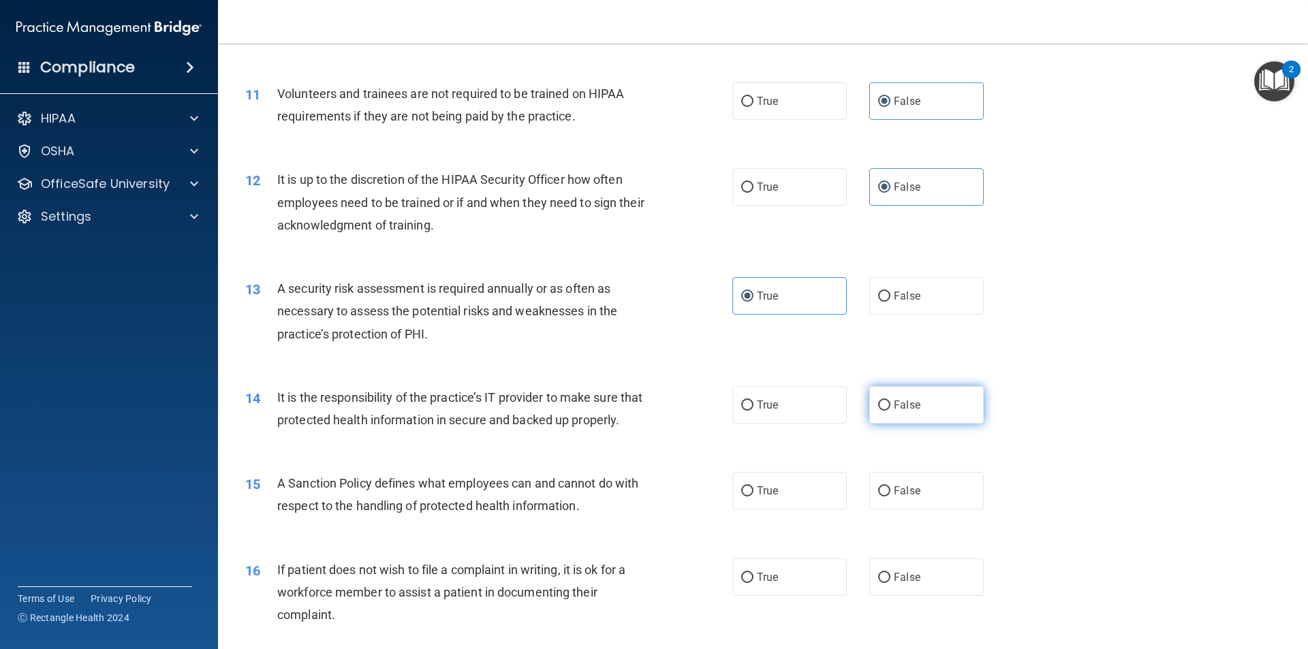
drag, startPoint x: 889, startPoint y: 408, endPoint x: 890, endPoint y: 438, distance: 30.0
click at [894, 409] on span "False" at bounding box center [907, 405] width 27 height 13
click at [889, 409] on input "False" at bounding box center [884, 406] width 12 height 10
radio input "true"
click at [892, 510] on label "False" at bounding box center [926, 490] width 114 height 37
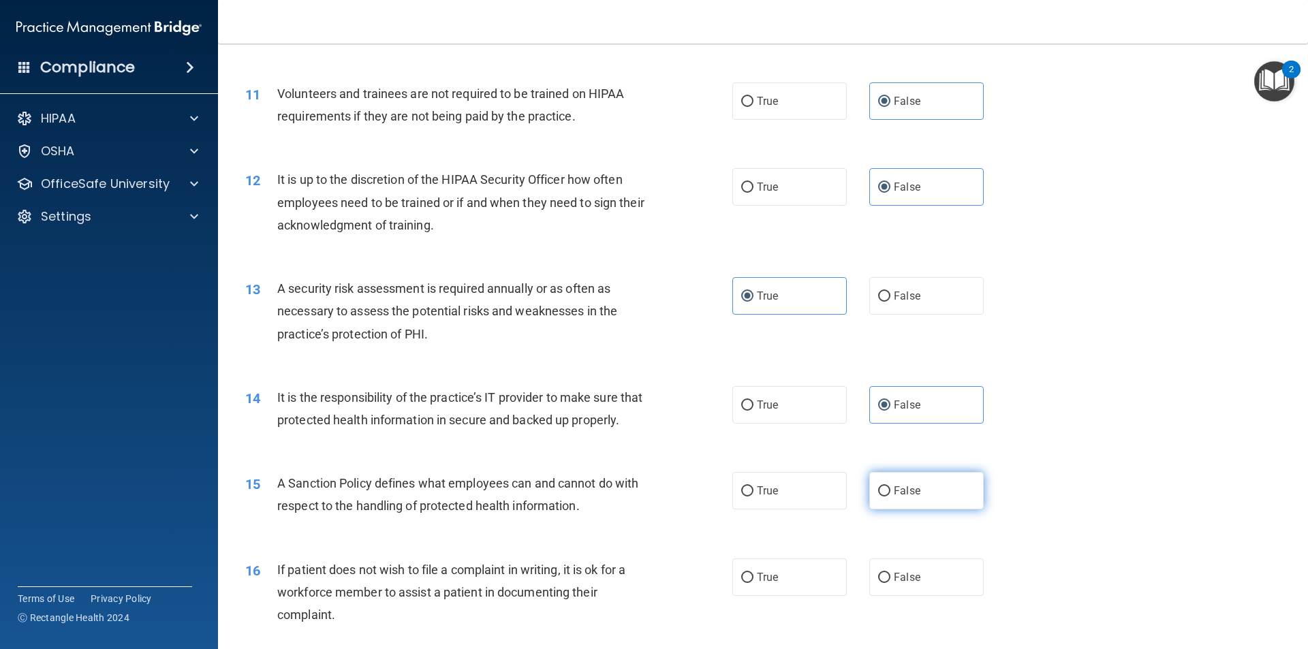
click at [890, 497] on input "False" at bounding box center [884, 491] width 12 height 10
radio input "true"
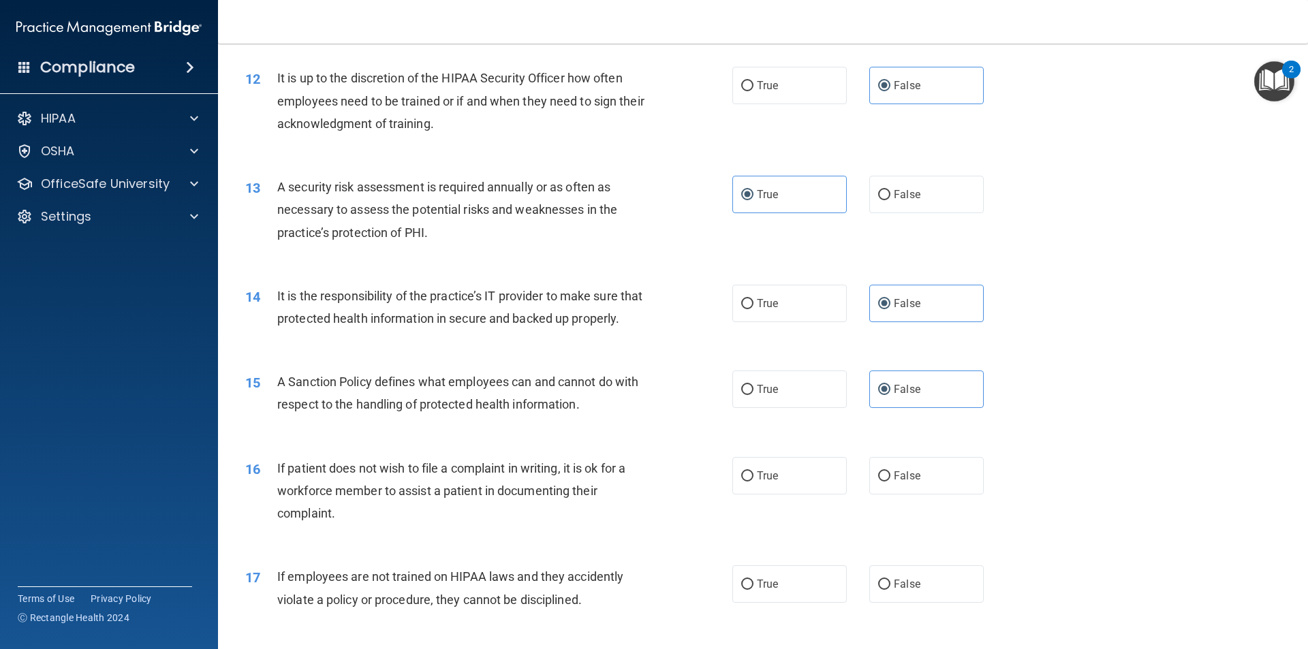
scroll to position [1431, 0]
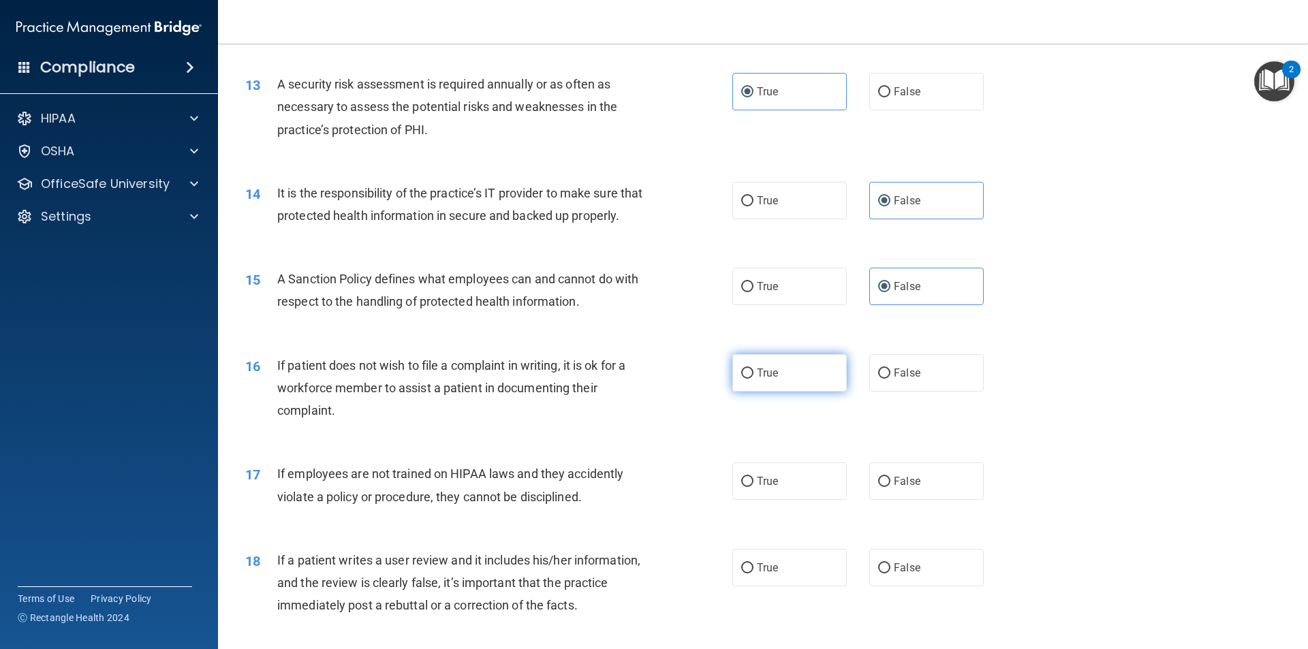
click at [782, 392] on label "True" at bounding box center [789, 372] width 114 height 37
click at [753, 379] on input "True" at bounding box center [747, 374] width 12 height 10
radio input "true"
drag, startPoint x: 921, startPoint y: 520, endPoint x: 934, endPoint y: 580, distance: 60.7
click at [922, 500] on label "False" at bounding box center [926, 481] width 114 height 37
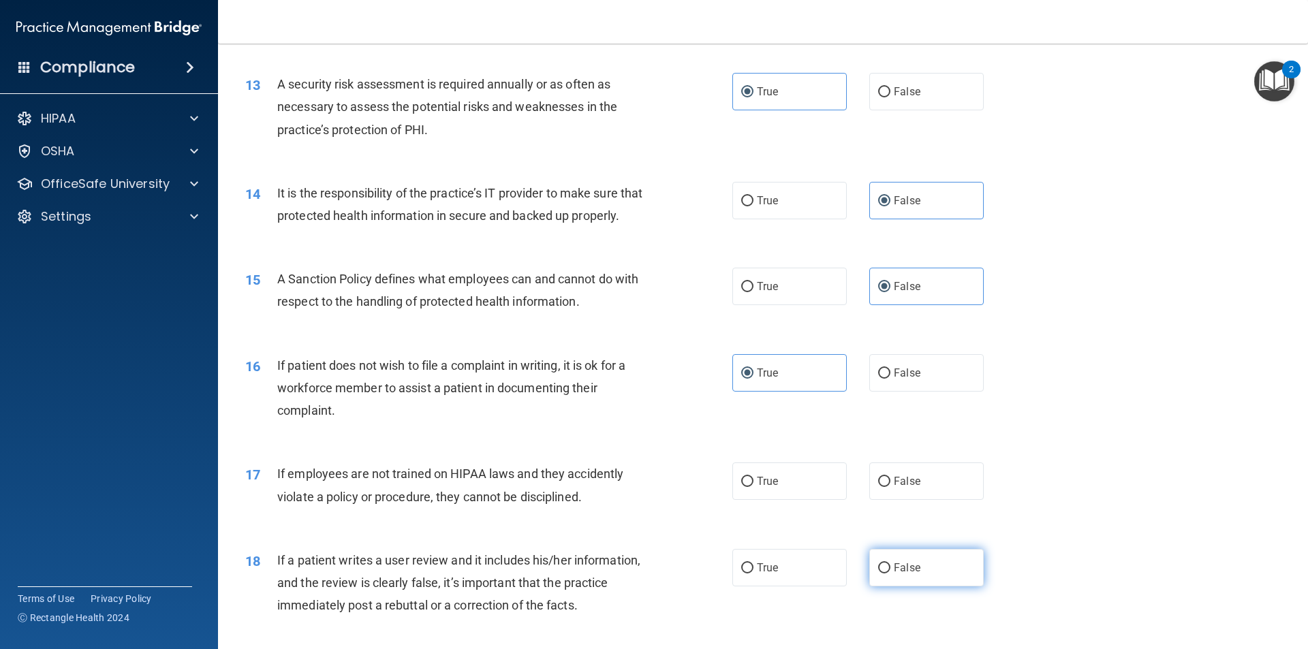
click at [890, 487] on input "False" at bounding box center [884, 482] width 12 height 10
radio input "true"
click at [934, 580] on label "False" at bounding box center [926, 567] width 114 height 37
click at [890, 574] on input "False" at bounding box center [884, 568] width 12 height 10
radio input "true"
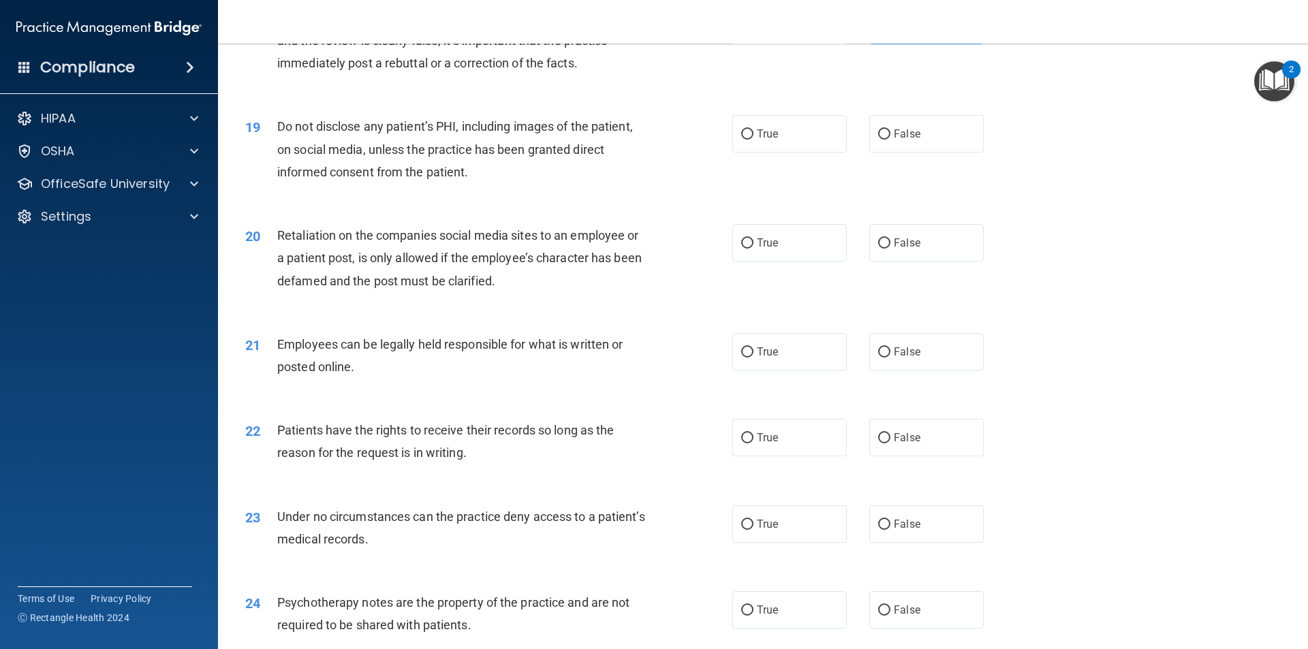
scroll to position [1976, 0]
click at [780, 150] on label "True" at bounding box center [789, 130] width 114 height 37
click at [753, 137] on input "True" at bounding box center [747, 132] width 12 height 10
radio input "true"
click at [904, 247] on span "False" at bounding box center [907, 240] width 27 height 13
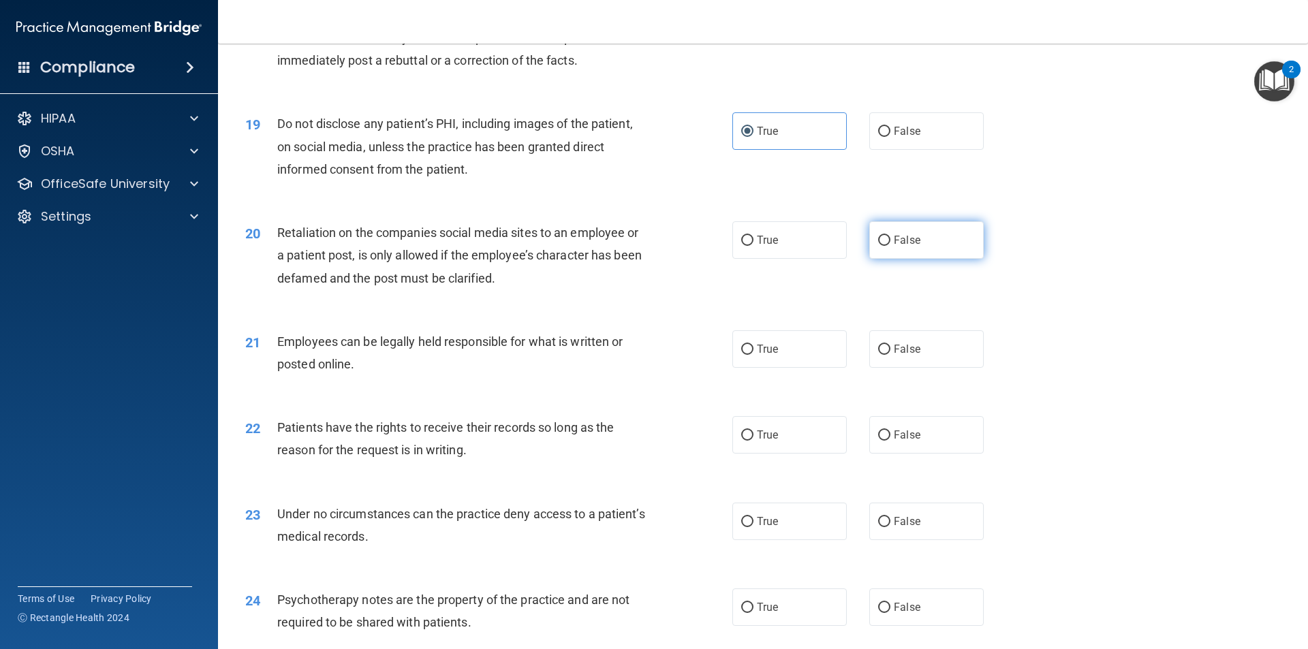
click at [890, 246] on input "False" at bounding box center [884, 241] width 12 height 10
radio input "true"
click at [777, 368] on label "True" at bounding box center [789, 348] width 114 height 37
click at [753, 355] on input "True" at bounding box center [747, 350] width 12 height 10
radio input "true"
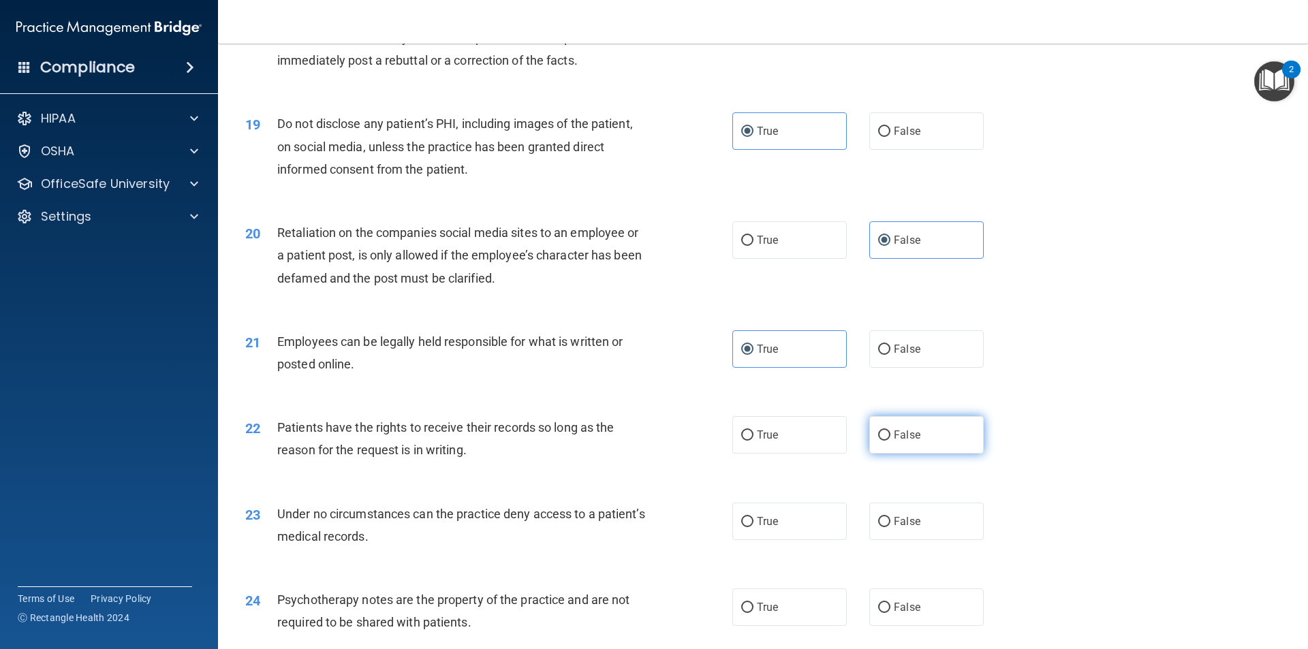
click at [871, 454] on label "False" at bounding box center [926, 434] width 114 height 37
click at [878, 441] on input "False" at bounding box center [884, 436] width 12 height 10
radio input "true"
click at [916, 540] on label "False" at bounding box center [926, 521] width 114 height 37
click at [890, 527] on input "False" at bounding box center [884, 522] width 12 height 10
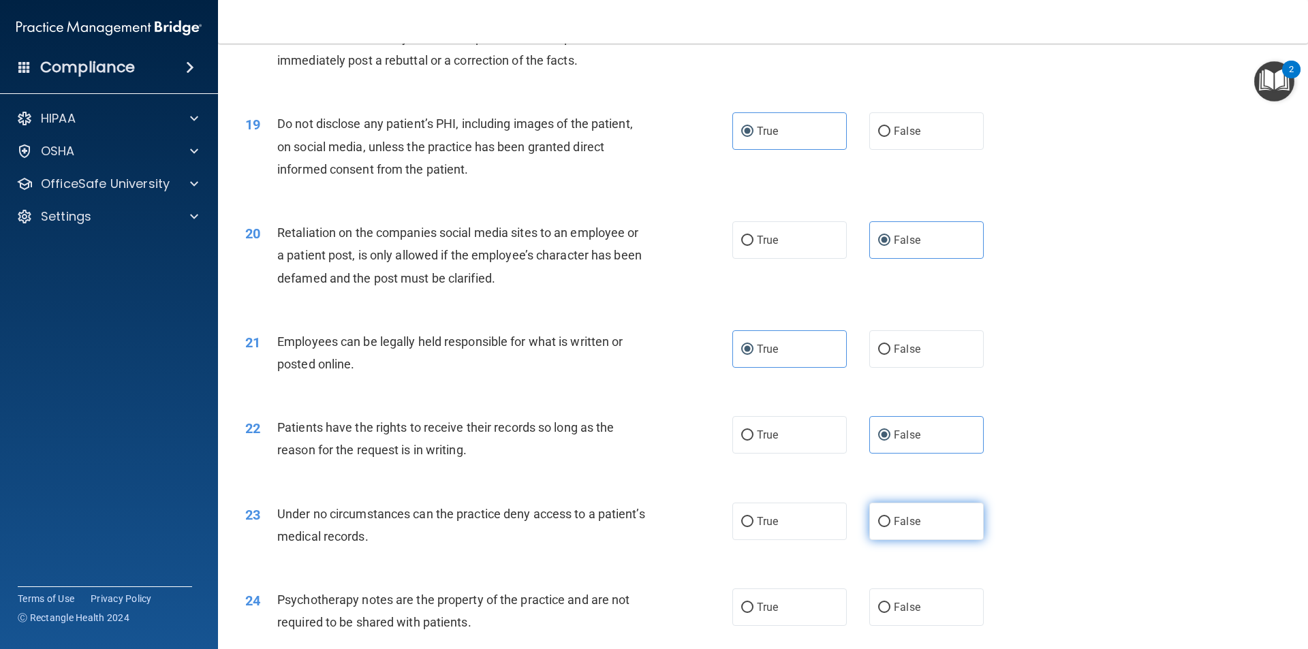
radio input "true"
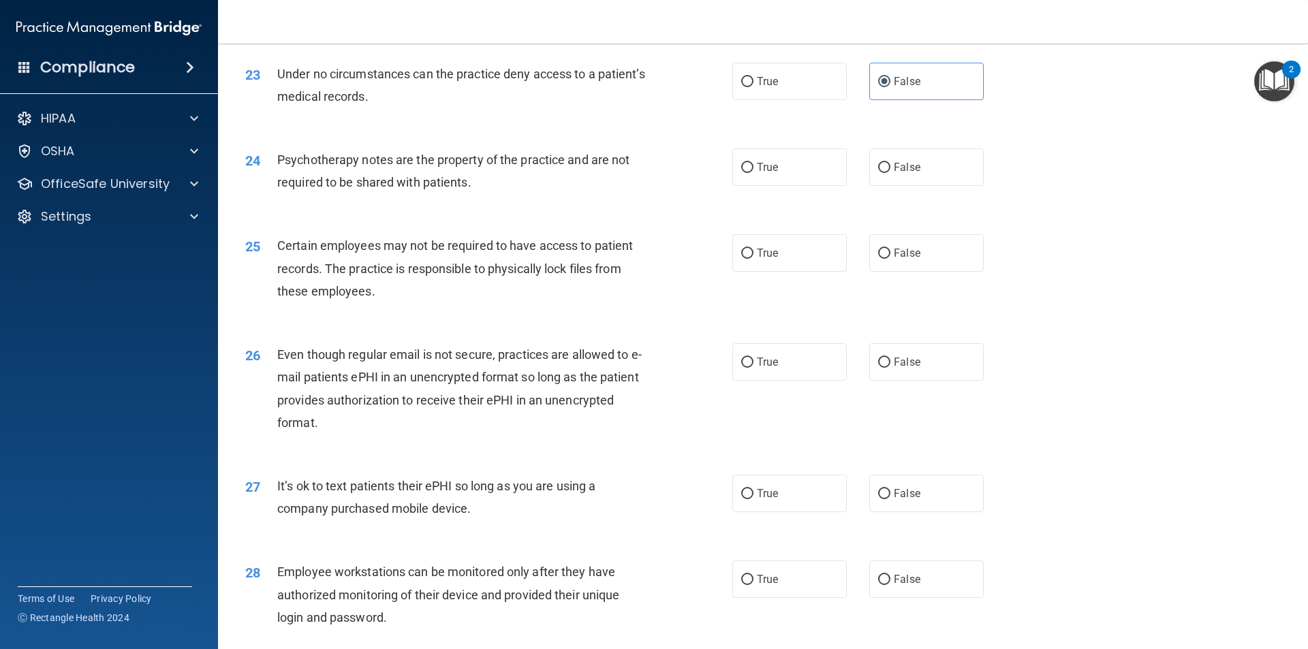
scroll to position [2452, 0]
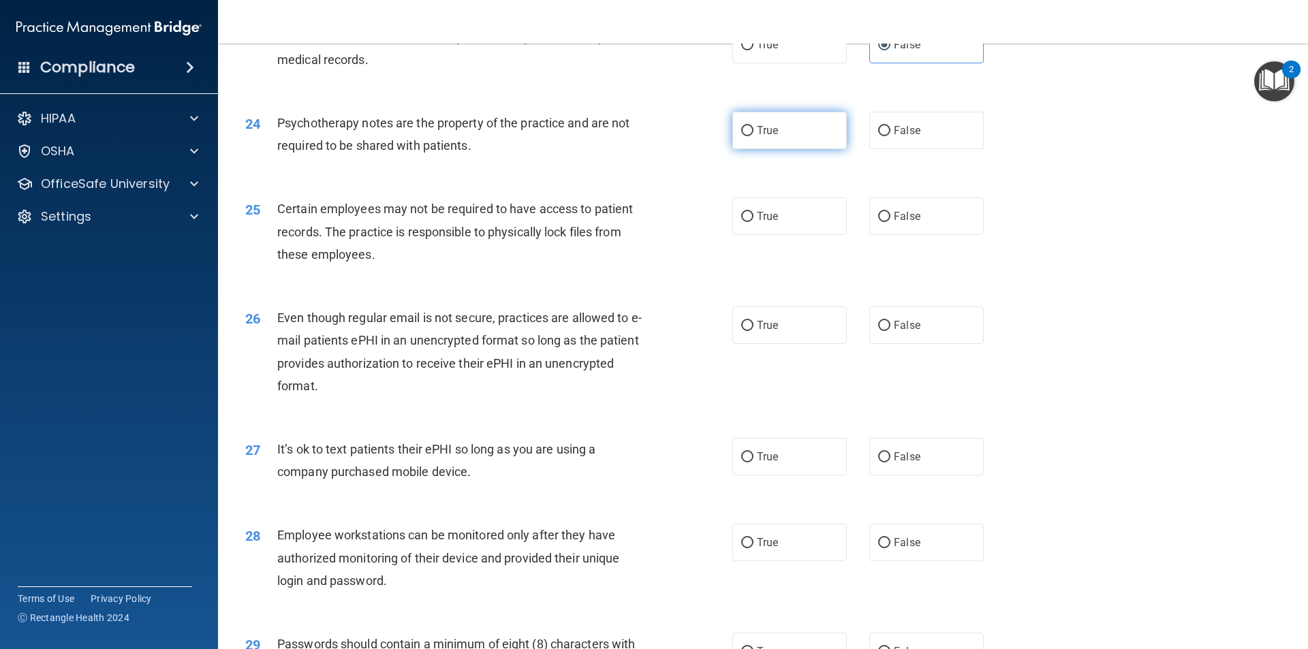
click at [790, 149] on label "True" at bounding box center [789, 130] width 114 height 37
click at [753, 136] on input "True" at bounding box center [747, 131] width 12 height 10
radio input "true"
drag, startPoint x: 792, startPoint y: 249, endPoint x: 811, endPoint y: 310, distance: 63.6
click at [792, 235] on label "True" at bounding box center [789, 216] width 114 height 37
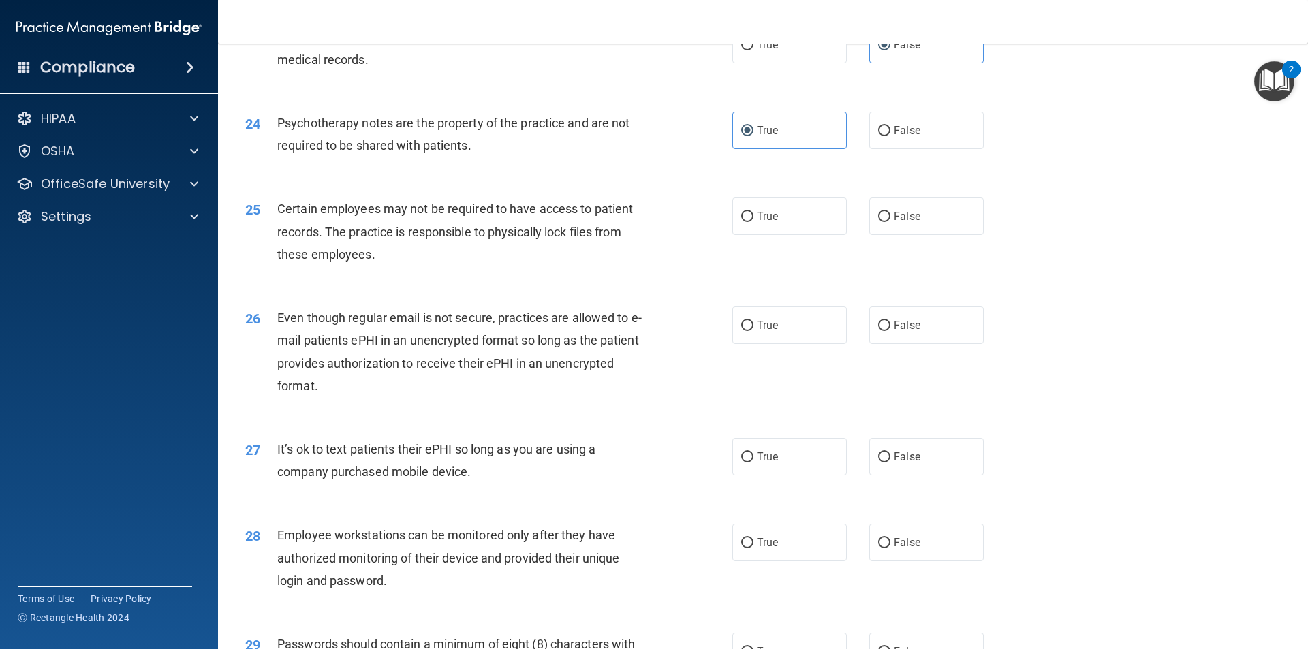
click at [753, 222] on input "True" at bounding box center [747, 217] width 12 height 10
radio input "true"
drag, startPoint x: 809, startPoint y: 349, endPoint x: 871, endPoint y: 345, distance: 62.1
click at [809, 344] on label "True" at bounding box center [789, 325] width 114 height 37
click at [753, 331] on input "True" at bounding box center [747, 326] width 12 height 10
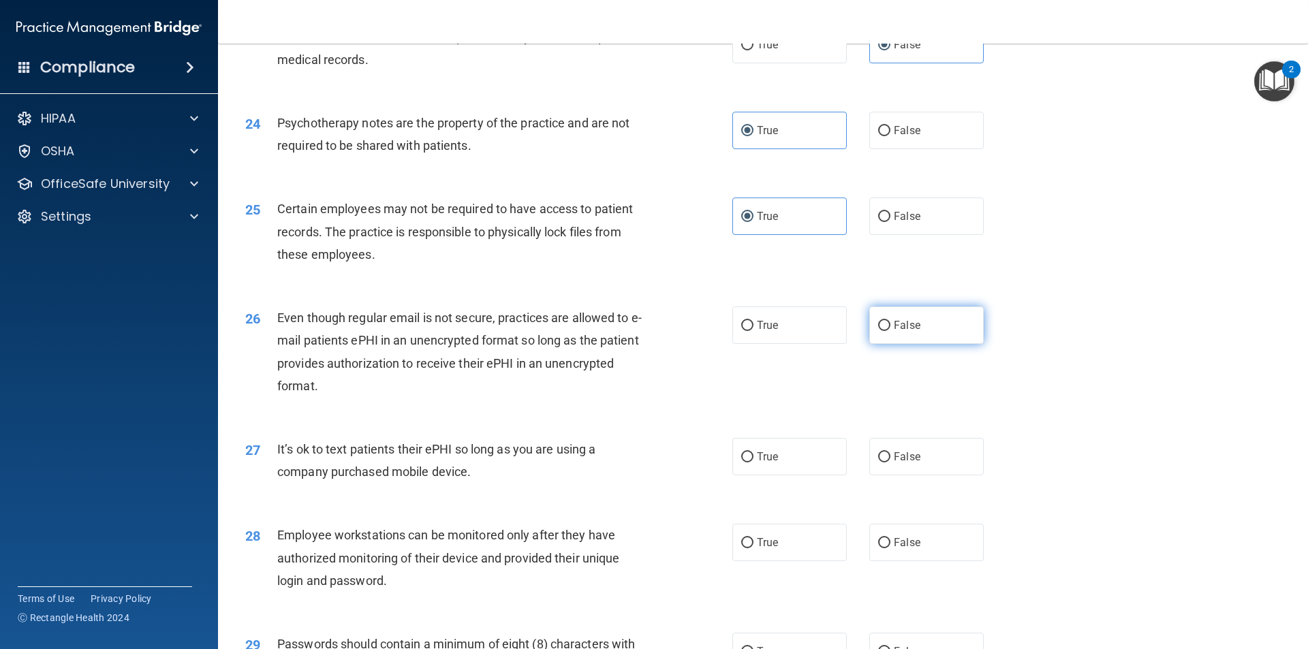
radio input "true"
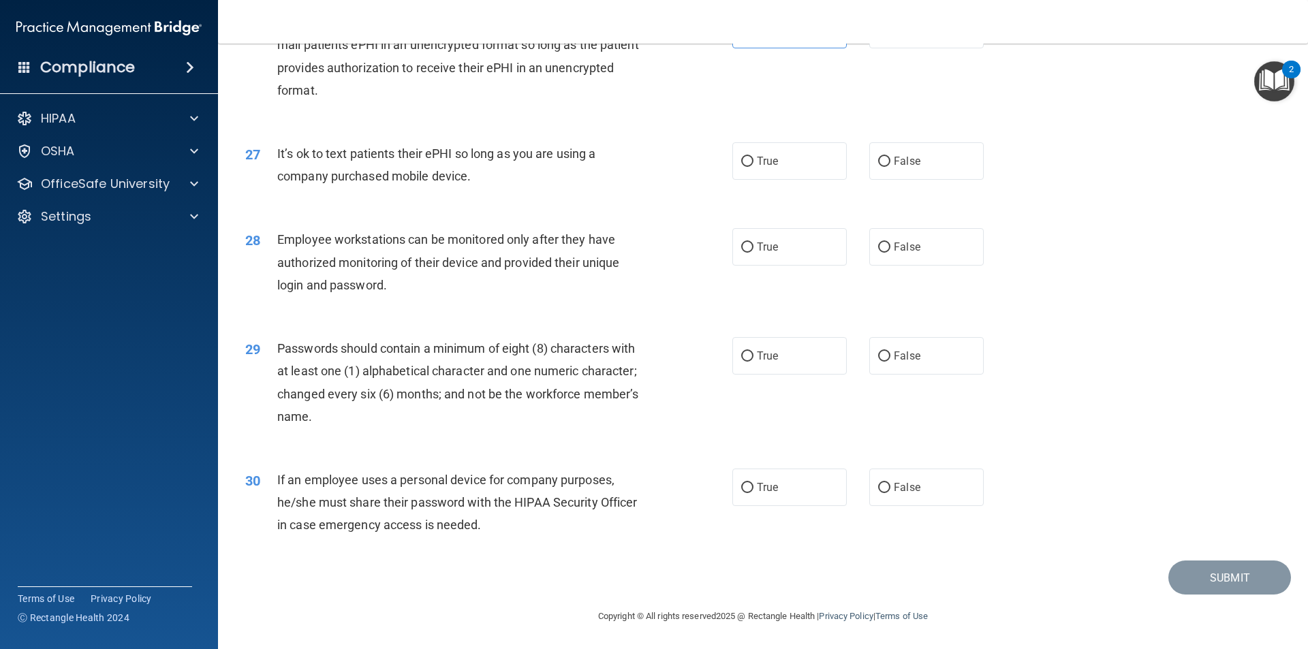
scroll to position [2771, 0]
click at [931, 155] on label "False" at bounding box center [926, 160] width 114 height 37
click at [890, 157] on input "False" at bounding box center [884, 162] width 12 height 10
radio input "true"
click at [901, 254] on label "False" at bounding box center [926, 246] width 114 height 37
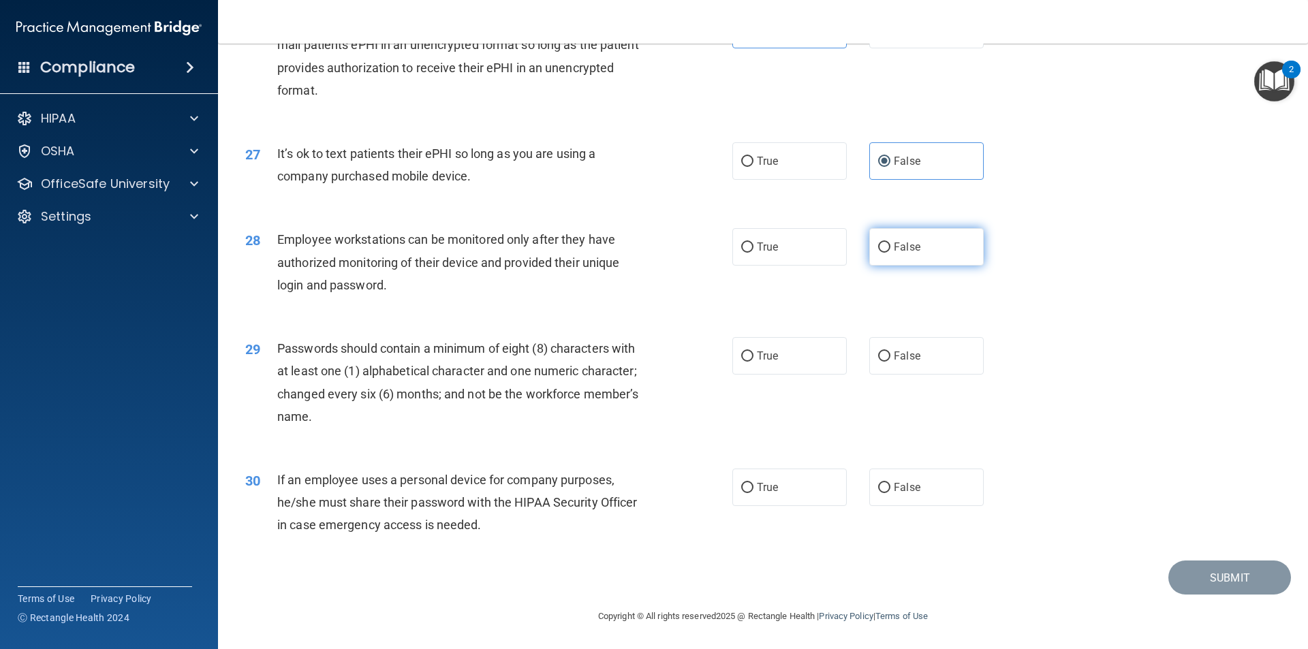
click at [890, 253] on input "False" at bounding box center [884, 248] width 12 height 10
radio input "true"
drag, startPoint x: 790, startPoint y: 350, endPoint x: 852, endPoint y: 421, distance: 93.7
click at [790, 351] on label "True" at bounding box center [789, 355] width 114 height 37
click at [753, 352] on input "True" at bounding box center [747, 357] width 12 height 10
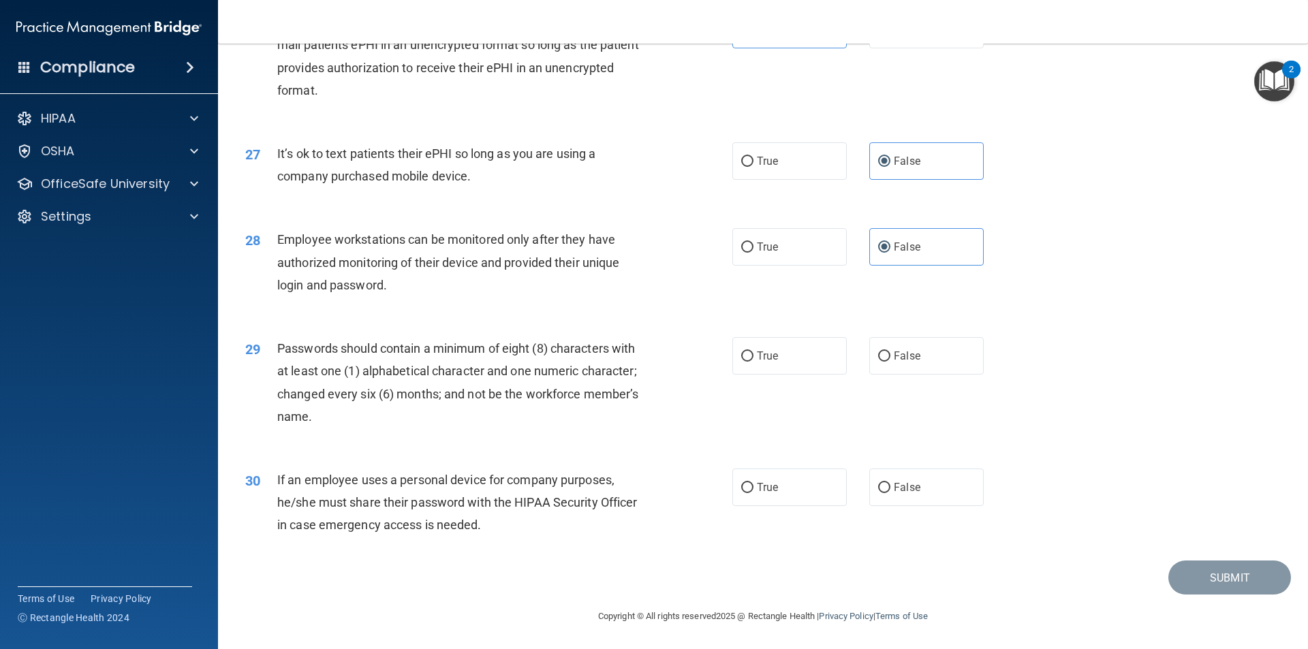
radio input "true"
click at [919, 490] on label "False" at bounding box center [926, 487] width 114 height 37
click at [890, 490] on input "False" at bounding box center [884, 488] width 12 height 10
radio input "true"
click at [1224, 579] on button "Submit" at bounding box center [1229, 578] width 123 height 35
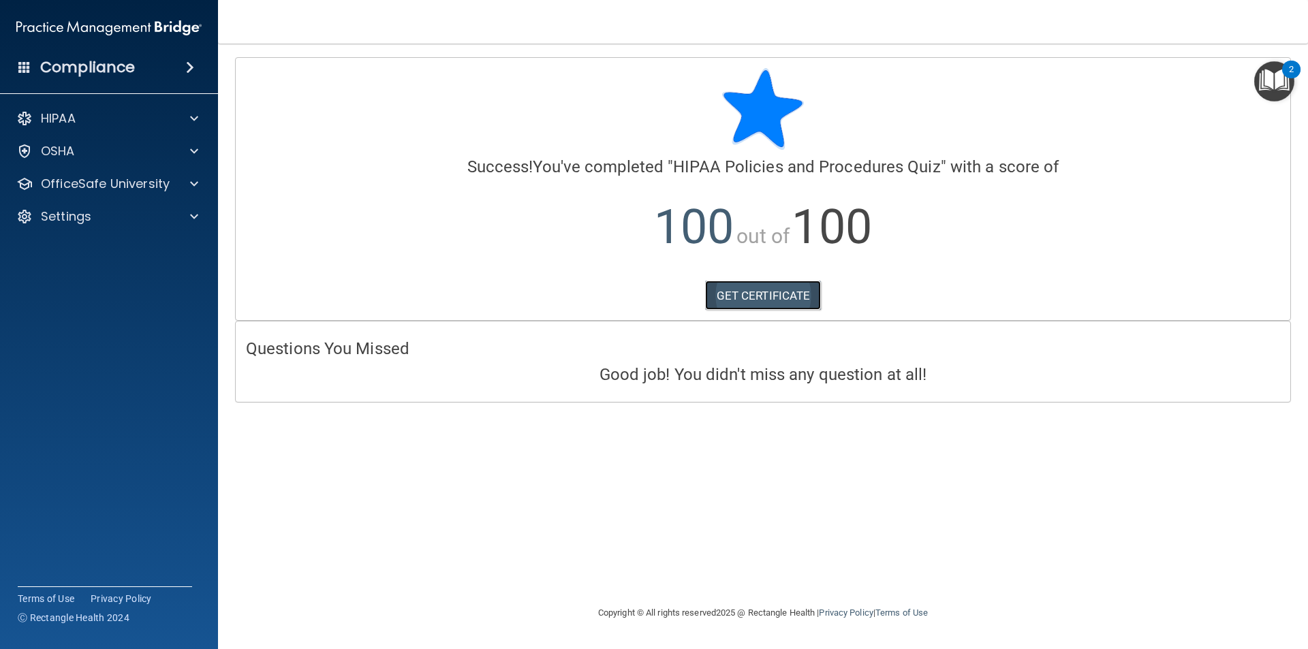
click at [783, 301] on link "GET CERTIFICATE" at bounding box center [763, 296] width 116 height 30
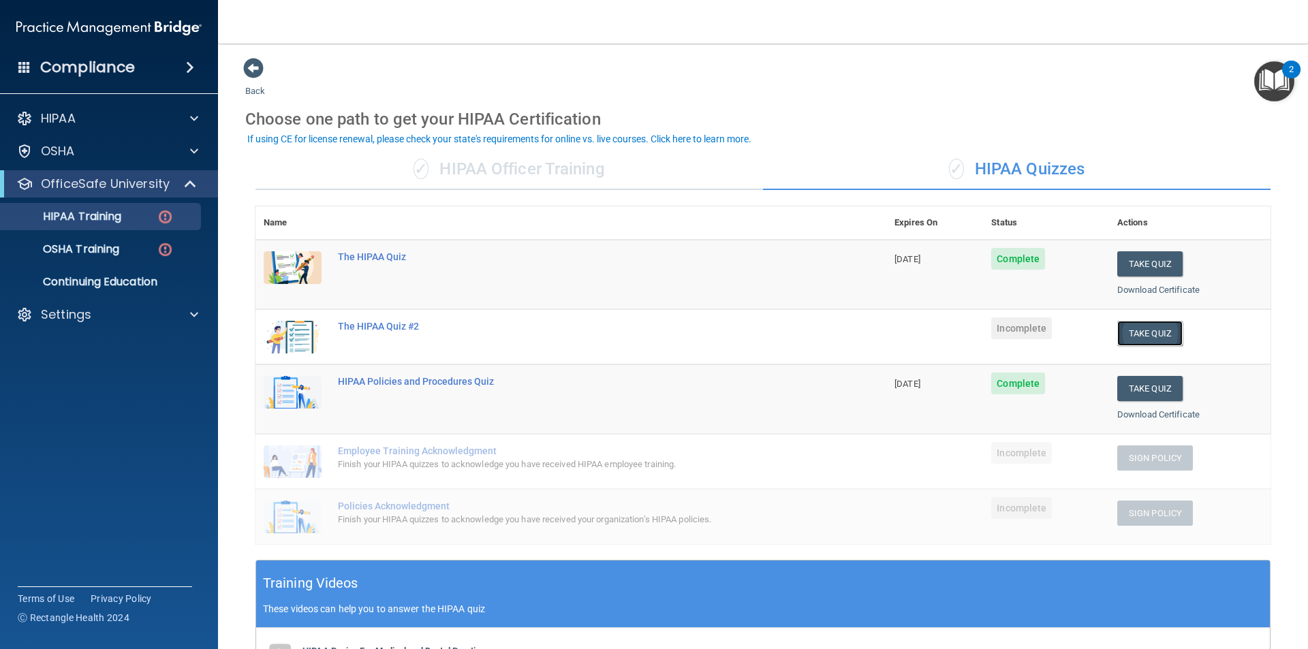
click at [1130, 337] on button "Take Quiz" at bounding box center [1149, 333] width 65 height 25
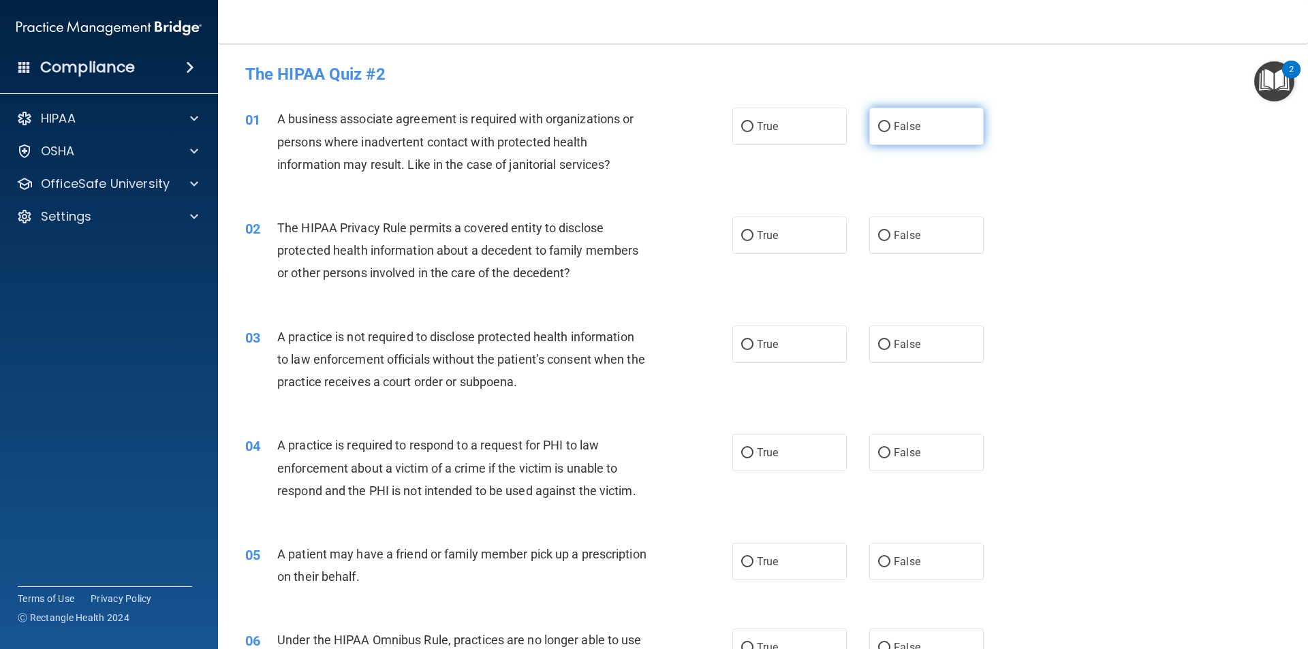
click at [894, 129] on span "False" at bounding box center [907, 126] width 27 height 13
click at [890, 129] on input "False" at bounding box center [884, 127] width 12 height 10
radio input "true"
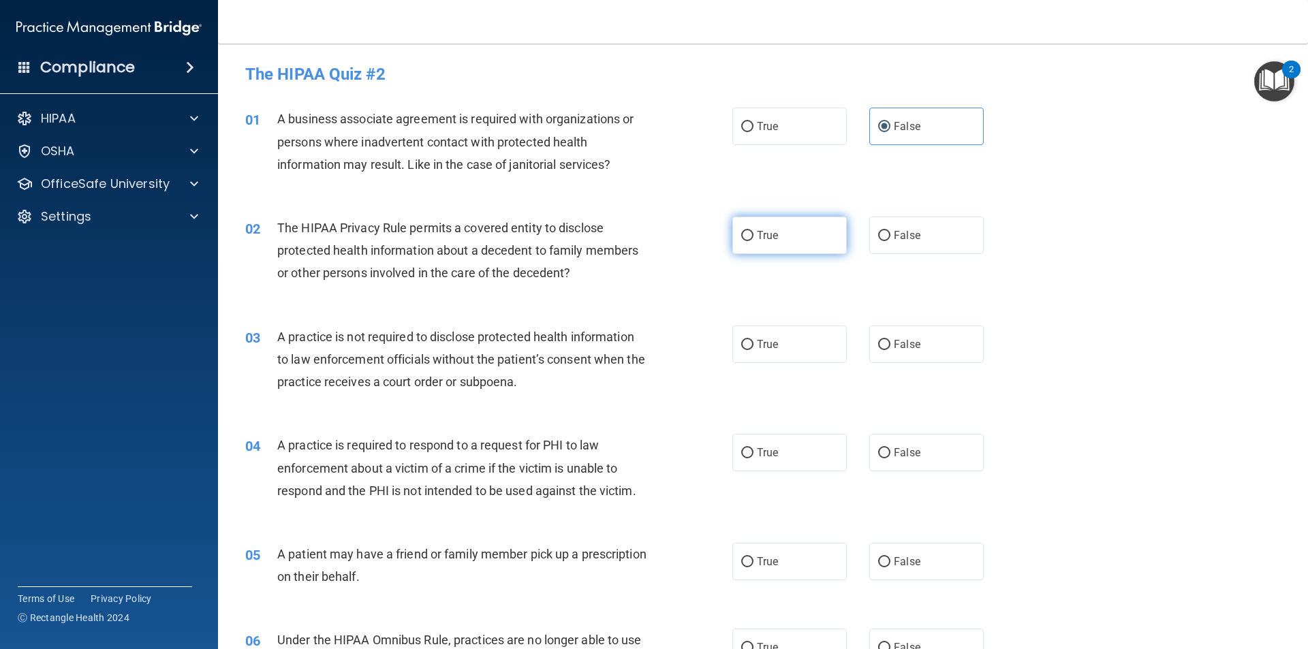
click at [792, 231] on label "True" at bounding box center [789, 235] width 114 height 37
click at [753, 231] on input "True" at bounding box center [747, 236] width 12 height 10
radio input "true"
click at [926, 346] on label "False" at bounding box center [926, 344] width 114 height 37
click at [890, 346] on input "False" at bounding box center [884, 345] width 12 height 10
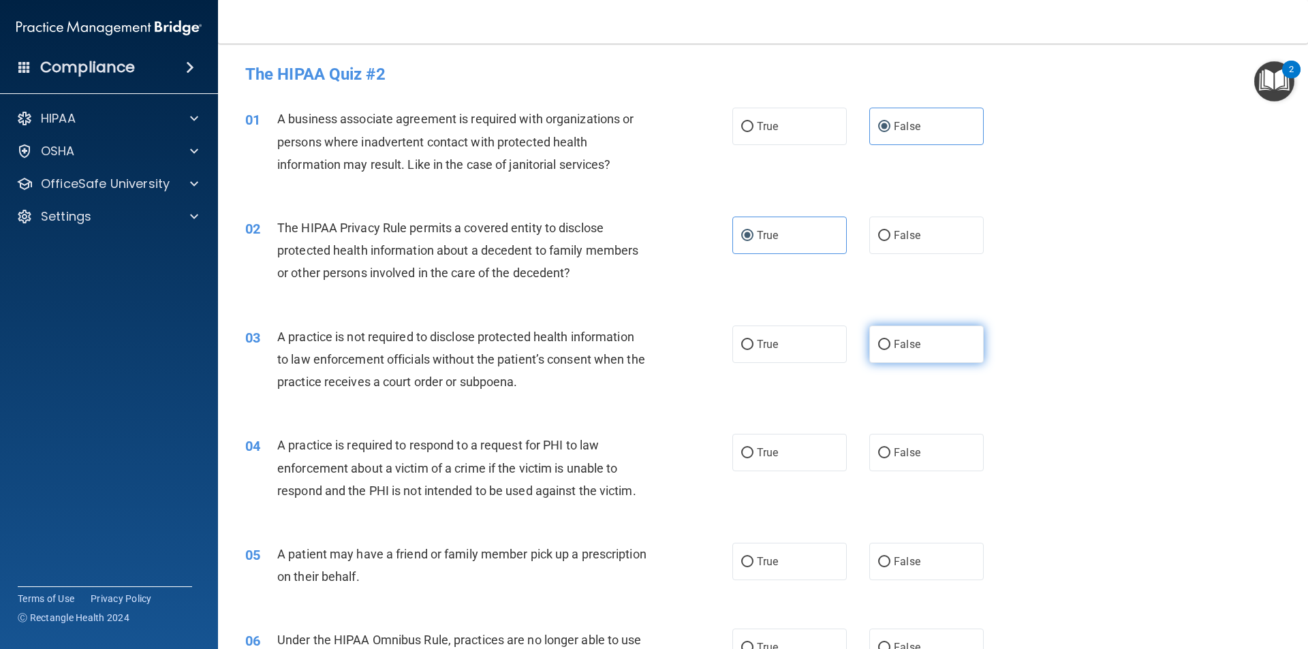
radio input "true"
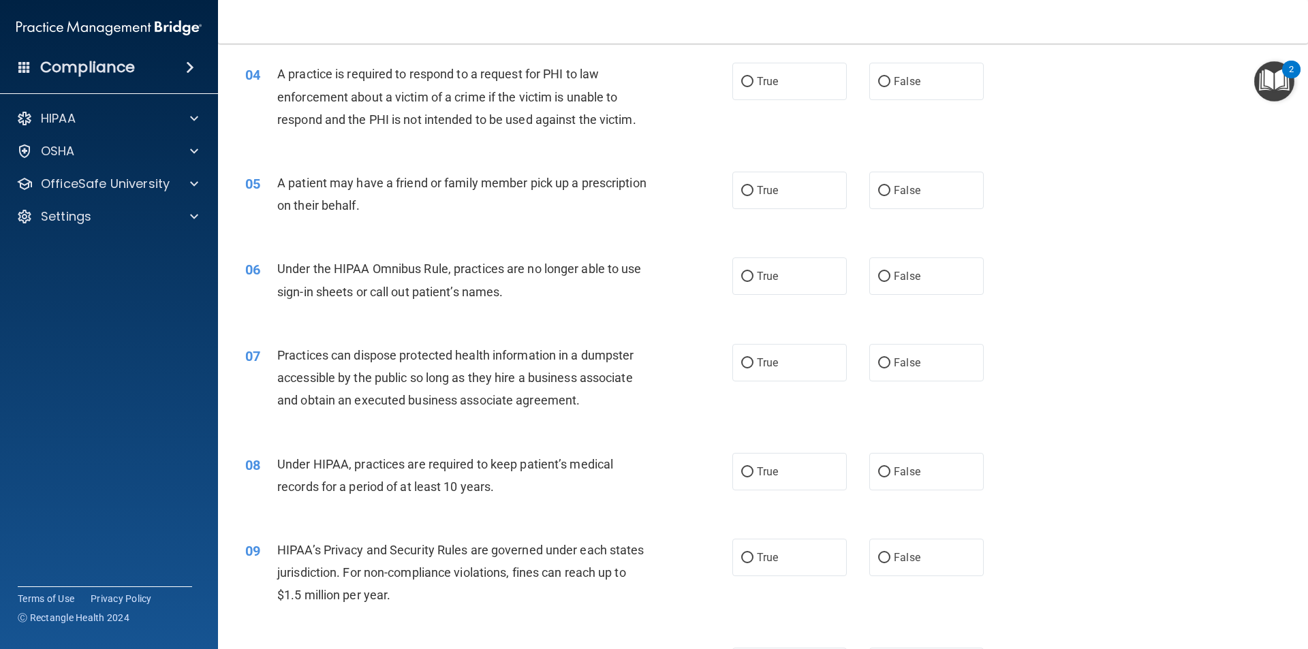
scroll to position [272, 0]
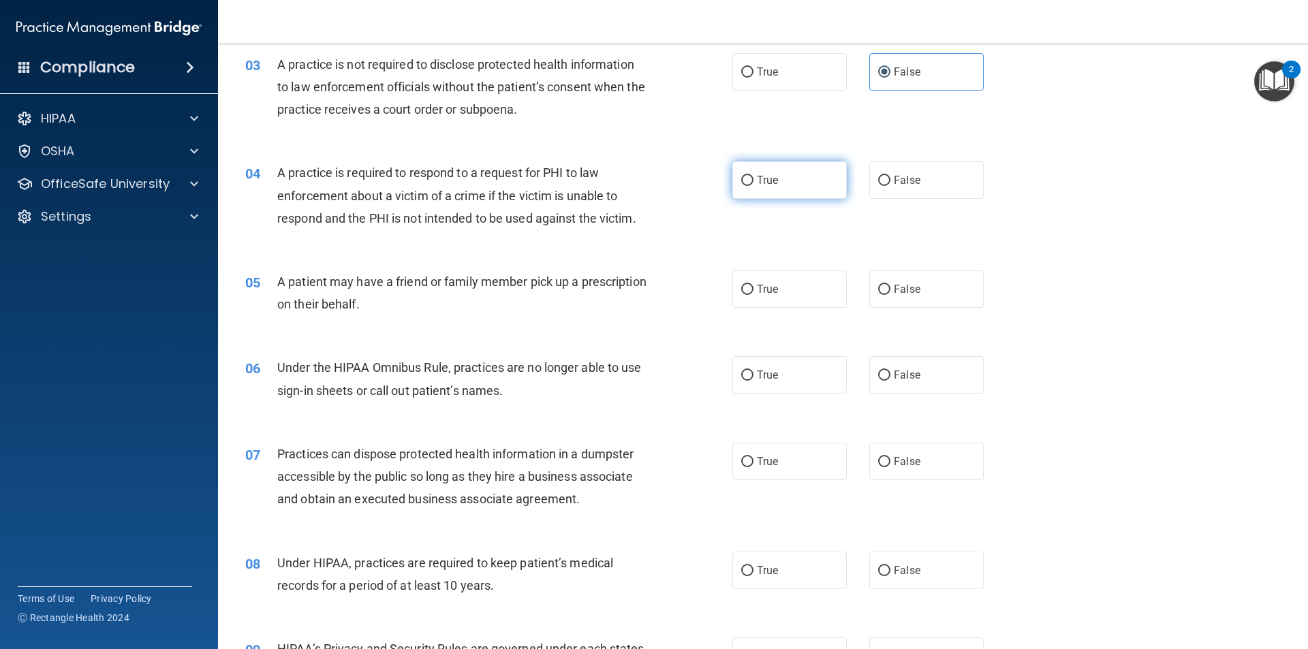
click at [779, 173] on label "True" at bounding box center [789, 179] width 114 height 37
click at [753, 176] on input "True" at bounding box center [747, 181] width 12 height 10
radio input "true"
click at [790, 290] on label "True" at bounding box center [789, 288] width 114 height 37
click at [753, 290] on input "True" at bounding box center [747, 290] width 12 height 10
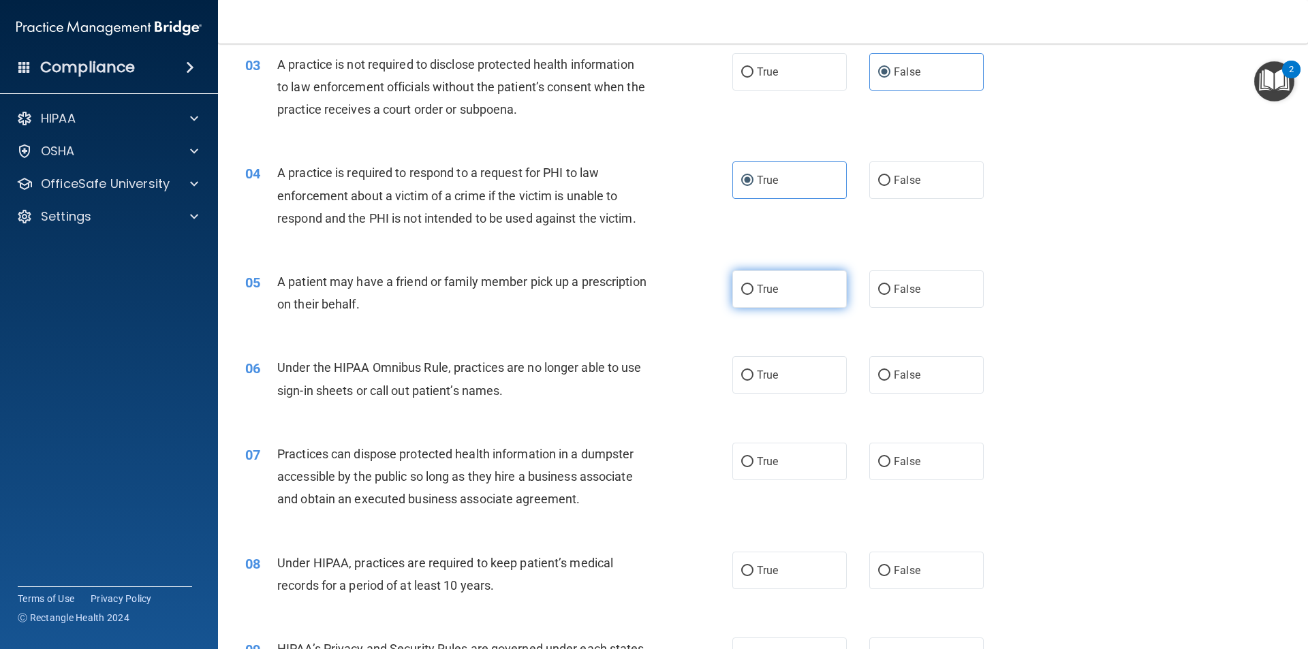
radio input "true"
click at [905, 370] on span "False" at bounding box center [907, 375] width 27 height 13
click at [890, 371] on input "False" at bounding box center [884, 376] width 12 height 10
radio input "true"
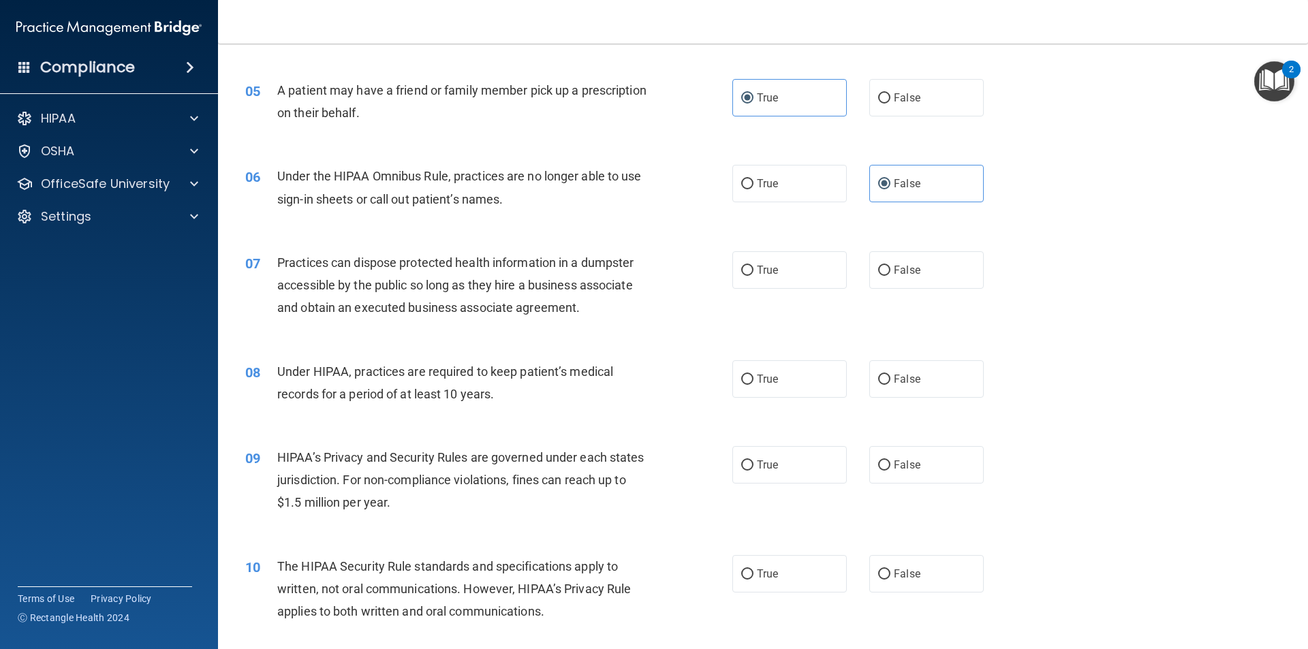
scroll to position [477, 0]
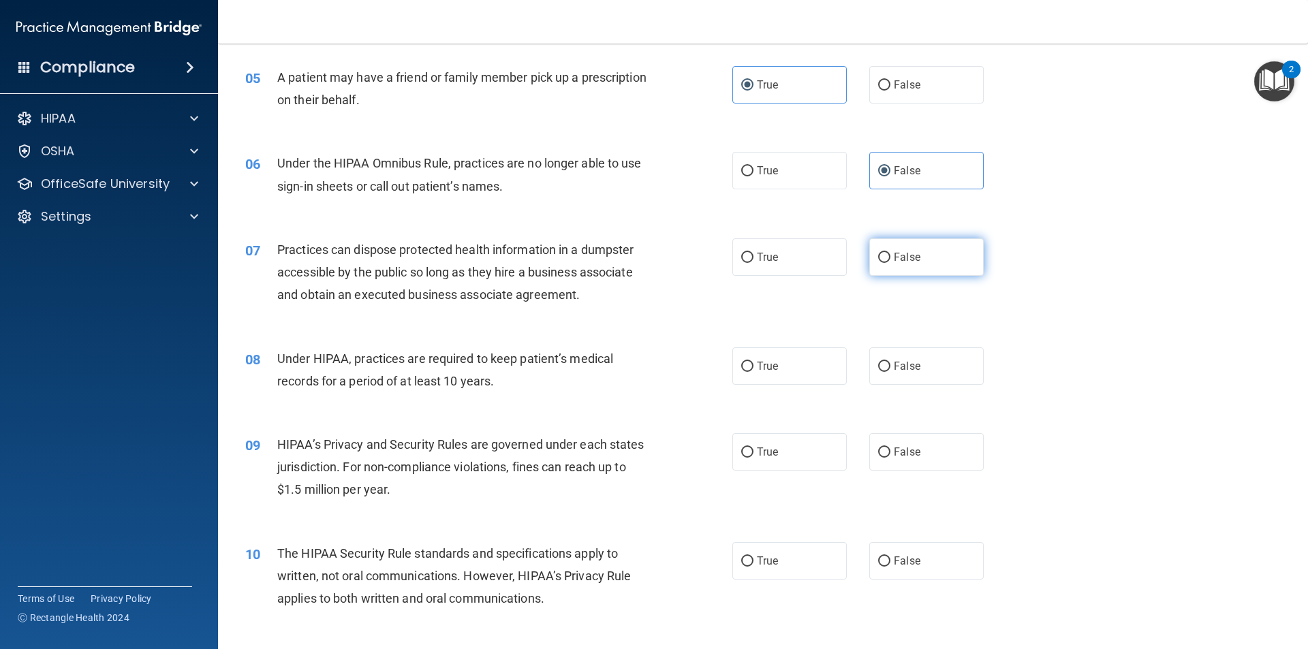
click at [922, 264] on label "False" at bounding box center [926, 256] width 114 height 37
click at [890, 263] on input "False" at bounding box center [884, 258] width 12 height 10
radio input "true"
click at [933, 360] on label "False" at bounding box center [926, 365] width 114 height 37
click at [890, 362] on input "False" at bounding box center [884, 367] width 12 height 10
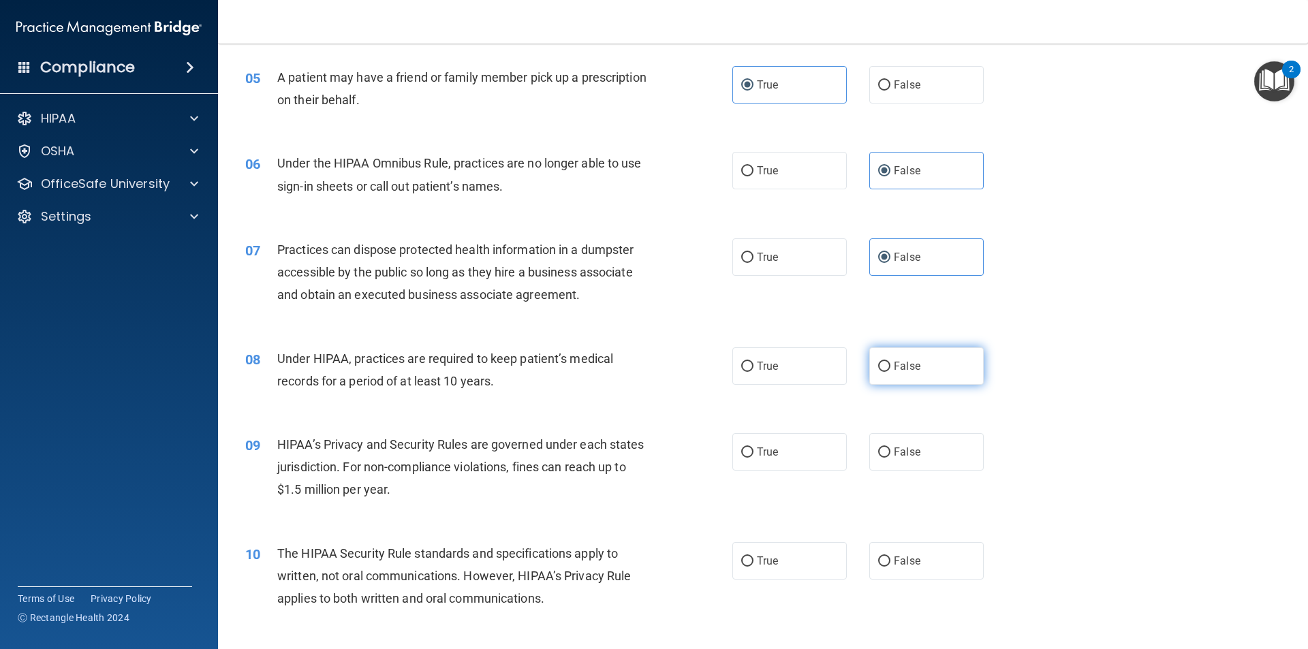
radio input "true"
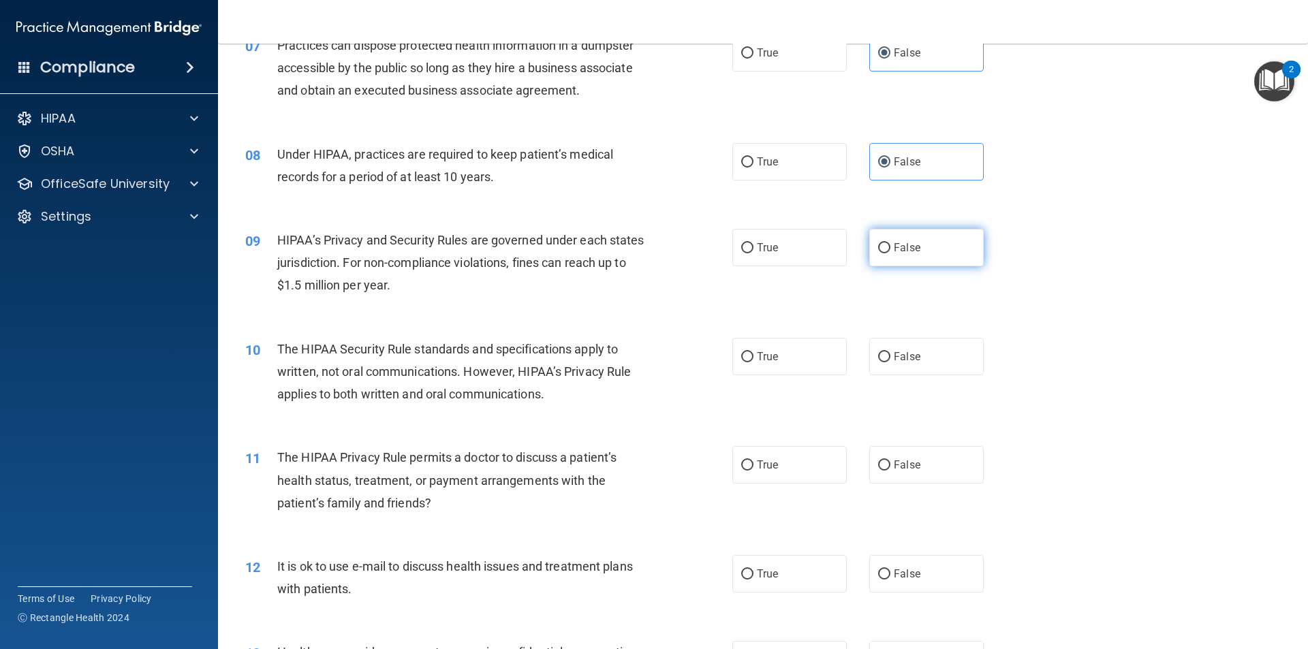
click at [912, 248] on span "False" at bounding box center [907, 247] width 27 height 13
click at [890, 248] on input "False" at bounding box center [884, 248] width 12 height 10
radio input "true"
click at [805, 362] on label "True" at bounding box center [789, 356] width 114 height 37
click at [753, 362] on input "True" at bounding box center [747, 357] width 12 height 10
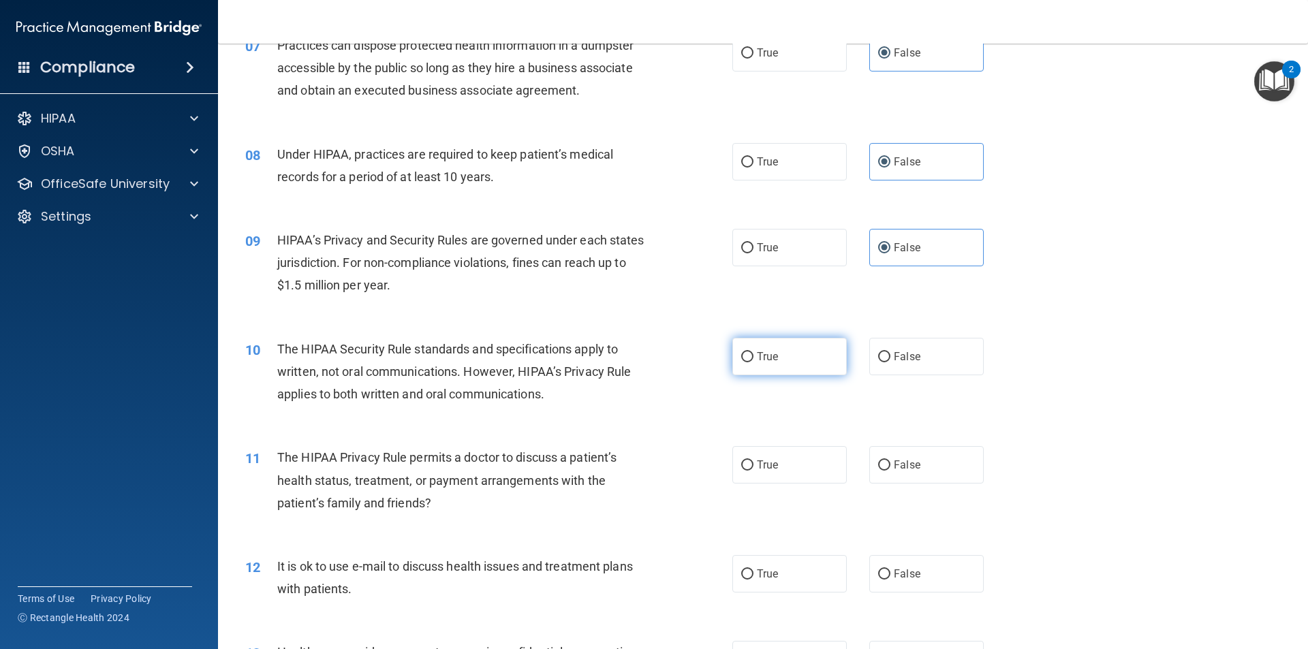
radio input "true"
click at [767, 478] on label "True" at bounding box center [789, 464] width 114 height 37
click at [753, 471] on input "True" at bounding box center [747, 466] width 12 height 10
radio input "true"
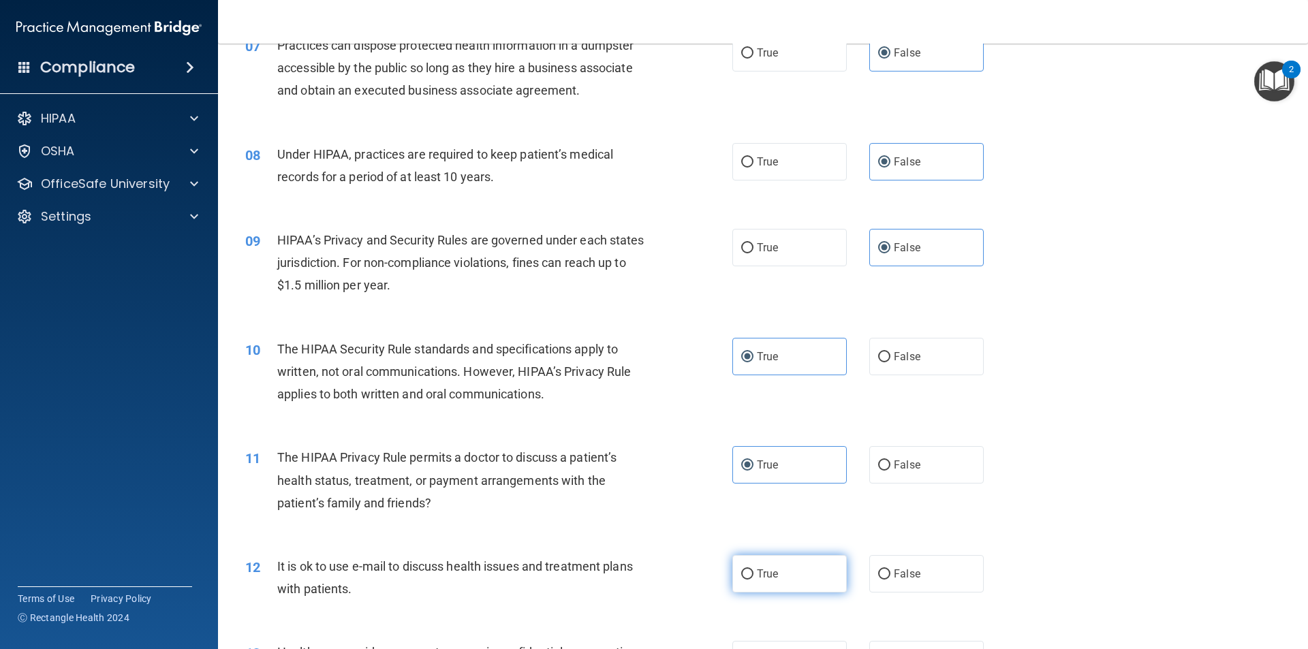
click at [772, 572] on span "True" at bounding box center [767, 573] width 21 height 13
click at [753, 572] on input "True" at bounding box center [747, 575] width 12 height 10
radio input "true"
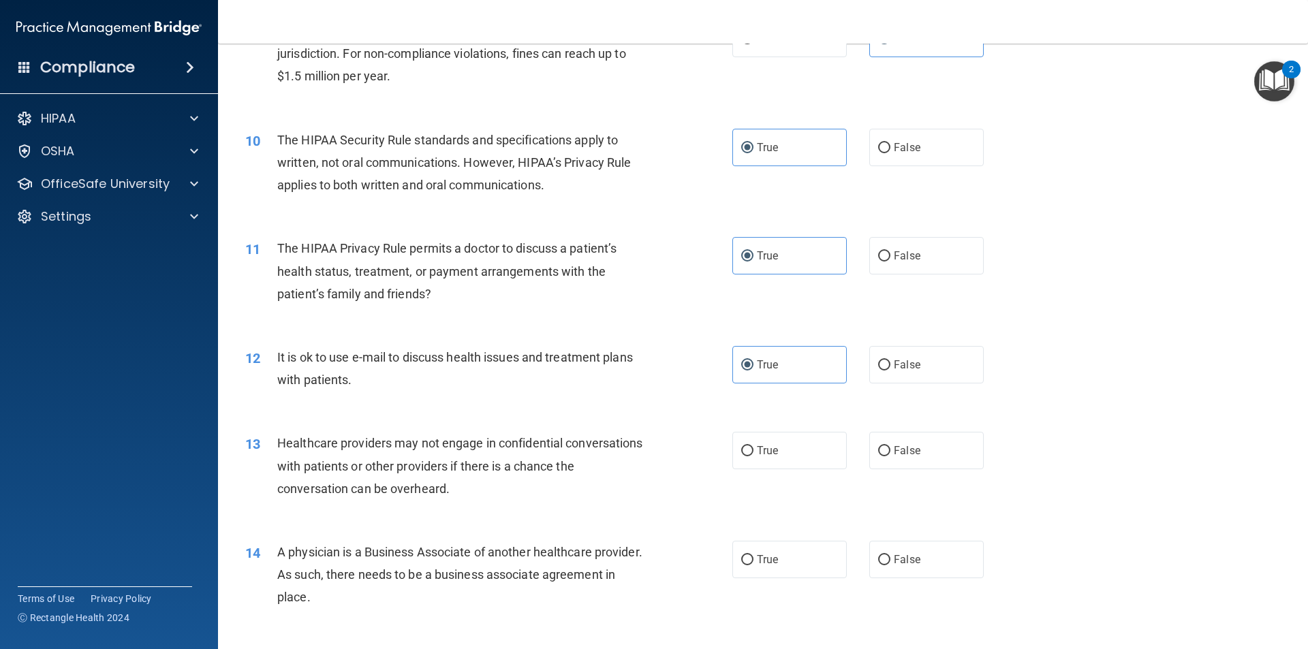
scroll to position [954, 0]
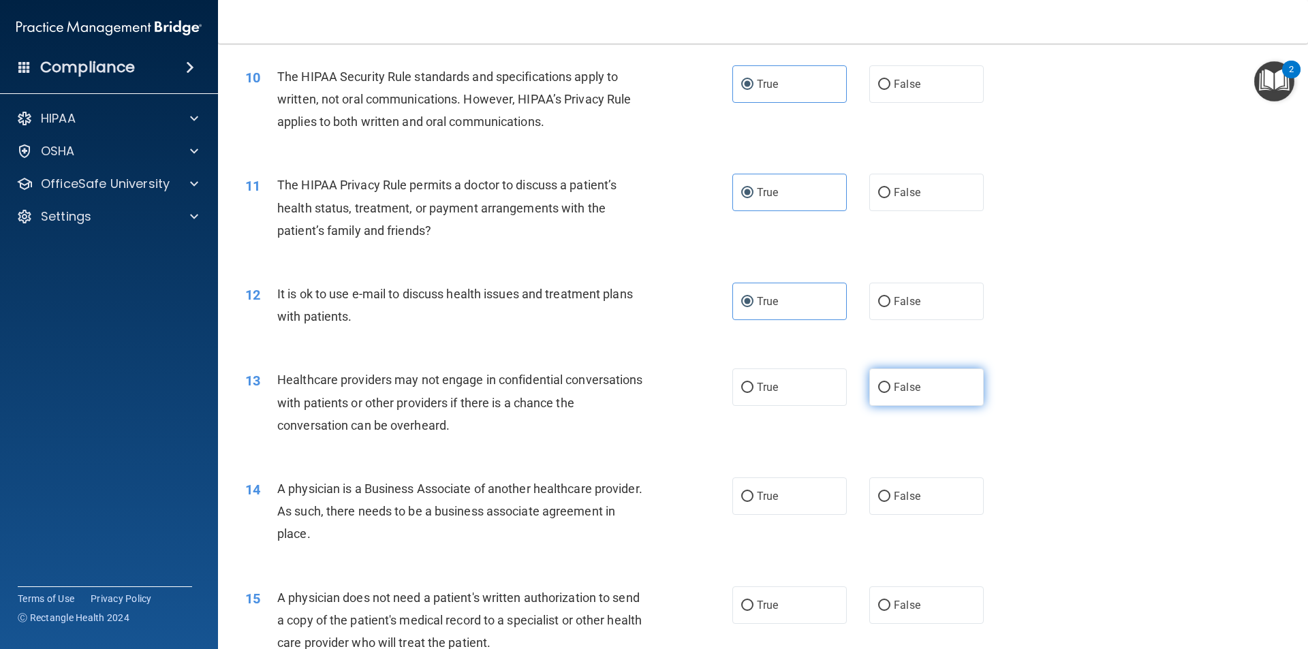
click at [900, 404] on label "False" at bounding box center [926, 387] width 114 height 37
click at [890, 393] on input "False" at bounding box center [884, 388] width 12 height 10
radio input "true"
click at [894, 504] on label "False" at bounding box center [926, 496] width 114 height 37
click at [890, 502] on input "False" at bounding box center [884, 497] width 12 height 10
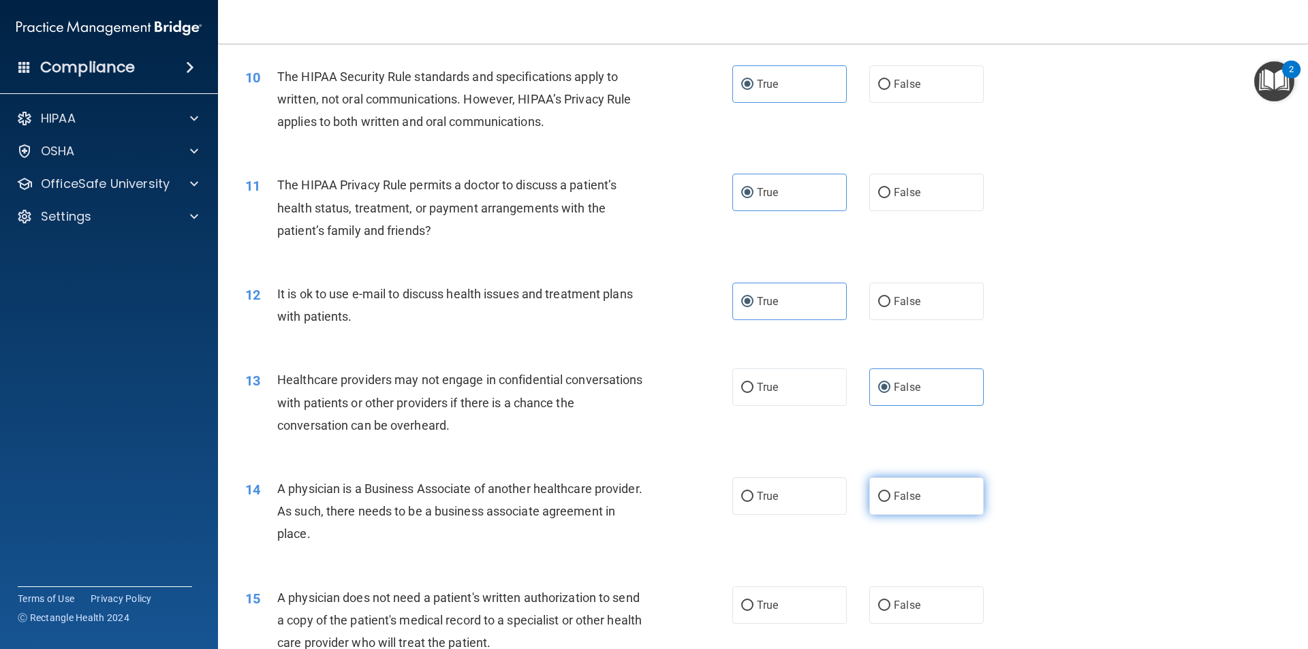
radio input "true"
click at [781, 605] on label "True" at bounding box center [789, 605] width 114 height 37
click at [753, 605] on input "True" at bounding box center [747, 606] width 12 height 10
radio input "true"
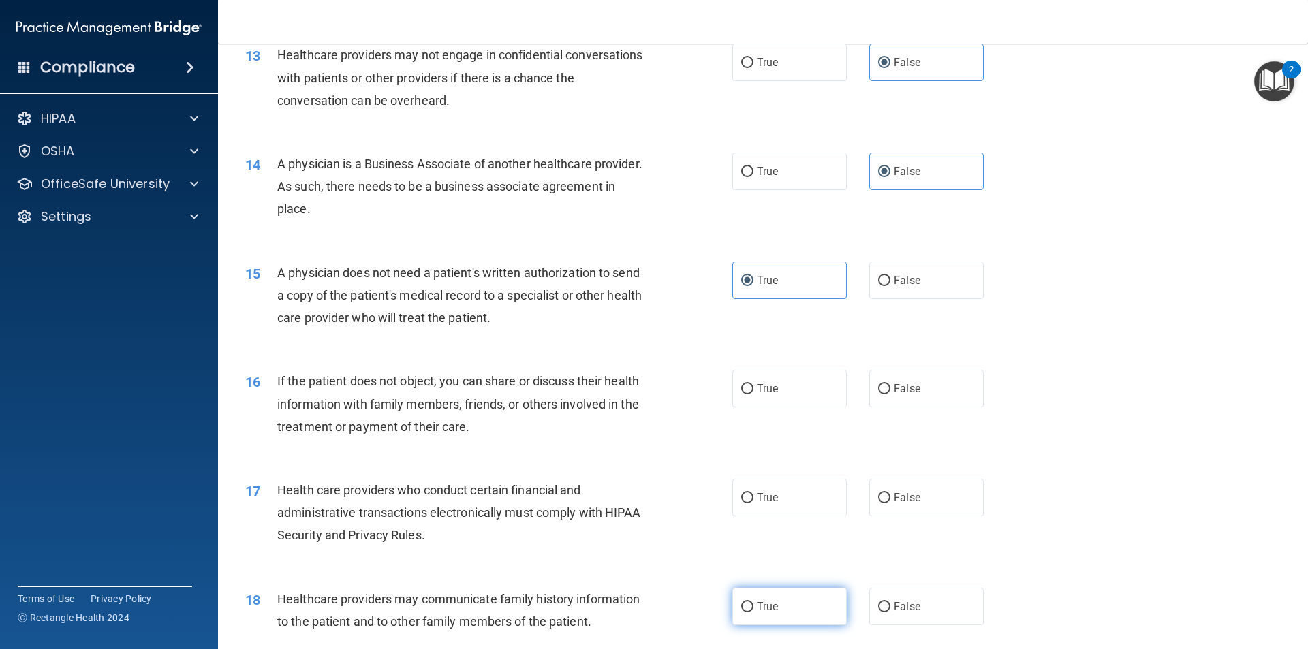
scroll to position [1294, 0]
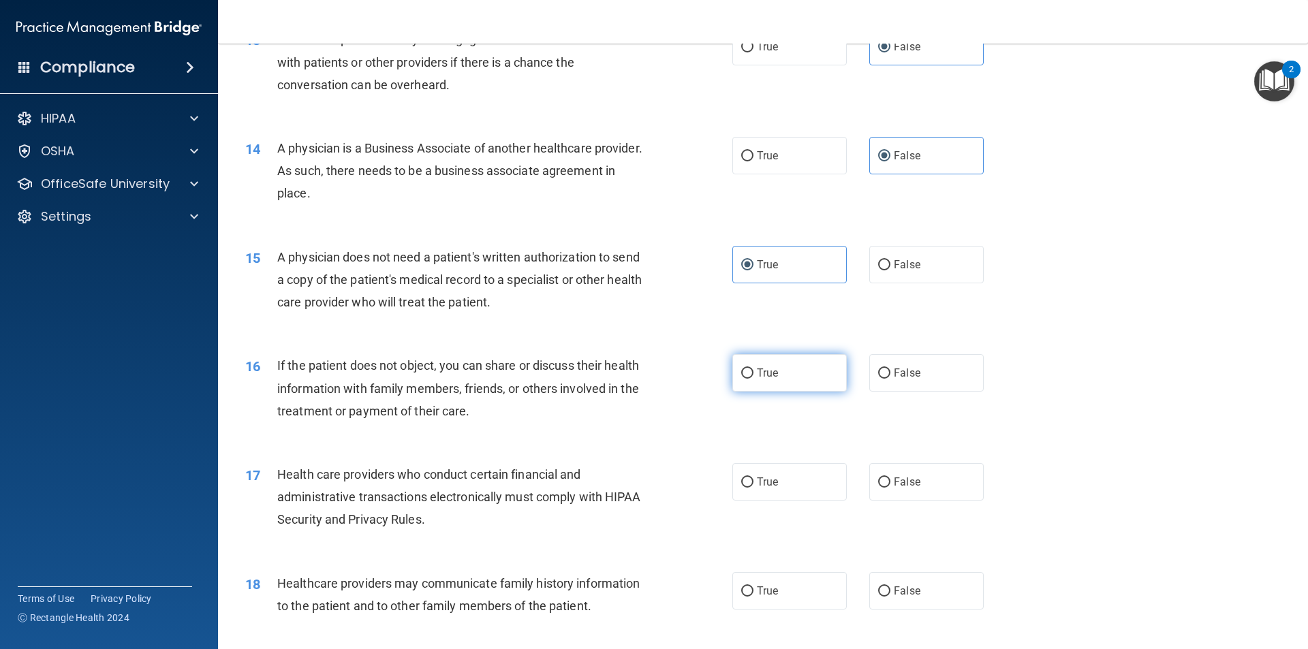
click at [790, 361] on label "True" at bounding box center [789, 372] width 114 height 37
click at [753, 369] on input "True" at bounding box center [747, 374] width 12 height 10
radio input "true"
click at [783, 487] on label "True" at bounding box center [789, 481] width 114 height 37
click at [753, 487] on input "True" at bounding box center [747, 483] width 12 height 10
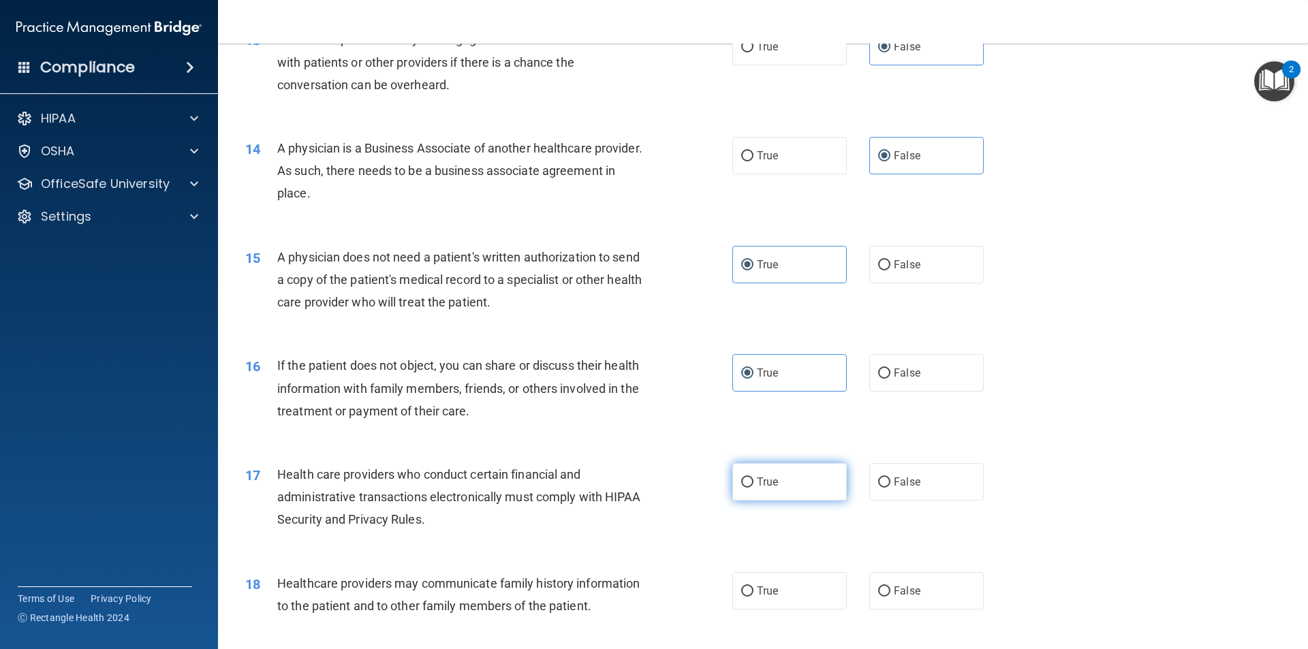
radio input "true"
click at [898, 588] on span "False" at bounding box center [907, 591] width 27 height 13
click at [890, 588] on input "False" at bounding box center [884, 592] width 12 height 10
radio input "true"
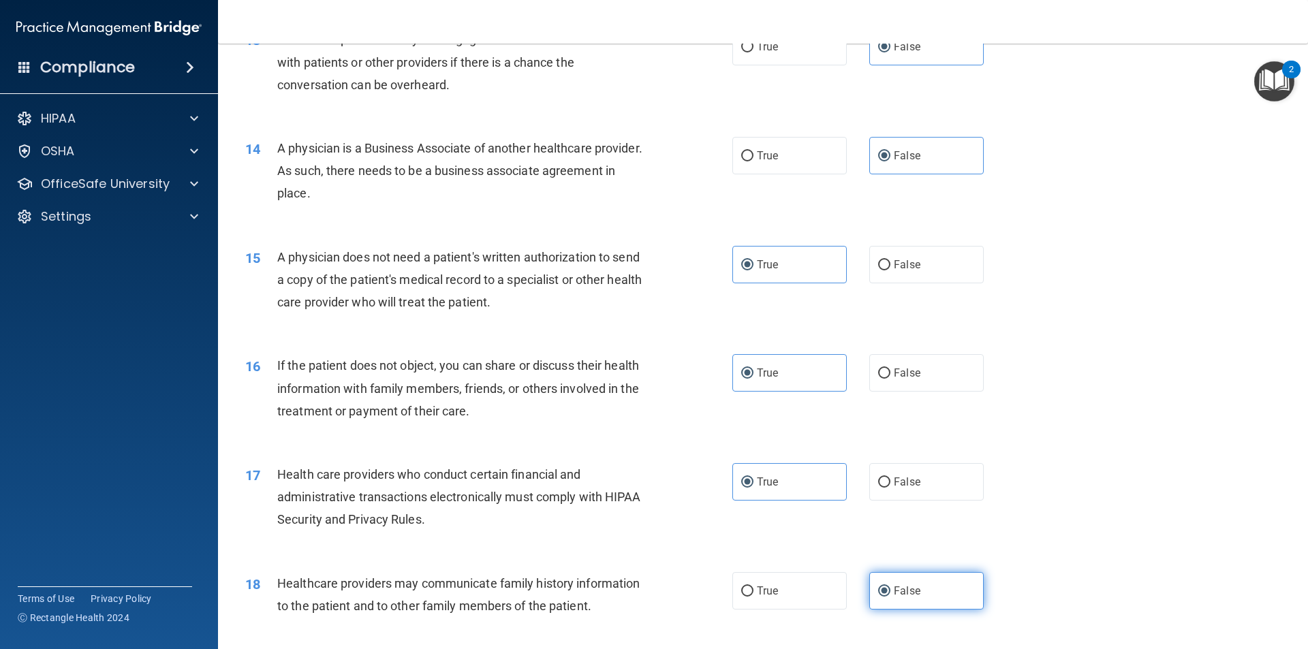
scroll to position [1499, 0]
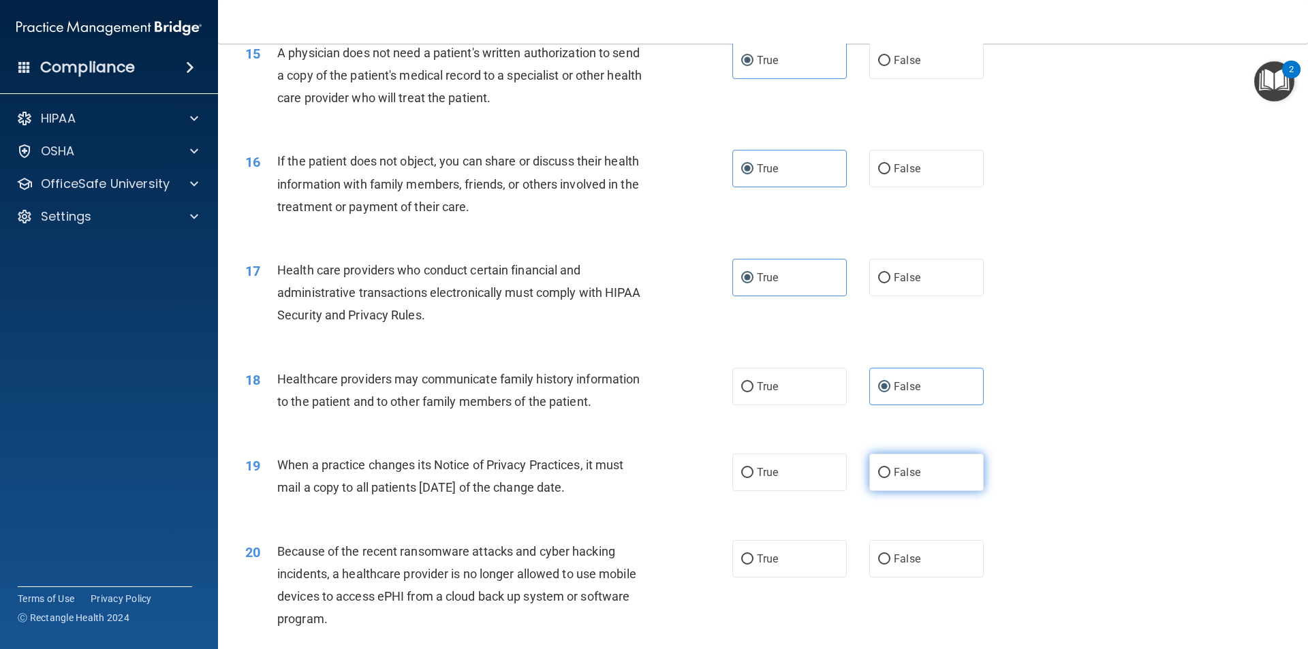
click at [929, 471] on label "False" at bounding box center [926, 472] width 114 height 37
click at [890, 471] on input "False" at bounding box center [884, 473] width 12 height 10
radio input "true"
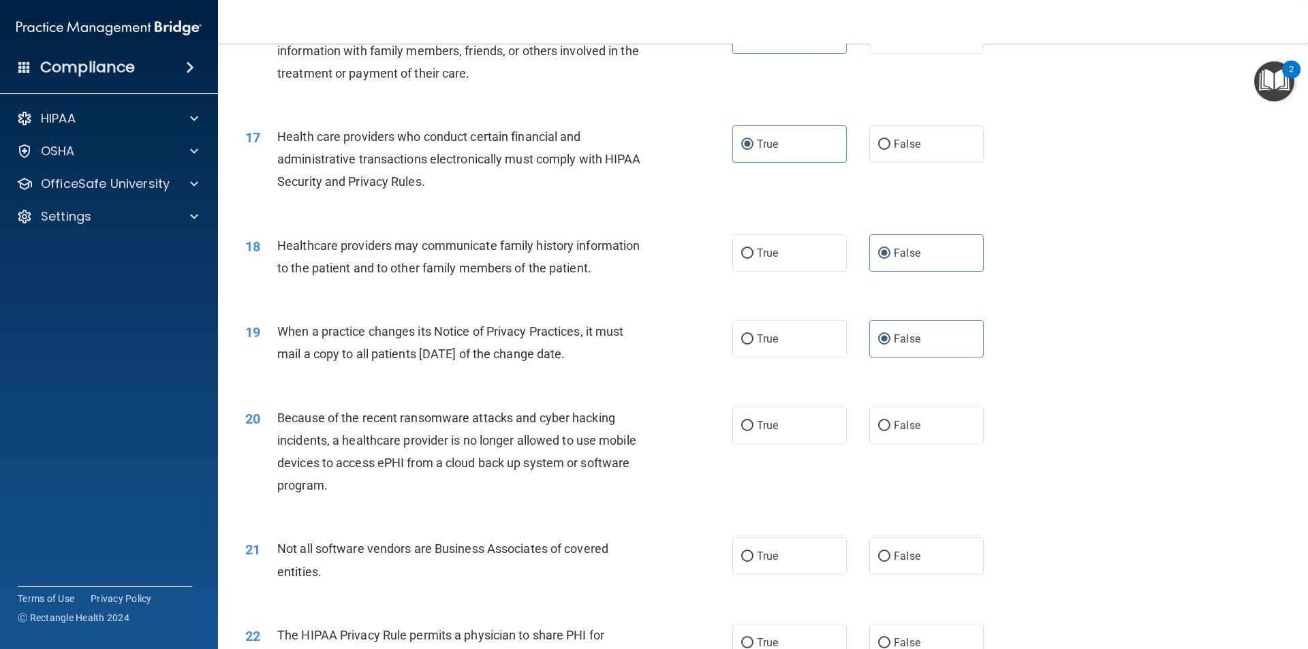
scroll to position [1635, 0]
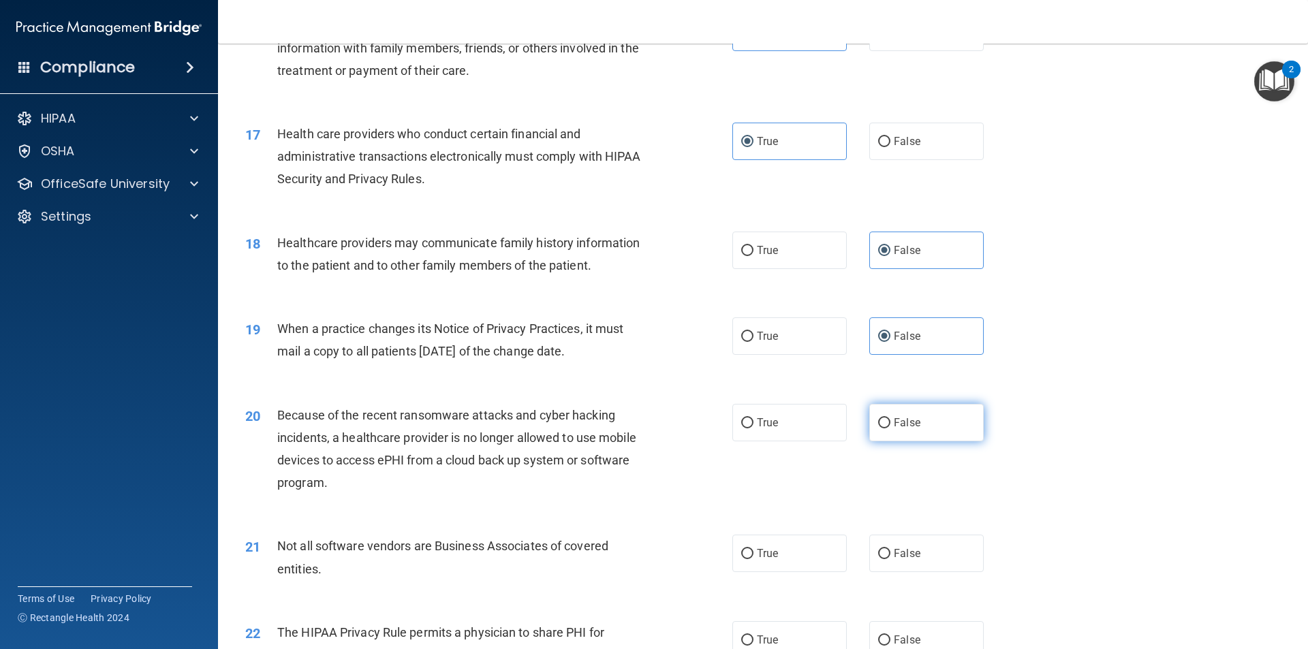
click at [929, 426] on label "False" at bounding box center [926, 422] width 114 height 37
click at [890, 426] on input "False" at bounding box center [884, 423] width 12 height 10
radio input "true"
click at [764, 572] on label "True" at bounding box center [789, 553] width 114 height 37
click at [753, 559] on input "True" at bounding box center [747, 554] width 12 height 10
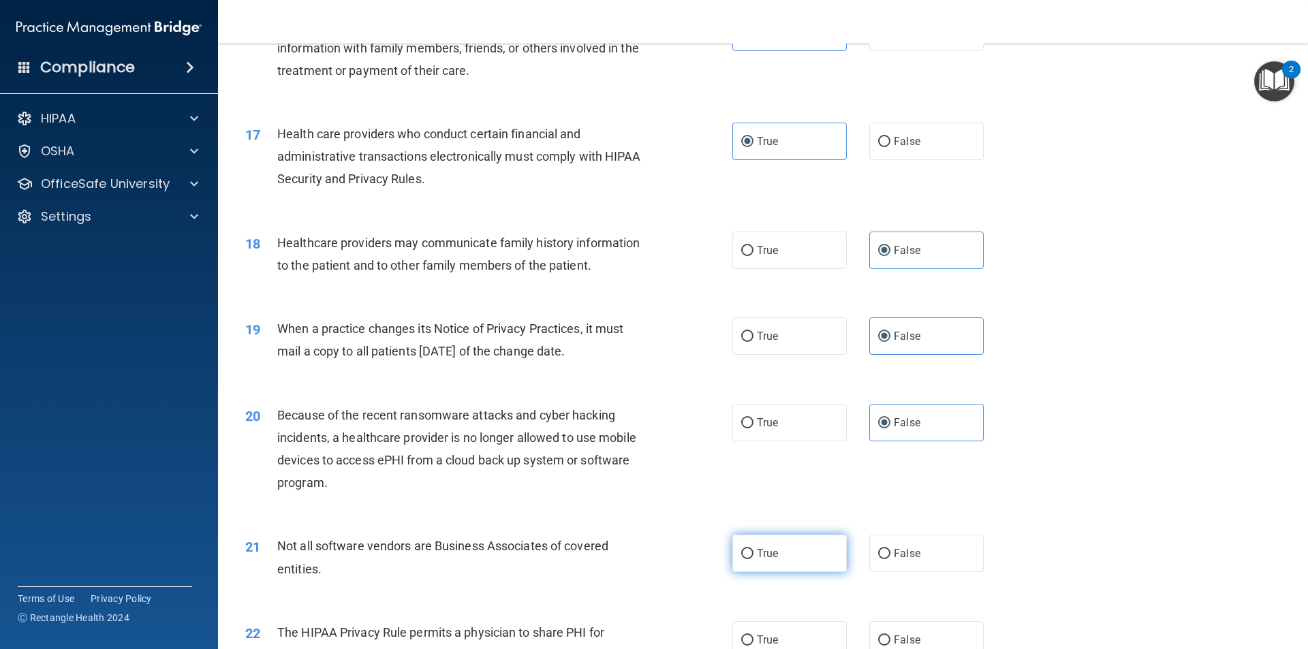
radio input "true"
click at [762, 635] on span "True" at bounding box center [767, 640] width 21 height 13
click at [753, 636] on input "True" at bounding box center [747, 641] width 12 height 10
radio input "true"
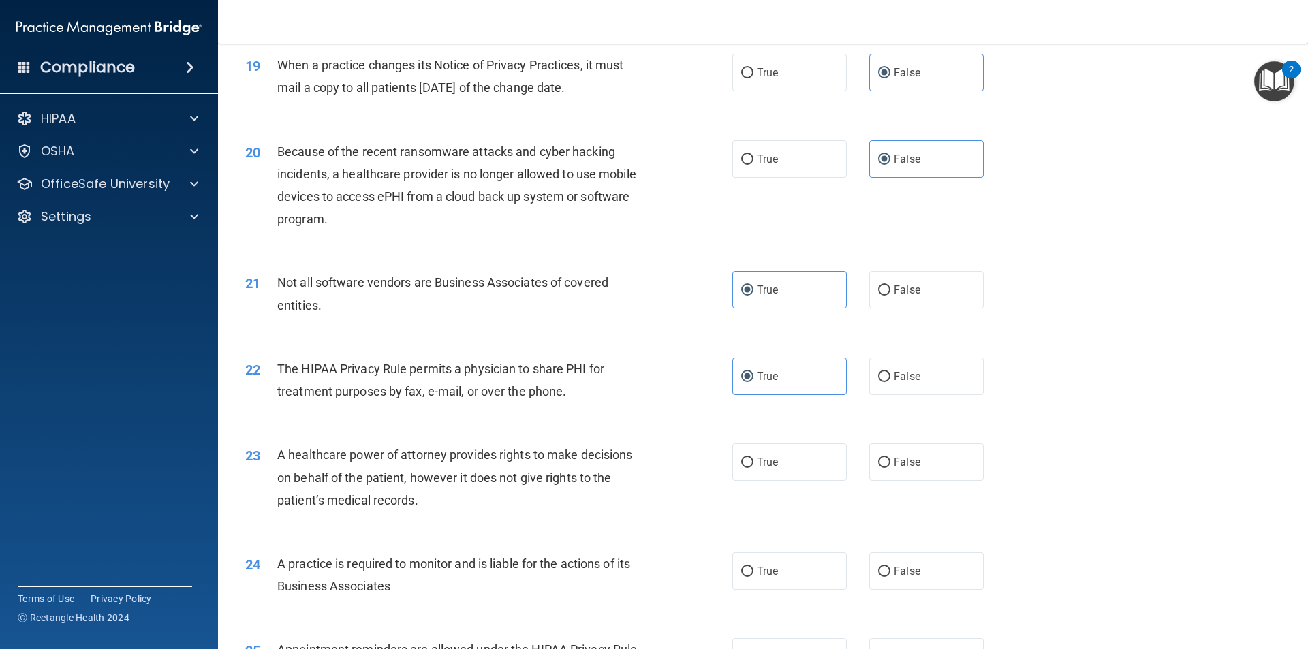
scroll to position [1976, 0]
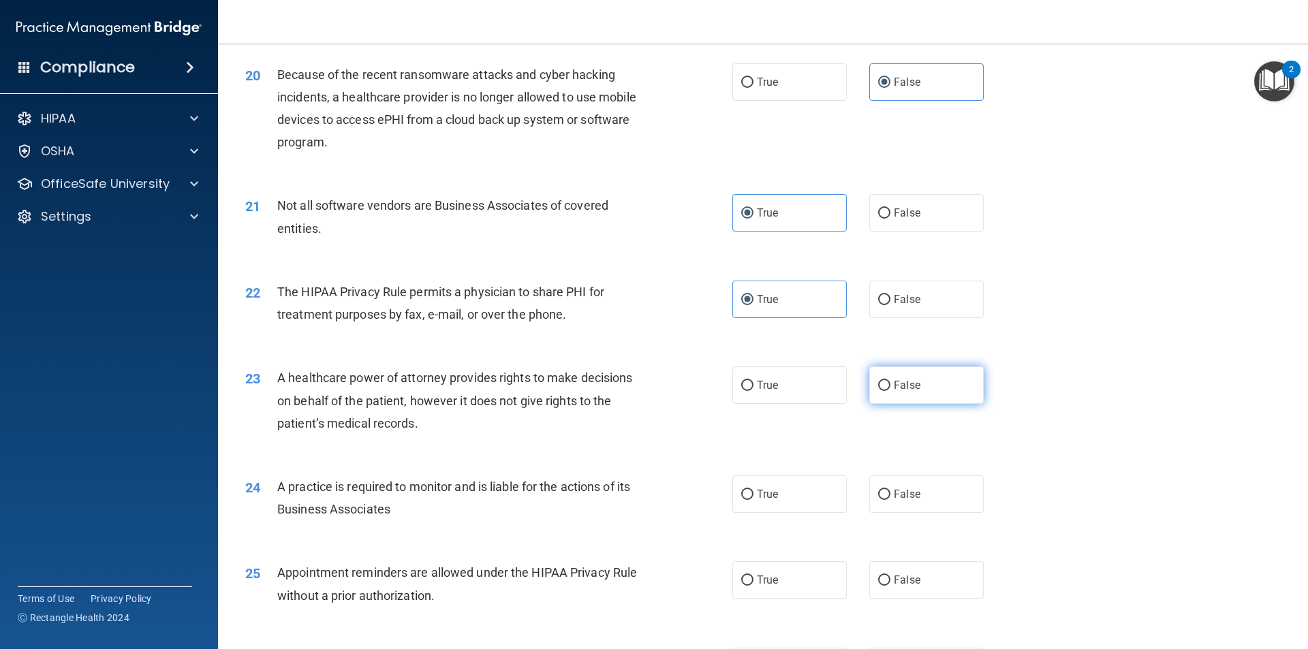
click at [905, 396] on label "False" at bounding box center [926, 385] width 114 height 37
click at [890, 391] on input "False" at bounding box center [884, 386] width 12 height 10
radio input "true"
click at [909, 486] on label "False" at bounding box center [926, 494] width 114 height 37
click at [890, 490] on input "False" at bounding box center [884, 495] width 12 height 10
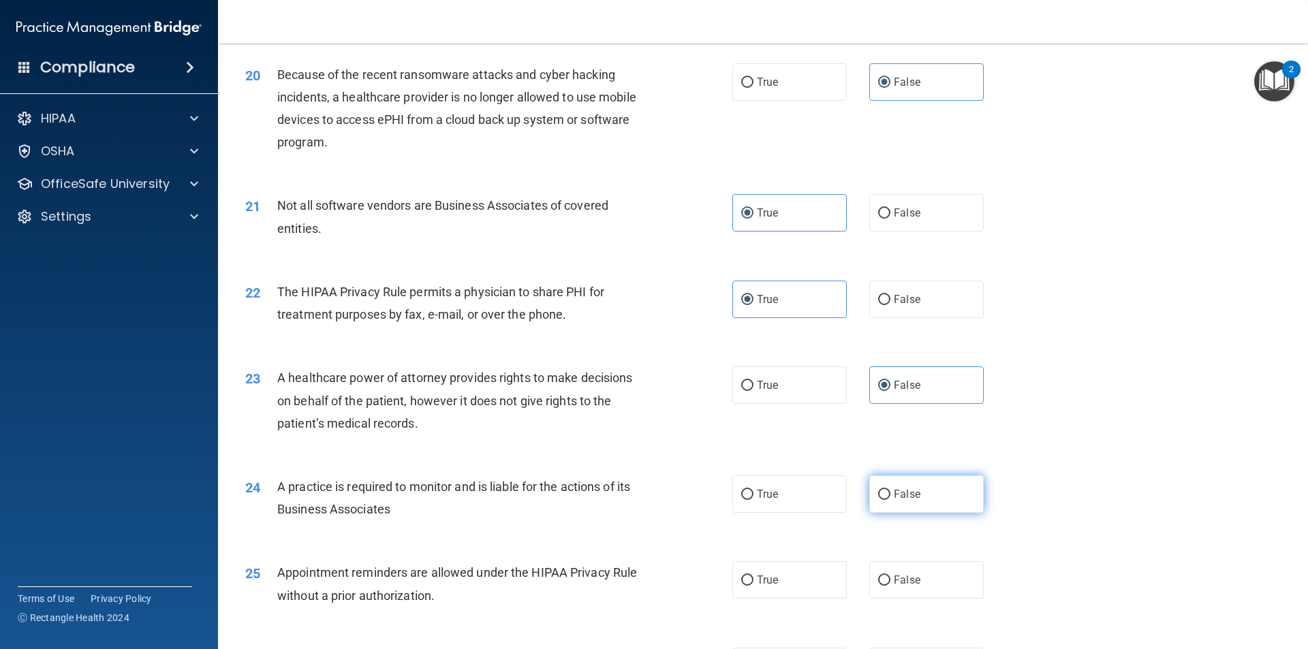
radio input "true"
click at [804, 582] on label "True" at bounding box center [789, 579] width 114 height 37
click at [753, 582] on input "True" at bounding box center [747, 581] width 12 height 10
radio input "true"
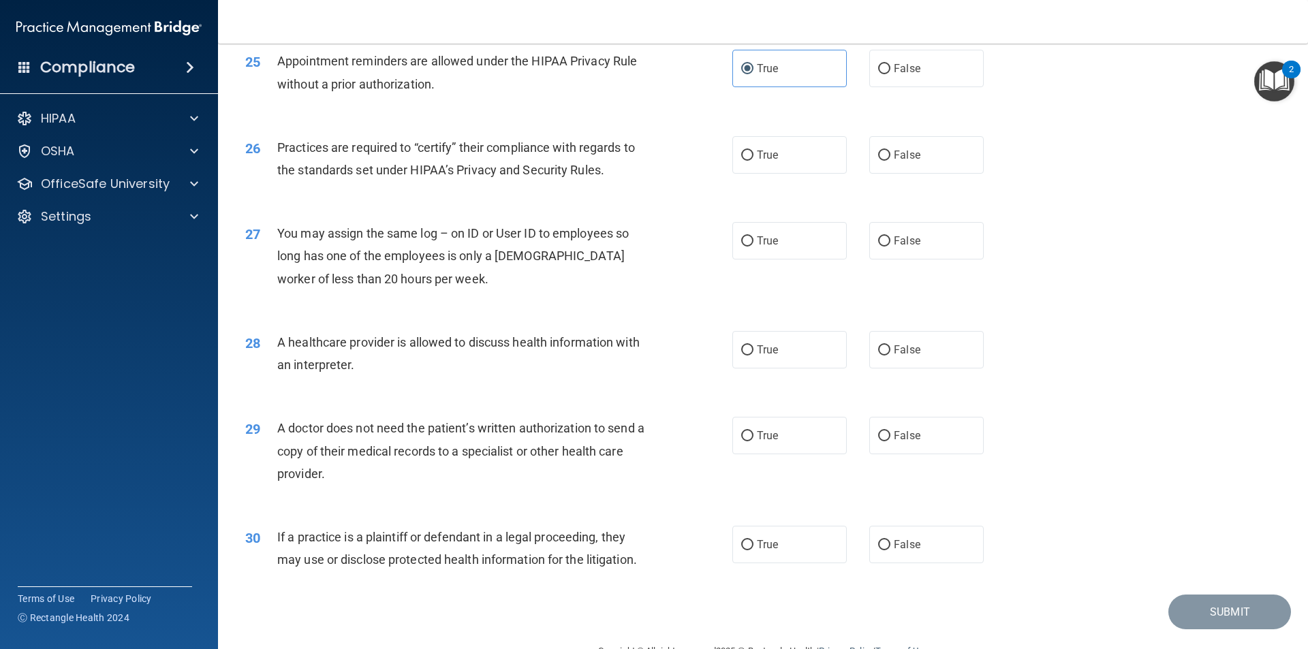
scroll to position [2521, 0]
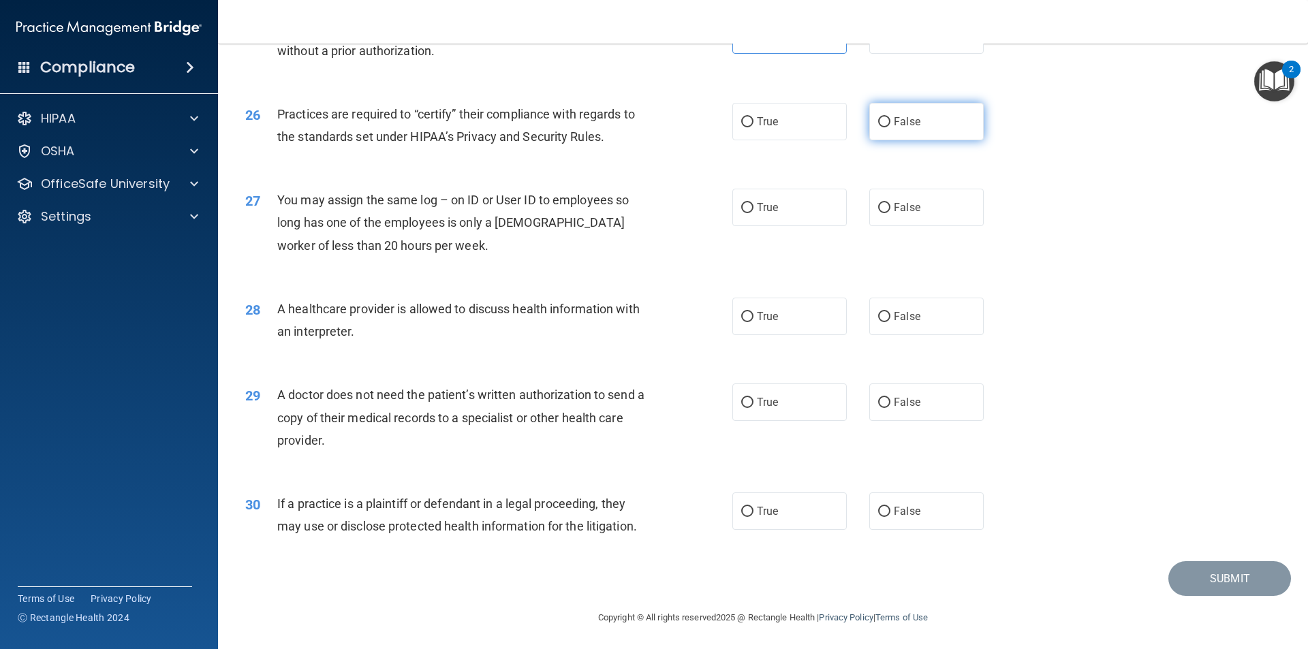
click at [906, 131] on label "False" at bounding box center [926, 121] width 114 height 37
click at [890, 127] on input "False" at bounding box center [884, 122] width 12 height 10
radio input "true"
click at [907, 217] on label "False" at bounding box center [926, 207] width 114 height 37
click at [890, 213] on input "False" at bounding box center [884, 208] width 12 height 10
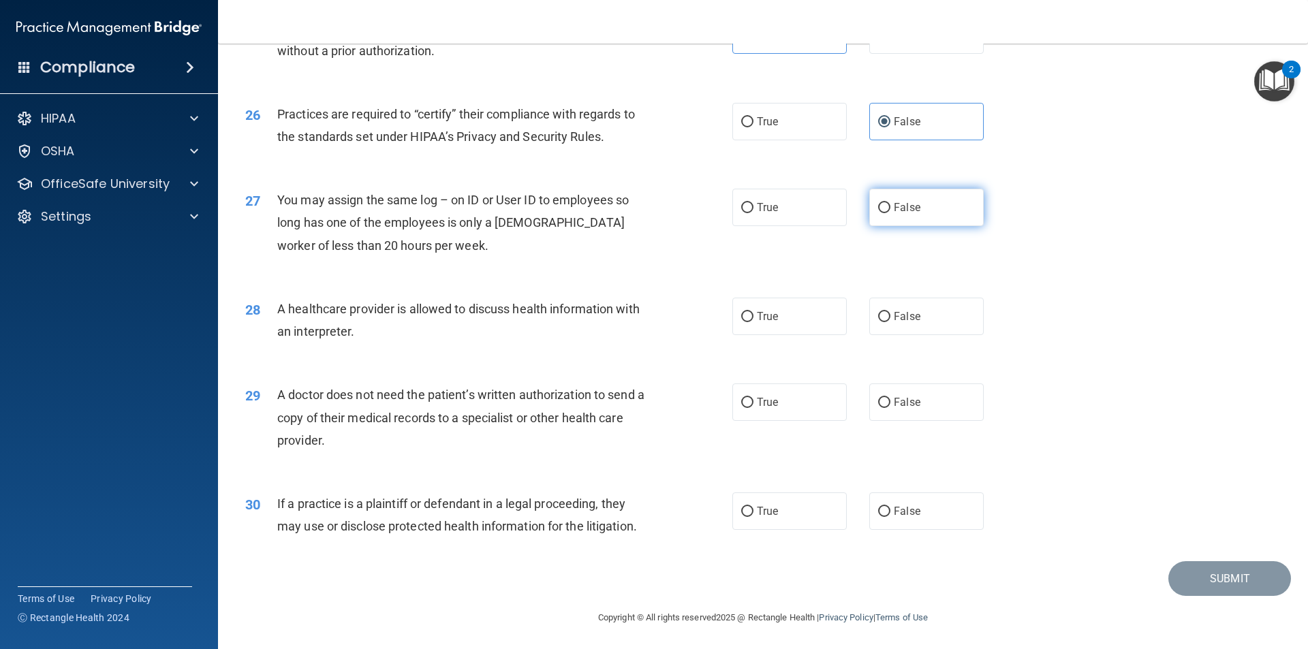
radio input "true"
click at [785, 322] on label "True" at bounding box center [789, 316] width 114 height 37
click at [753, 322] on input "True" at bounding box center [747, 317] width 12 height 10
radio input "true"
click at [770, 406] on span "True" at bounding box center [767, 402] width 21 height 13
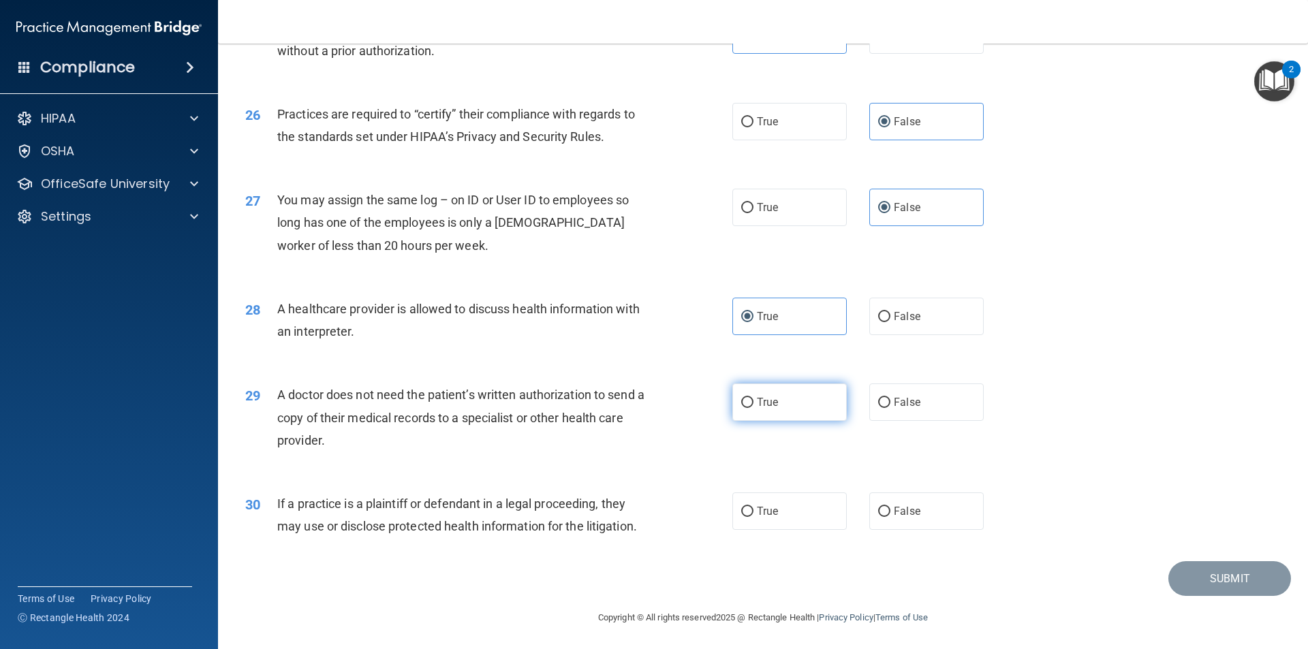
click at [753, 406] on input "True" at bounding box center [747, 403] width 12 height 10
radio input "true"
click at [766, 512] on span "True" at bounding box center [767, 511] width 21 height 13
click at [753, 512] on input "True" at bounding box center [747, 512] width 12 height 10
radio input "true"
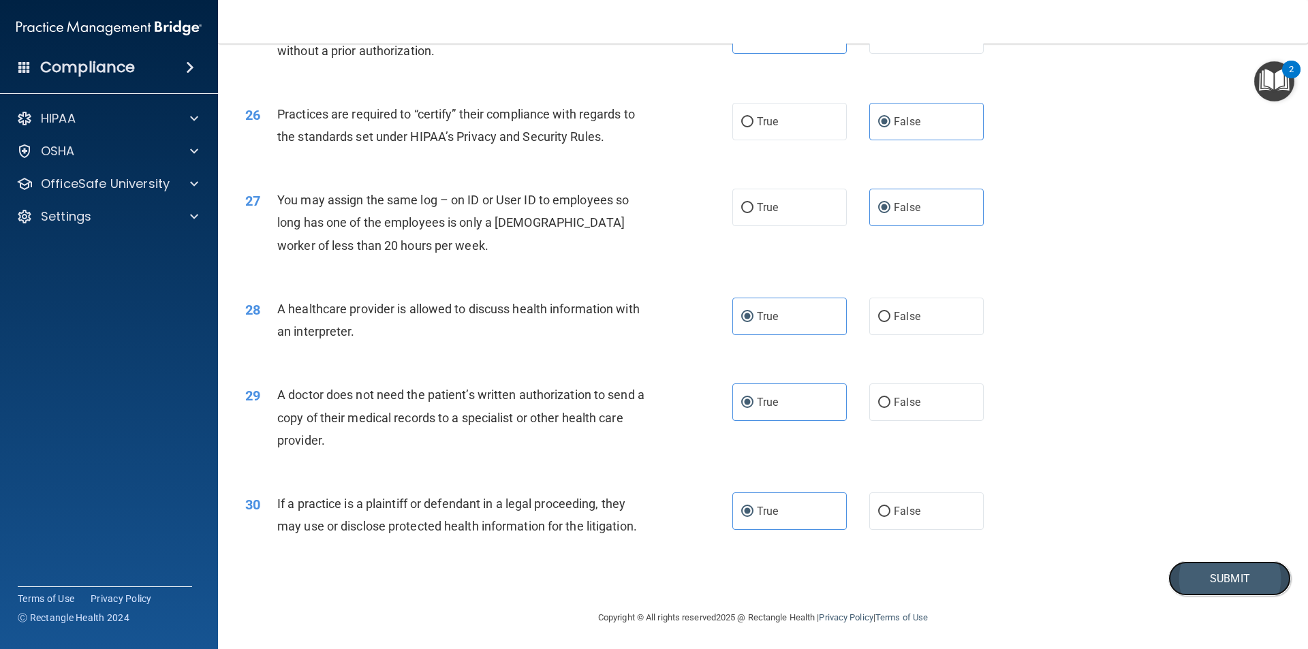
click at [1195, 587] on button "Submit" at bounding box center [1229, 578] width 123 height 35
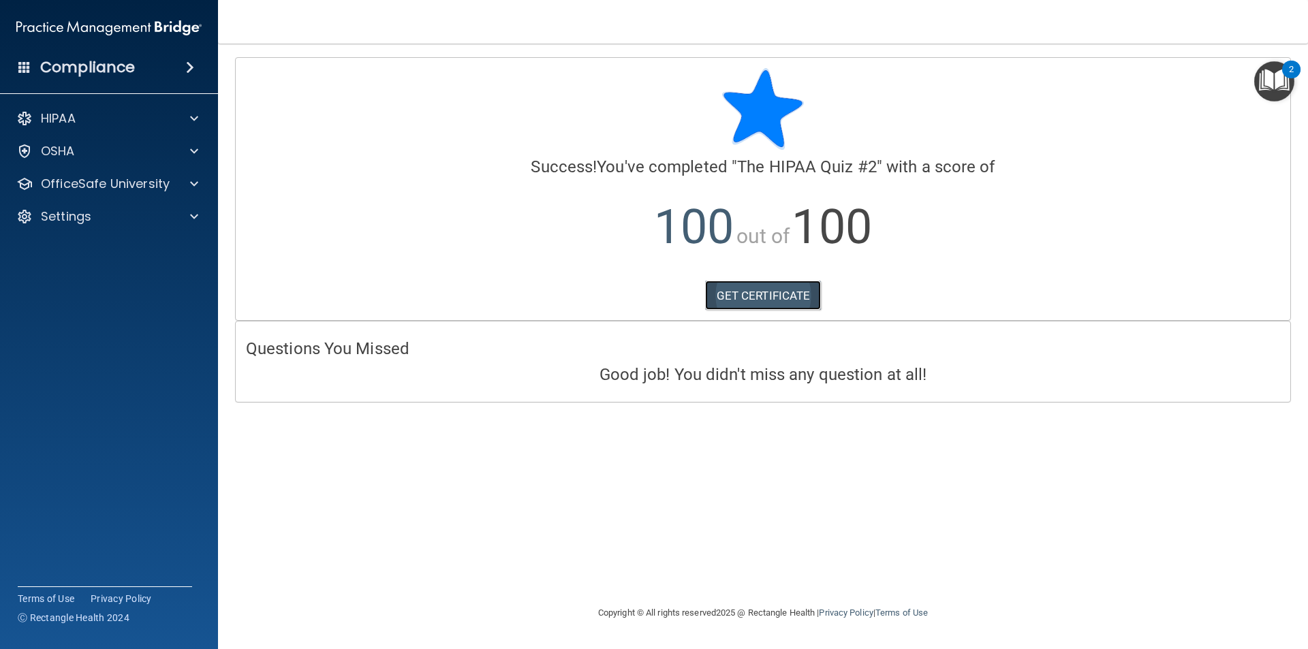
click at [749, 294] on link "GET CERTIFICATE" at bounding box center [763, 296] width 116 height 30
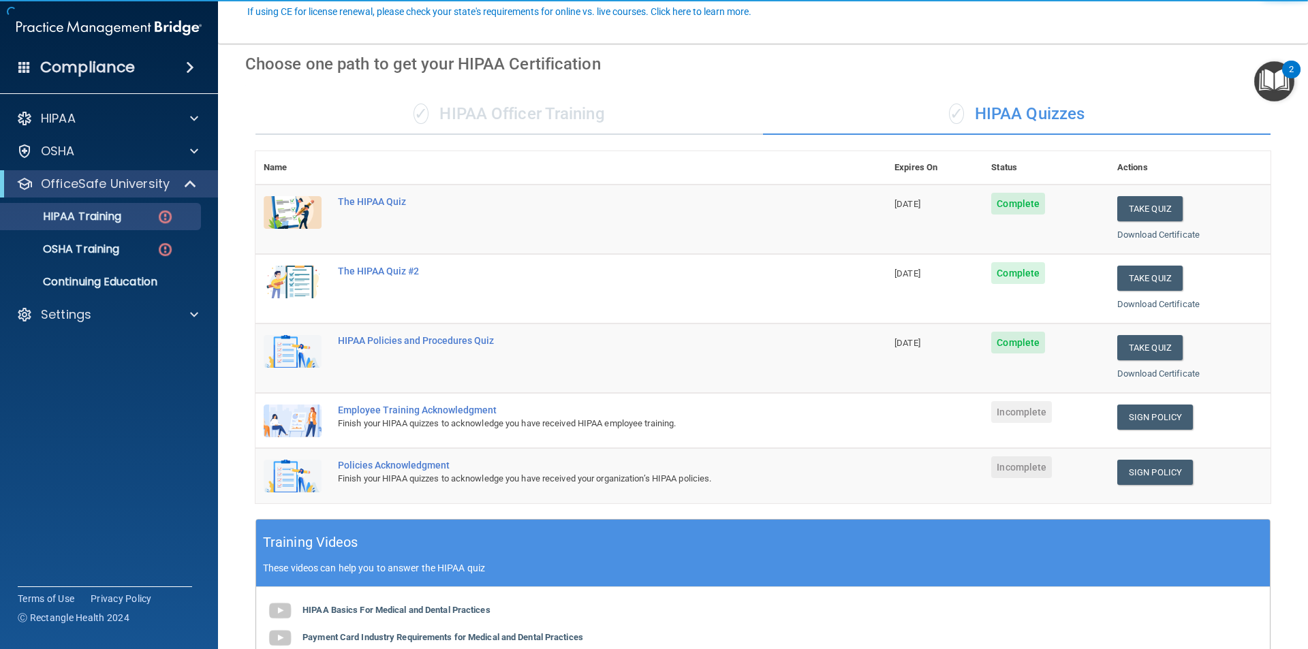
scroll to position [136, 0]
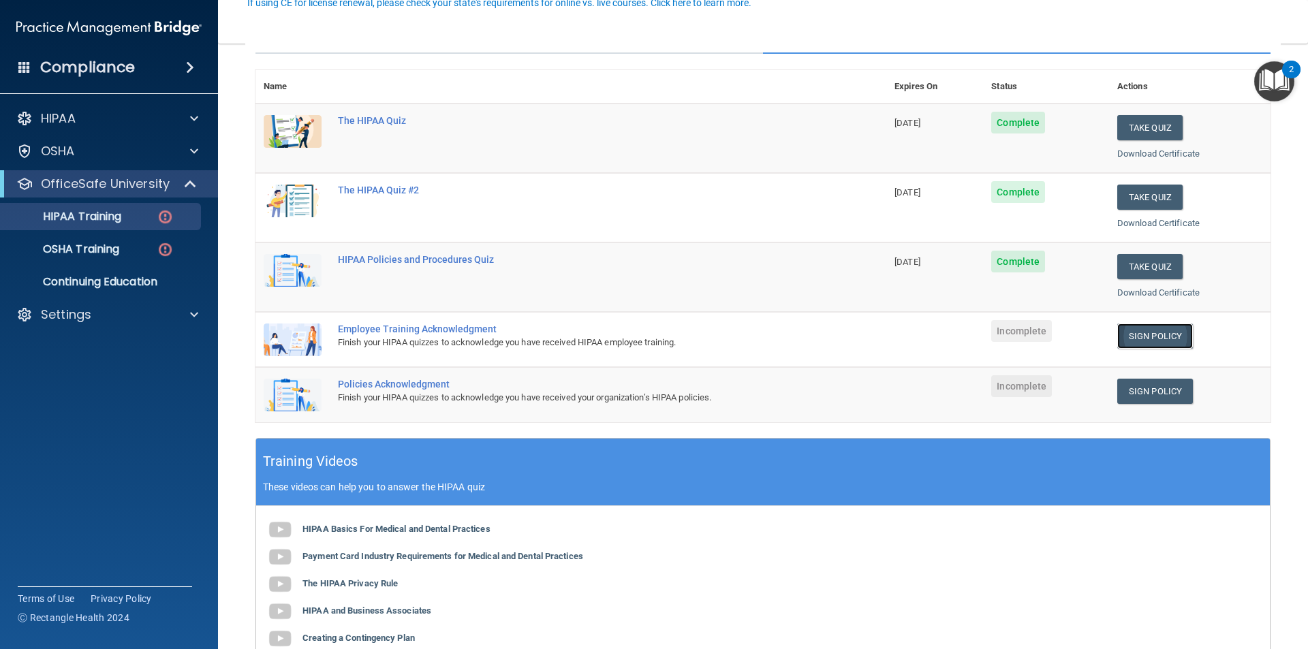
click at [1156, 337] on link "Sign Policy" at bounding box center [1155, 336] width 76 height 25
click at [1140, 388] on link "Sign Policy" at bounding box center [1155, 391] width 76 height 25
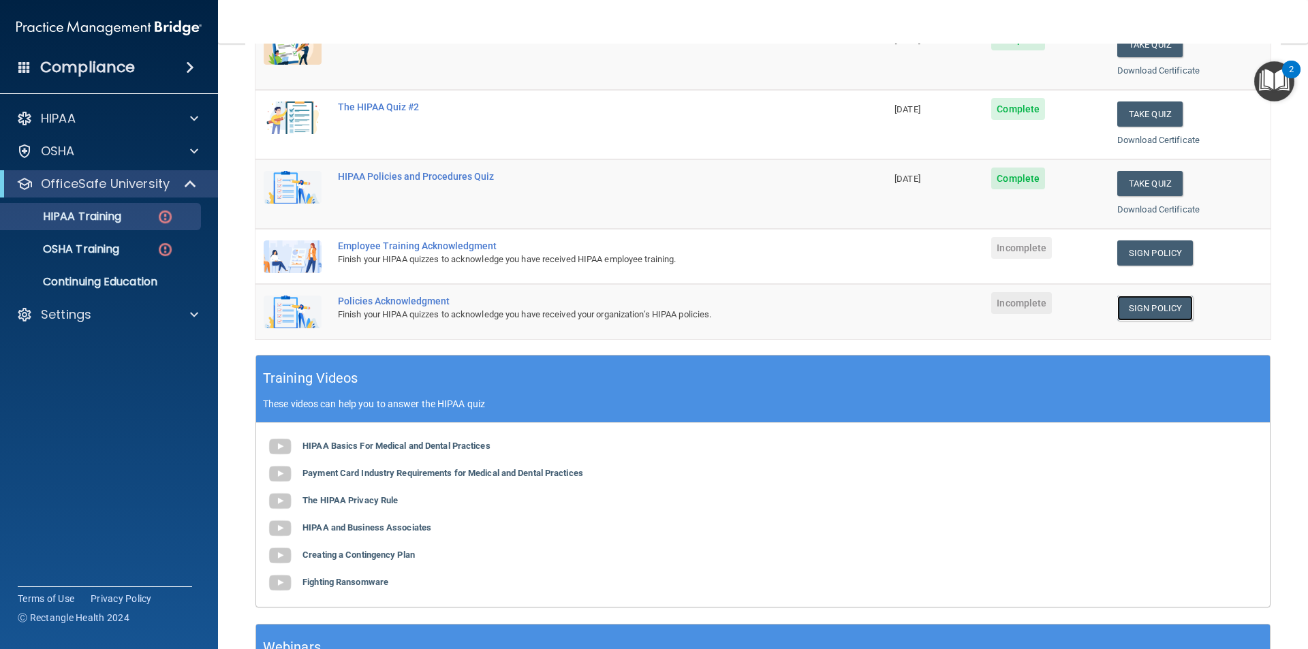
scroll to position [272, 0]
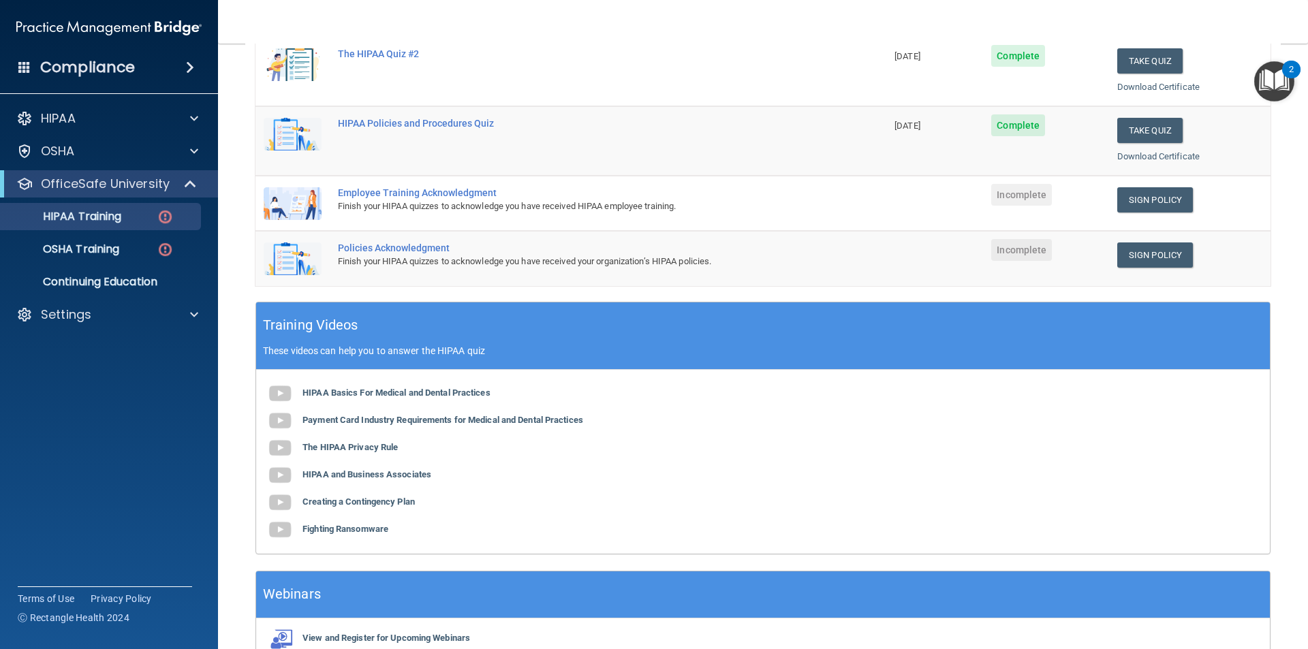
drag, startPoint x: 1019, startPoint y: 185, endPoint x: 1097, endPoint y: 198, distance: 79.5
click at [1019, 186] on span "Incomplete" at bounding box center [1021, 195] width 61 height 22
click at [1138, 198] on link "Sign Policy" at bounding box center [1155, 199] width 76 height 25
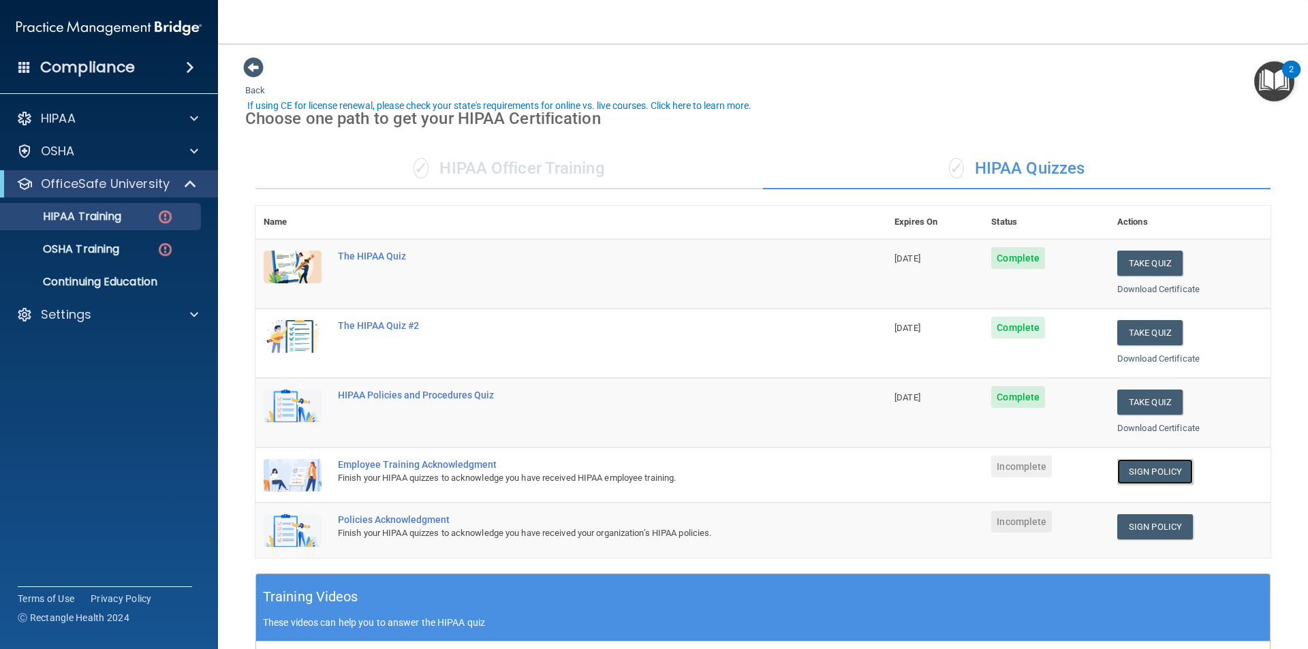
scroll to position [0, 0]
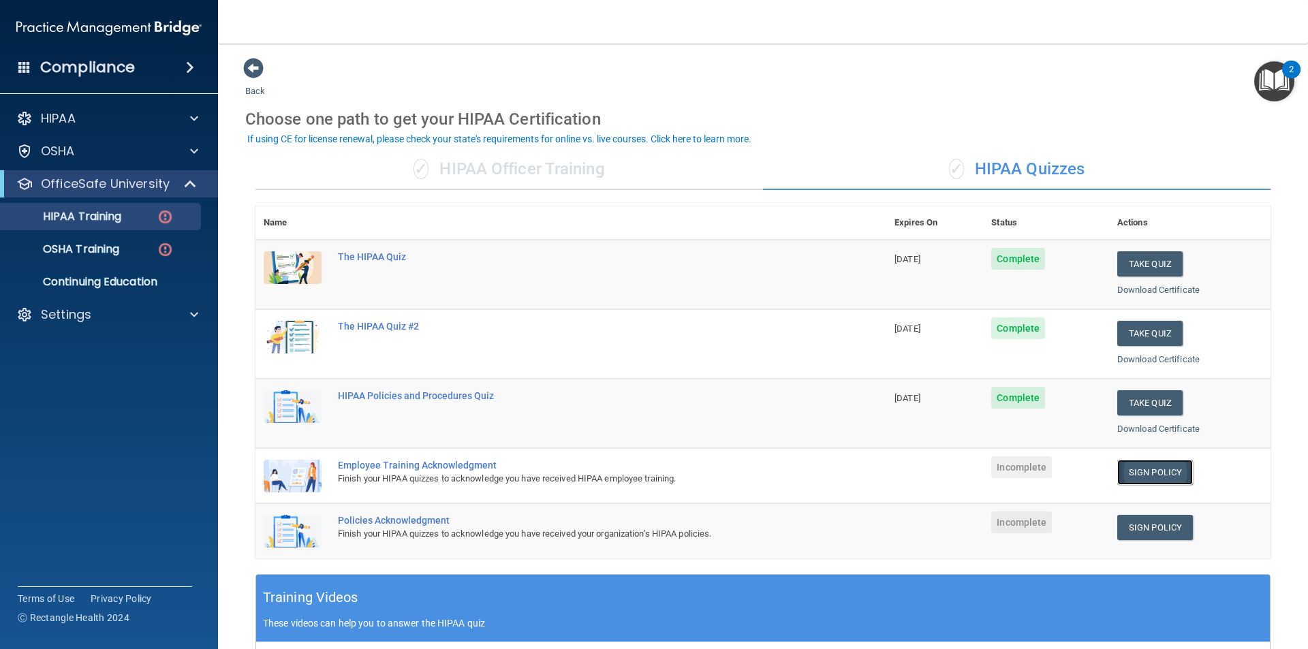
click at [1163, 471] on link "Sign Policy" at bounding box center [1155, 472] width 76 height 25
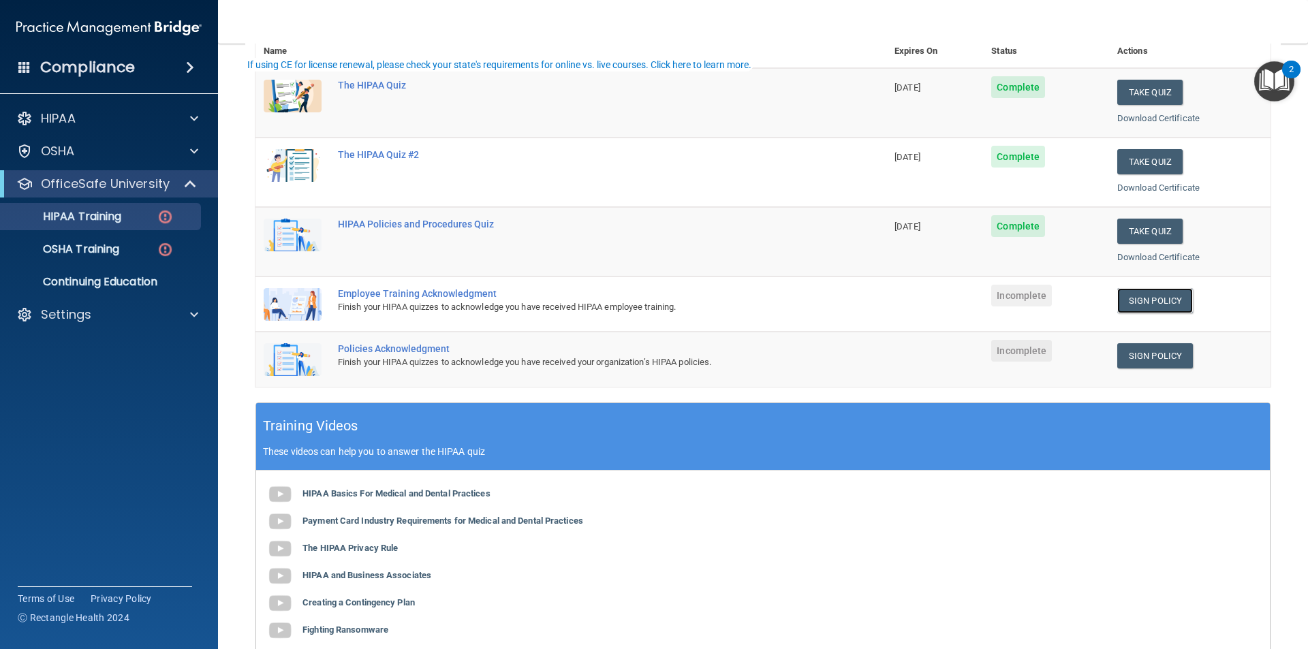
scroll to position [7, 0]
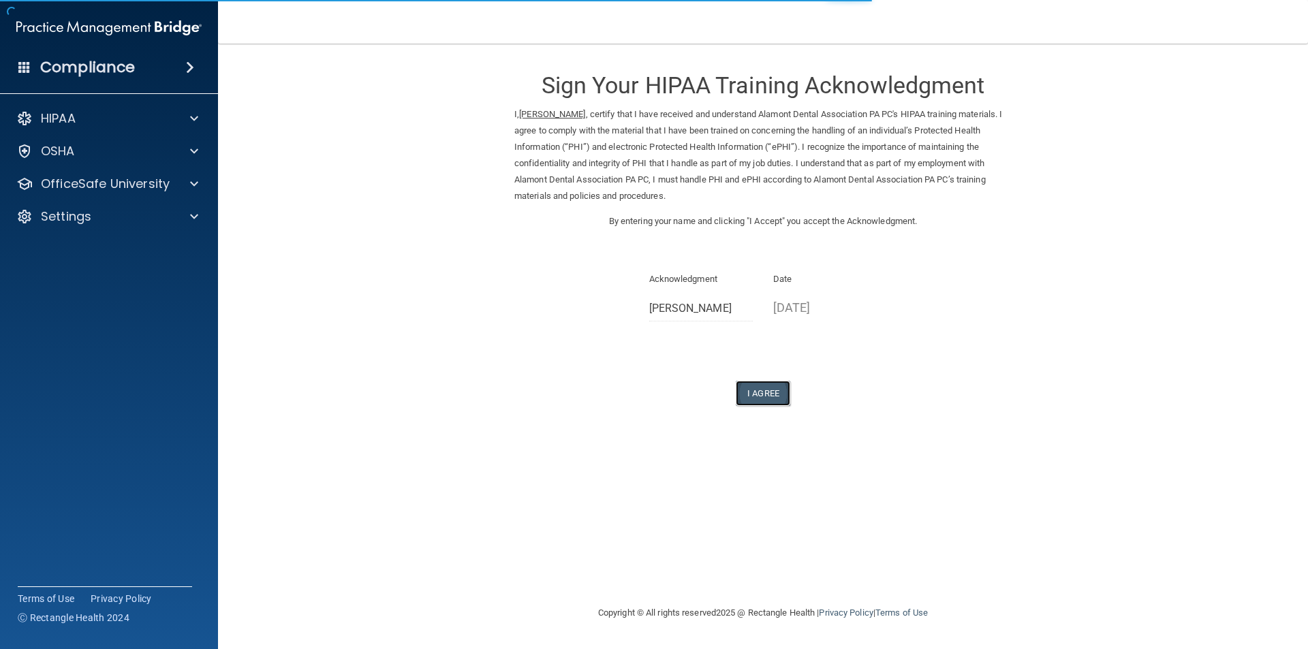
click at [771, 392] on button "I Agree" at bounding box center [763, 393] width 54 height 25
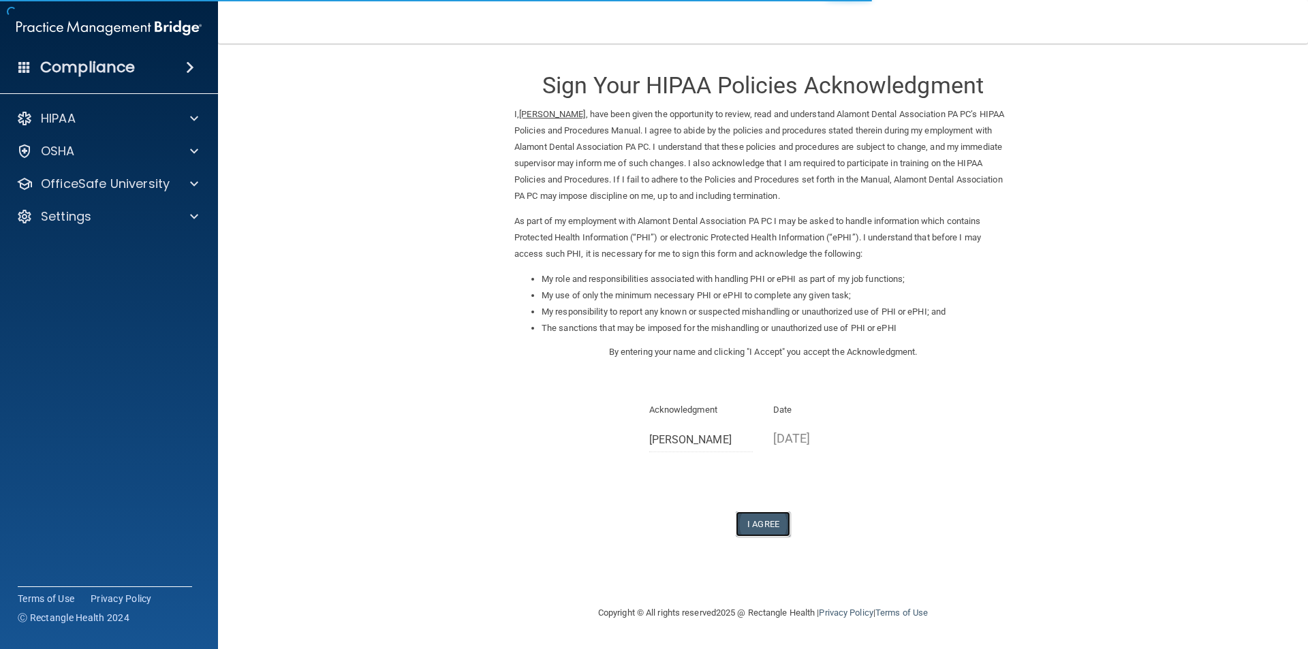
click at [759, 519] on button "I Agree" at bounding box center [763, 524] width 54 height 25
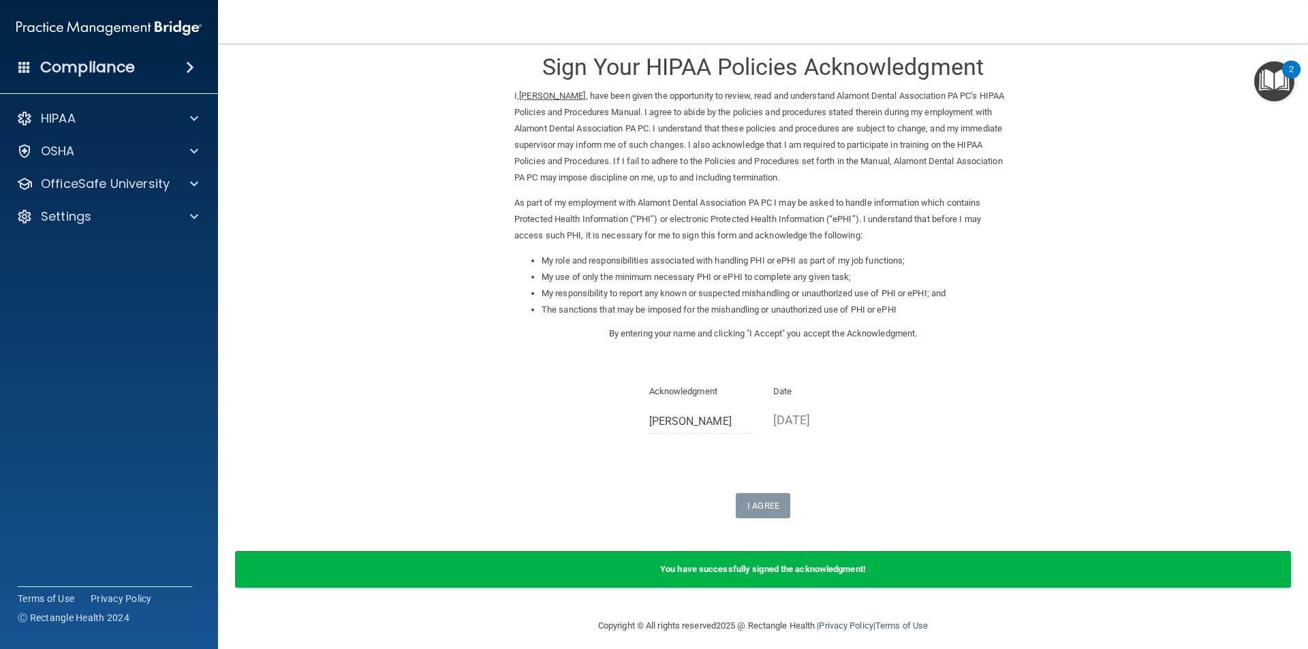
scroll to position [28, 0]
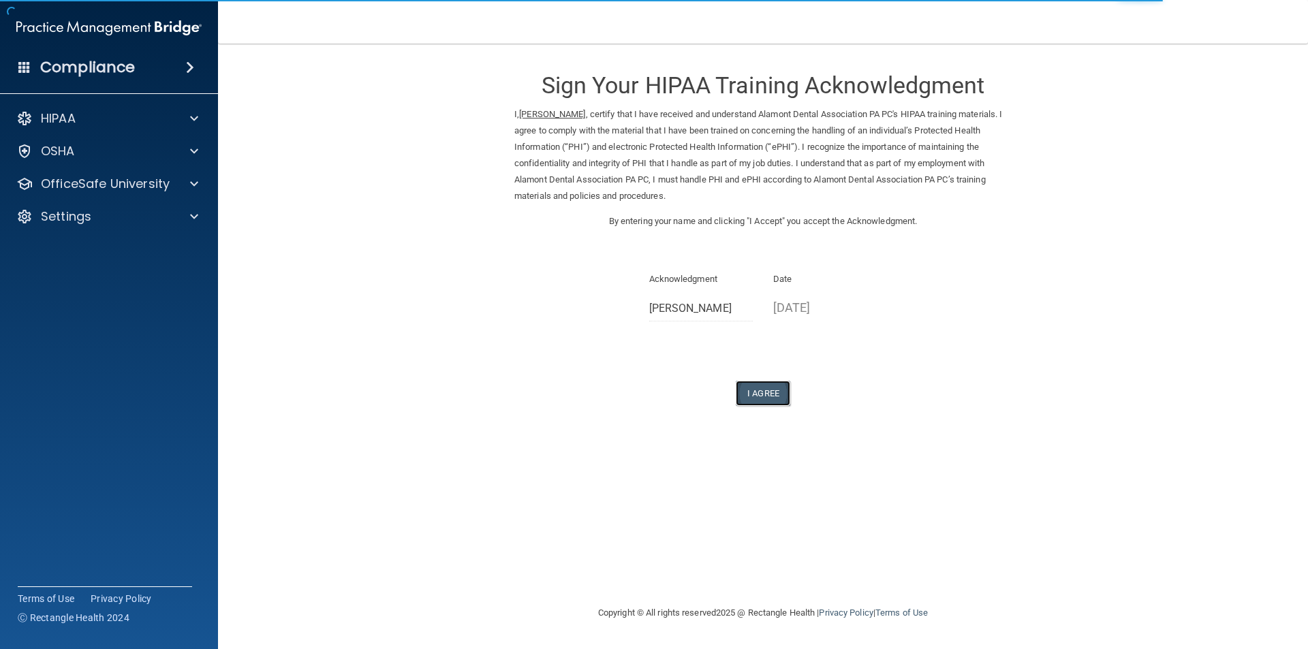
click at [767, 388] on button "I Agree" at bounding box center [763, 393] width 54 height 25
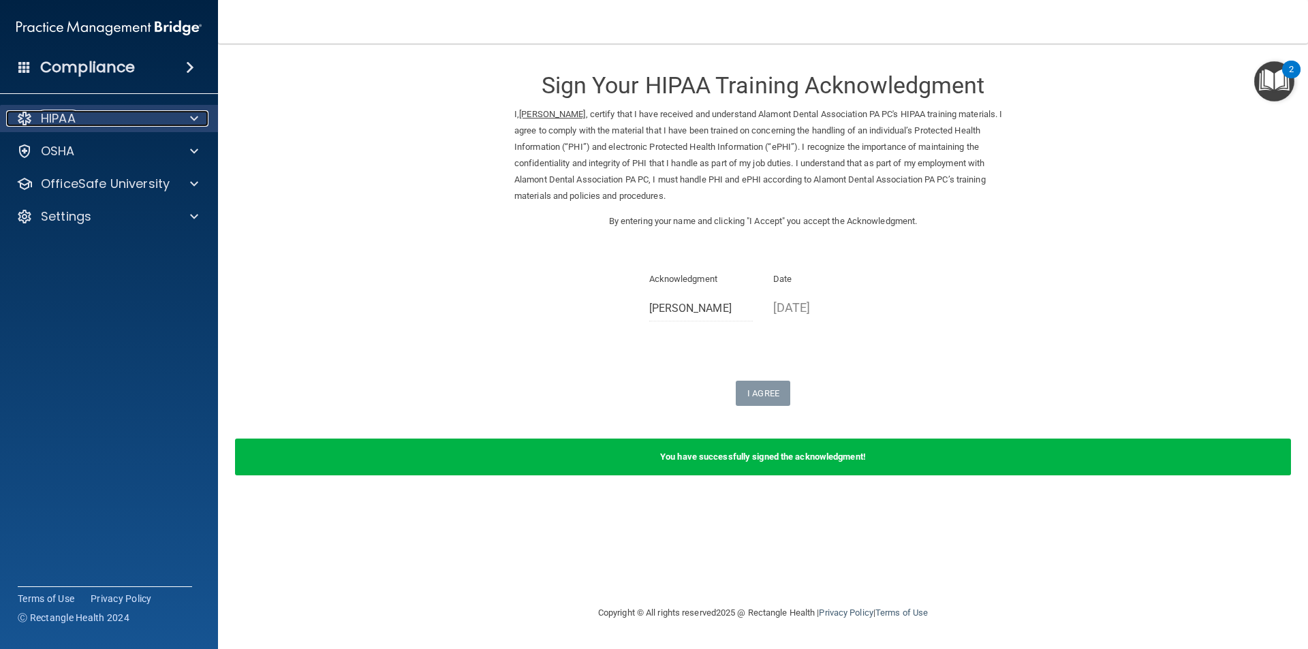
click at [51, 110] on p "HIPAA" at bounding box center [58, 118] width 35 height 16
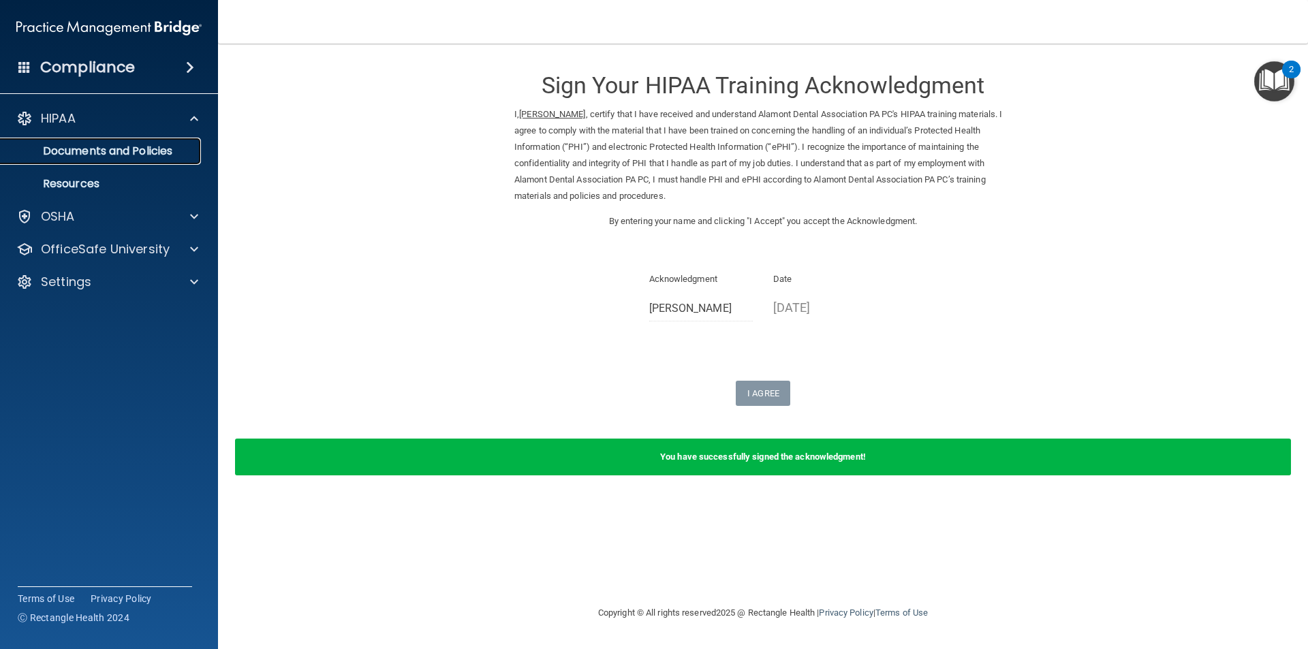
click at [92, 155] on p "Documents and Policies" at bounding box center [102, 151] width 186 height 14
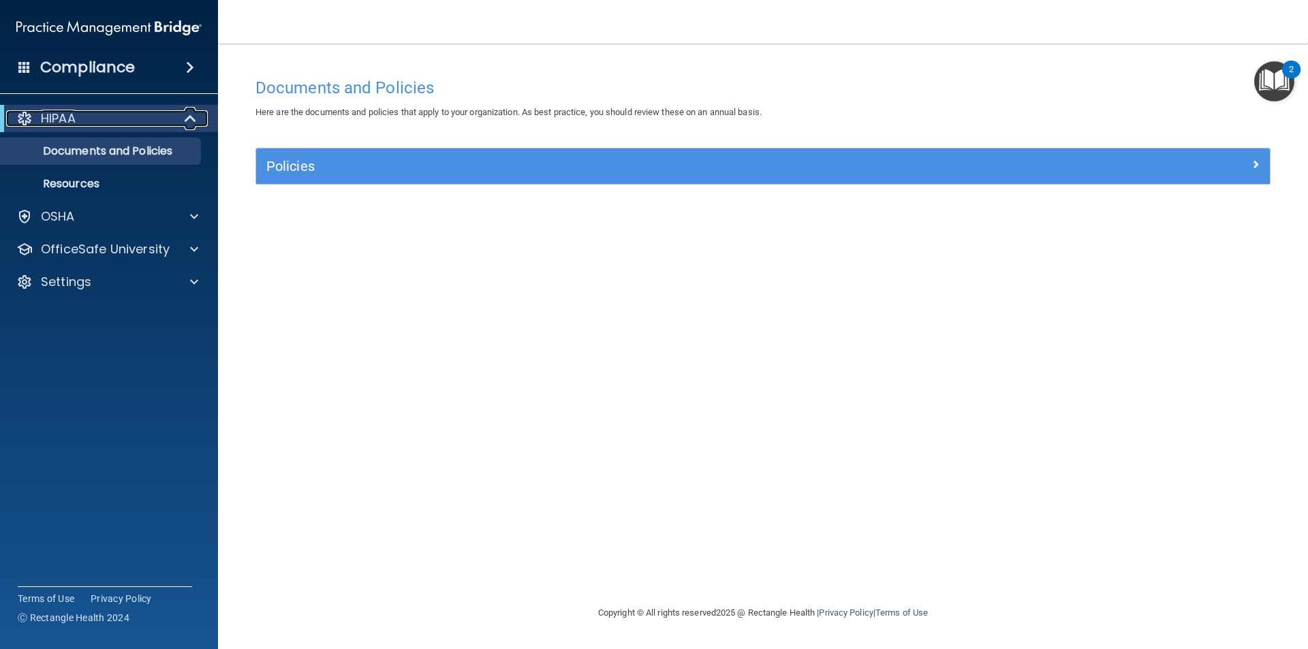
click at [186, 116] on span at bounding box center [192, 118] width 12 height 16
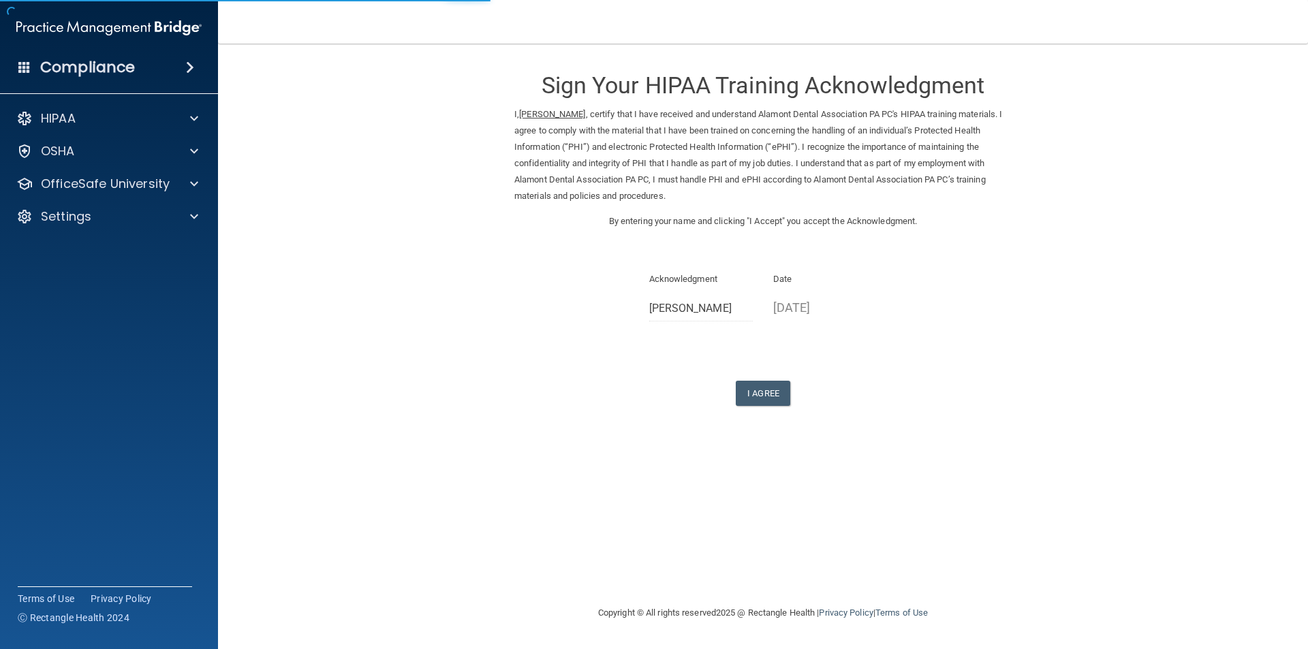
click at [759, 373] on div "Sign Your HIPAA Training Acknowledgment I, [PERSON_NAME] , certify that I have …" at bounding box center [762, 231] width 497 height 349
click at [760, 391] on button "I Agree" at bounding box center [763, 393] width 54 height 25
